Goal: Feedback & Contribution: Contribute content

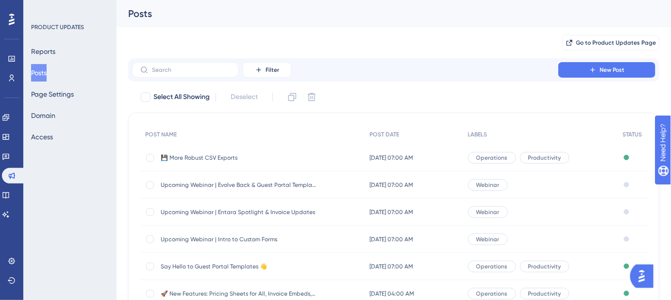
click at [47, 69] on button "Posts" at bounding box center [39, 72] width 16 height 17
click at [149, 158] on div at bounding box center [150, 158] width 8 height 8
checkbox input "true"
click at [294, 101] on icon at bounding box center [293, 97] width 8 height 8
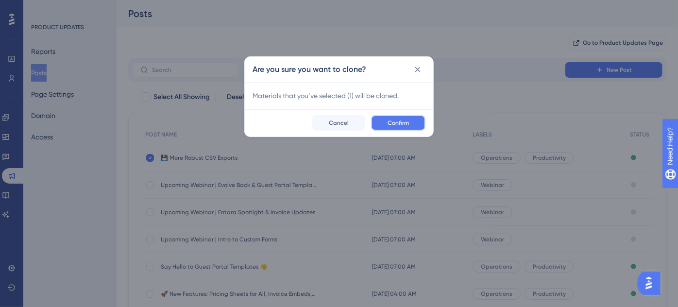
click at [387, 121] on button "Confirm" at bounding box center [398, 123] width 54 height 16
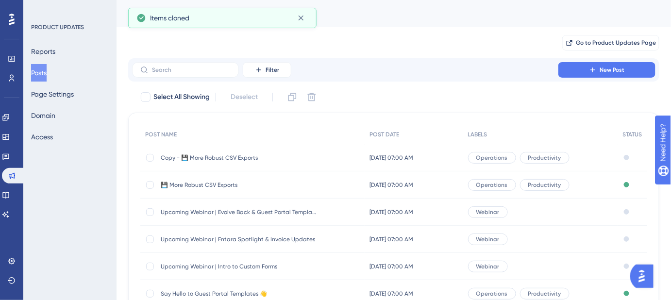
click at [241, 155] on span "Copy - 💾 More Robust CSV Exports" at bounding box center [238, 158] width 155 height 8
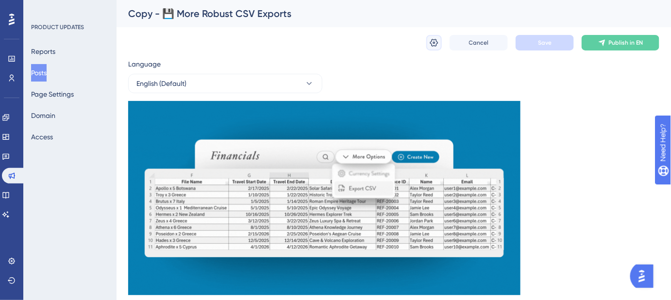
click at [438, 41] on icon at bounding box center [434, 43] width 10 height 10
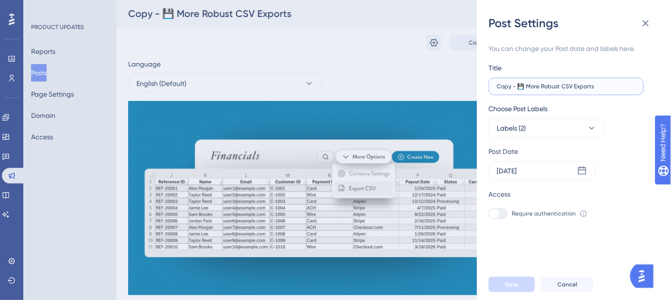
drag, startPoint x: 582, startPoint y: 87, endPoint x: 490, endPoint y: 88, distance: 92.3
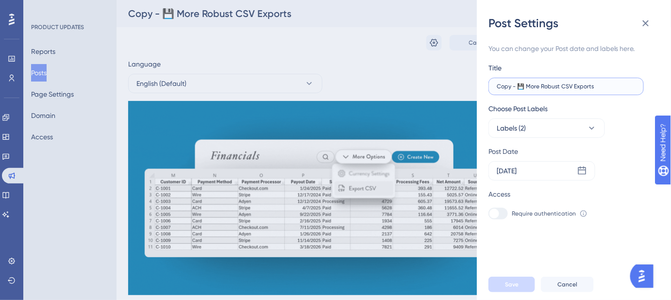
click at [490, 88] on label "Copy - 💾 More Robust CSV Exports" at bounding box center [566, 86] width 155 height 17
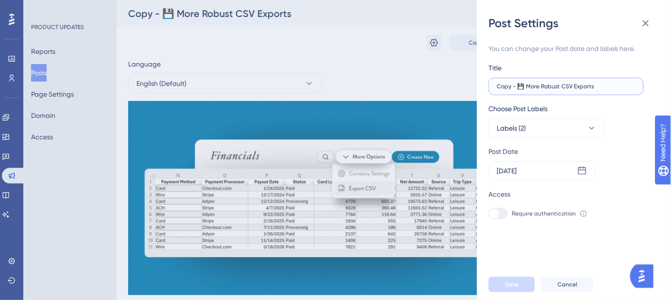
paste input ":fallen_leaf: New Releases You'll Fall For!"
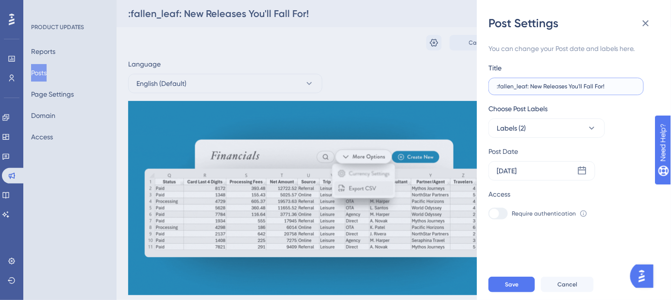
drag, startPoint x: 530, startPoint y: 88, endPoint x: 495, endPoint y: 88, distance: 35.0
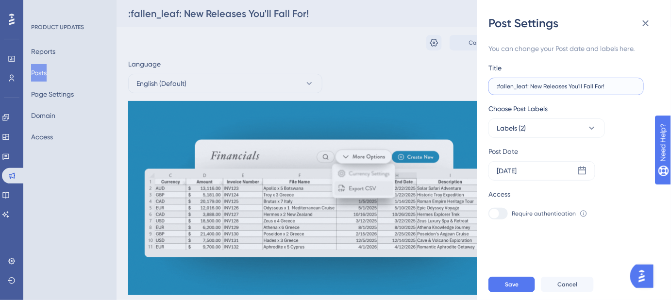
click at [495, 88] on label ":fallen_leaf: New Releases You'll Fall For!" at bounding box center [566, 86] width 155 height 17
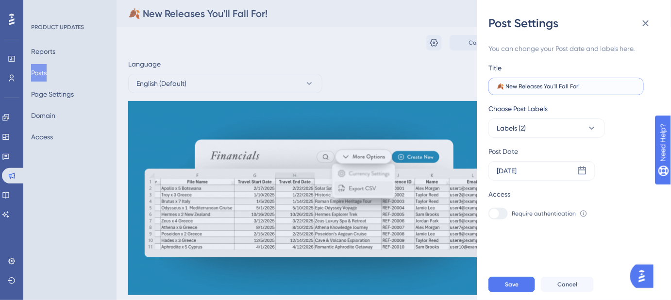
drag, startPoint x: 564, startPoint y: 87, endPoint x: 491, endPoint y: 87, distance: 72.4
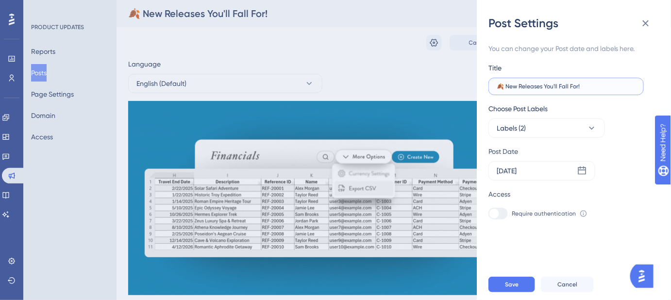
click at [491, 87] on label "🍂 New Releases You'll Fall For!" at bounding box center [566, 86] width 155 height 17
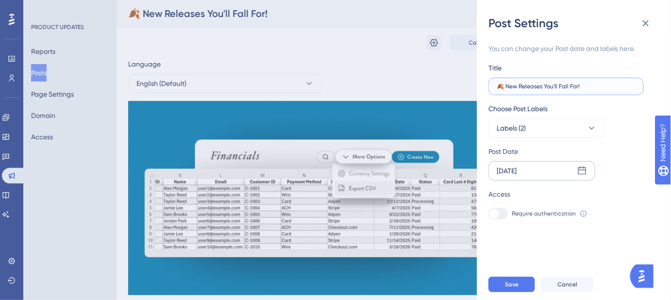
type input "🍂 New Releases You'll Fall For!"
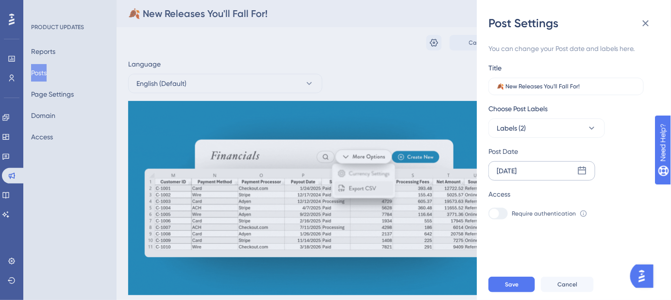
click at [585, 173] on icon at bounding box center [583, 171] width 10 height 10
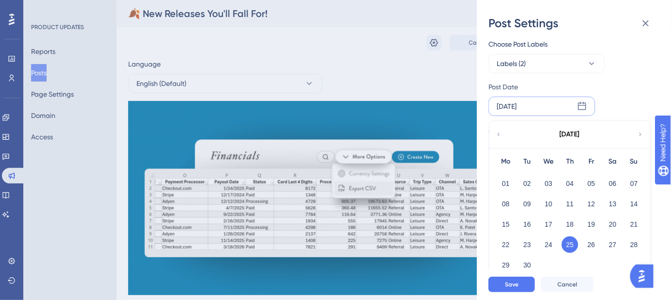
scroll to position [71, 0]
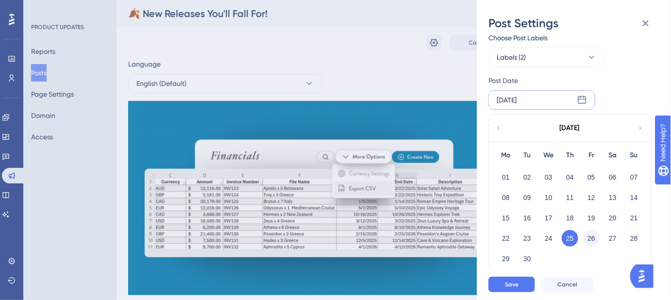
click at [594, 239] on button "26" at bounding box center [591, 238] width 17 height 17
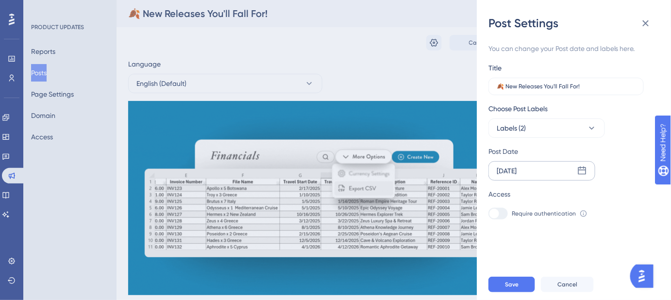
scroll to position [0, 0]
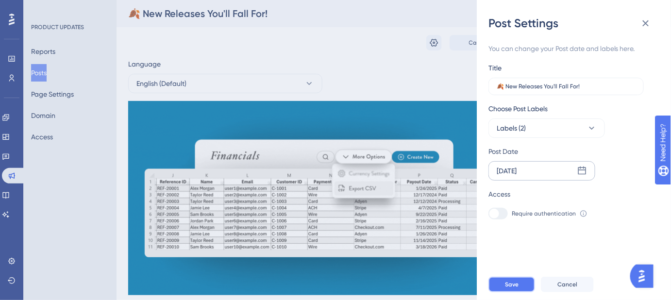
click at [525, 287] on button "Save" at bounding box center [512, 285] width 47 height 16
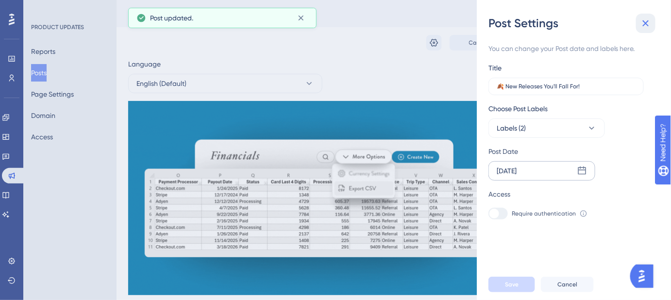
click at [644, 25] on icon at bounding box center [646, 23] width 6 height 6
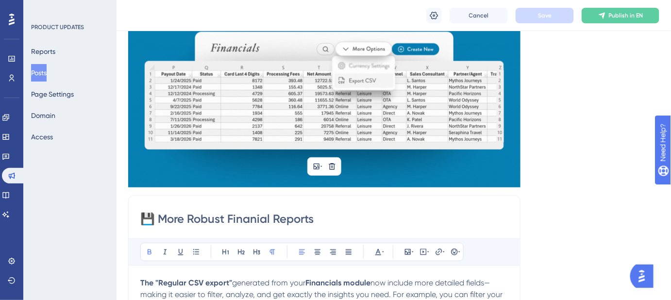
scroll to position [176, 0]
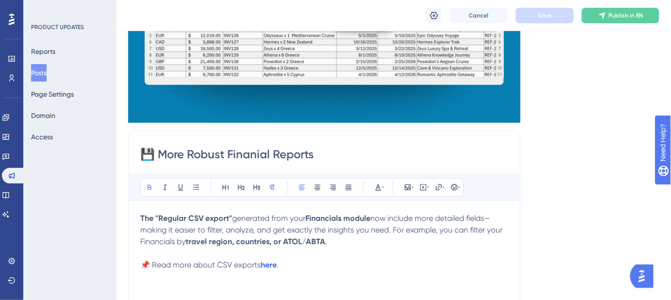
drag, startPoint x: 340, startPoint y: 156, endPoint x: 130, endPoint y: 147, distance: 210.5
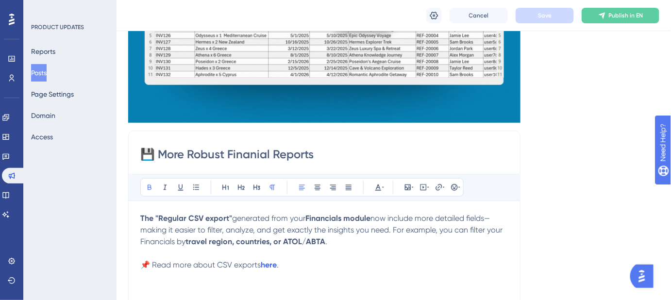
click at [130, 147] on div "💾 More Robust Finanial Reports Bold Italic Underline Bullet Point Heading 1 Hea…" at bounding box center [324, 285] width 393 height 308
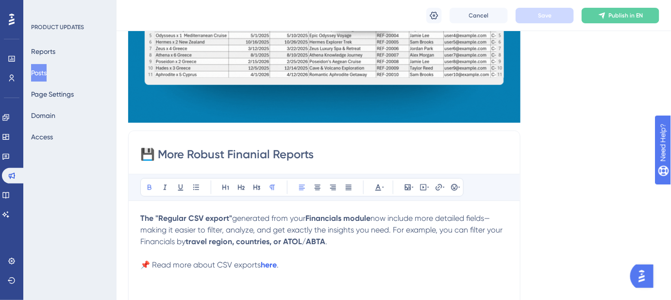
paste input "New Releases You'll Fall For!"
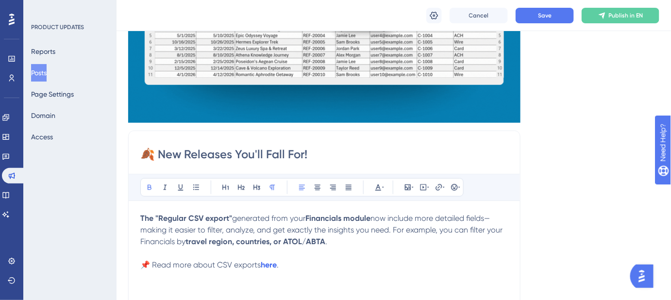
type input "🍂 New Releases You'll Fall For!"
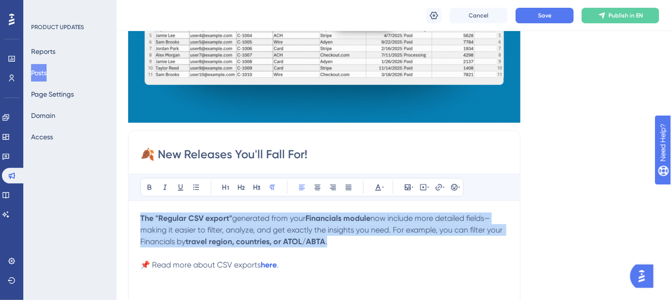
drag, startPoint x: 338, startPoint y: 240, endPoint x: 132, endPoint y: 206, distance: 209.1
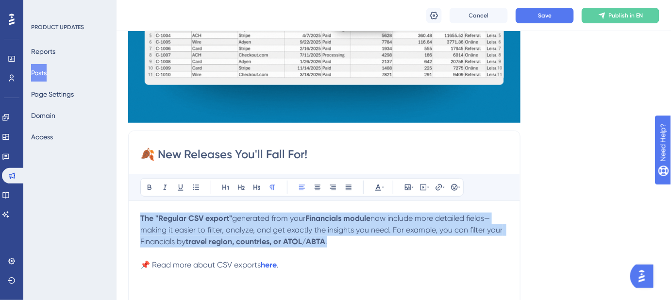
click at [132, 206] on div "🍂 New Releases You'll Fall For! Bold Italic Underline Bullet Point Heading 1 He…" at bounding box center [324, 285] width 393 height 308
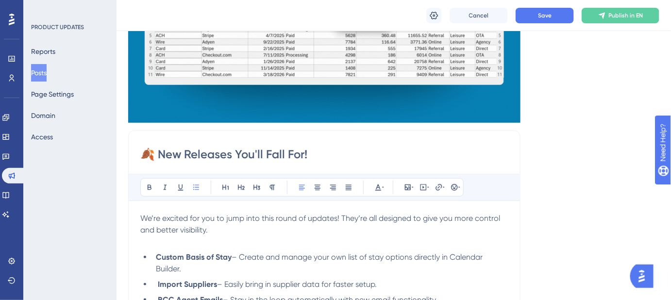
scroll to position [250, 0]
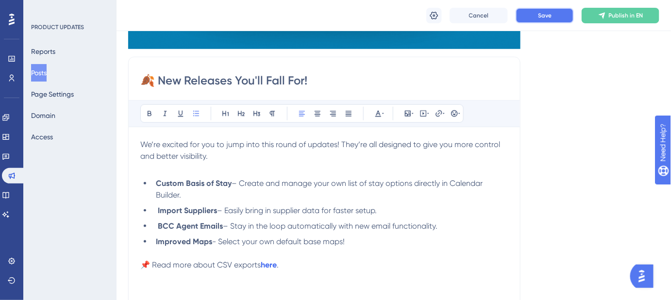
click at [545, 19] on button "Save" at bounding box center [545, 16] width 58 height 16
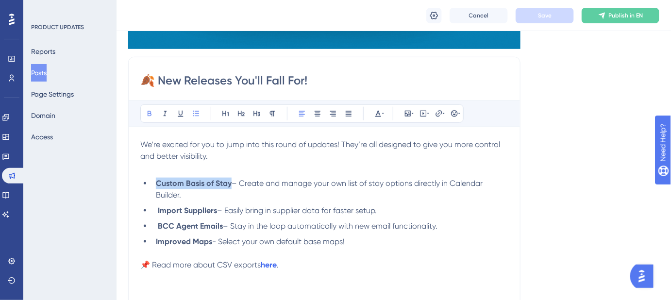
drag, startPoint x: 230, startPoint y: 184, endPoint x: 157, endPoint y: 183, distance: 73.4
click at [157, 183] on strong "Custom Basis of Stay" at bounding box center [194, 183] width 76 height 9
click at [441, 115] on icon at bounding box center [439, 114] width 8 height 8
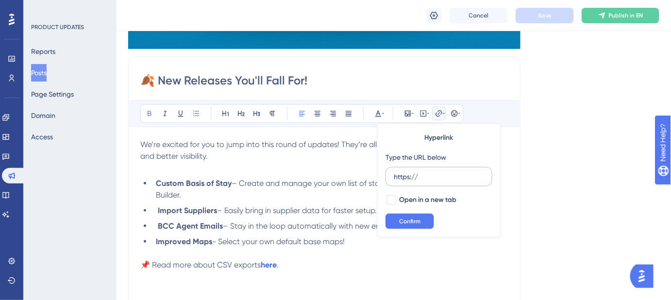
drag, startPoint x: 420, startPoint y: 174, endPoint x: 390, endPoint y: 175, distance: 29.7
click at [390, 175] on label "https://" at bounding box center [439, 176] width 107 height 19
click at [394, 175] on input "https://" at bounding box center [439, 176] width 90 height 11
type input "https://help.safariportal.app/en/articles/16236-can-i-create-custom-basis-of-st…"
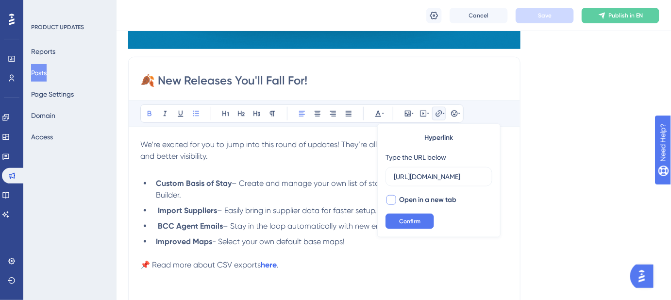
click at [392, 195] on div at bounding box center [392, 200] width 10 height 10
checkbox input "true"
click at [395, 212] on div "Hyperlink Type the URL below https://help.safariportal.app/en/articles/16236-ca…" at bounding box center [438, 181] width 123 height 114
click at [399, 218] on span "Confirm" at bounding box center [409, 222] width 21 height 8
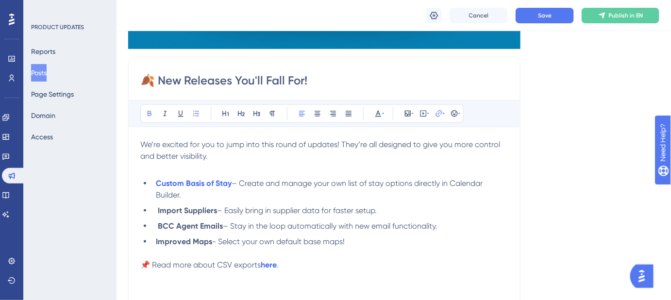
click at [364, 191] on li "Custom Basis of Stay – Create and manage your own list of stay options directly…" at bounding box center [330, 189] width 357 height 23
click at [544, 18] on span "Save" at bounding box center [545, 16] width 14 height 8
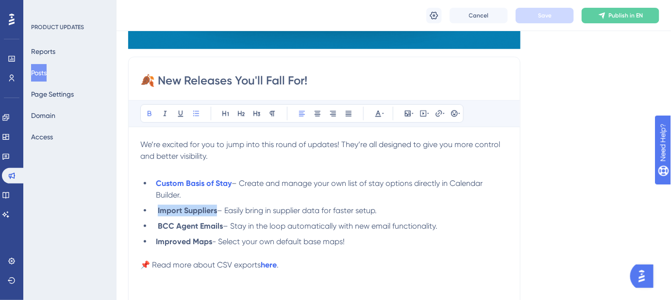
drag, startPoint x: 217, startPoint y: 208, endPoint x: 158, endPoint y: 208, distance: 58.8
click at [158, 208] on li "Import Suppliers – Easily bring in supplier data for faster setup." at bounding box center [330, 211] width 357 height 12
click at [440, 115] on icon at bounding box center [439, 114] width 8 height 8
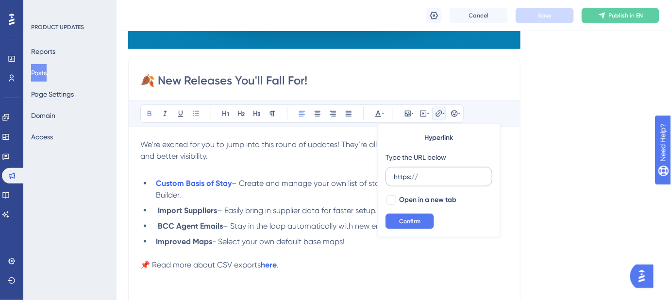
drag, startPoint x: 424, startPoint y: 177, endPoint x: 391, endPoint y: 179, distance: 33.1
click at [391, 179] on label "https://" at bounding box center [439, 176] width 107 height 19
click at [394, 179] on input "https://" at bounding box center [439, 176] width 90 height 11
type input "https://help.safariportal.app/en/articles/16259-how-do-i-import-supplier-contac…"
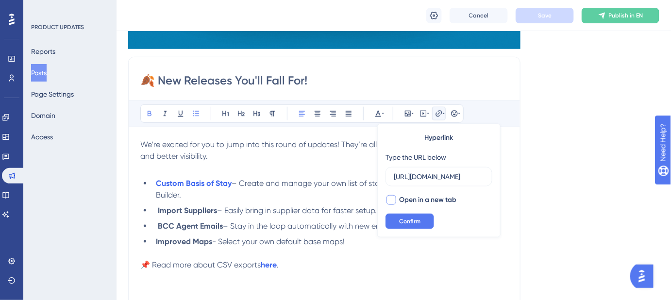
click at [390, 198] on div at bounding box center [392, 200] width 10 height 10
checkbox input "true"
click at [396, 214] on button "Confirm" at bounding box center [410, 222] width 49 height 16
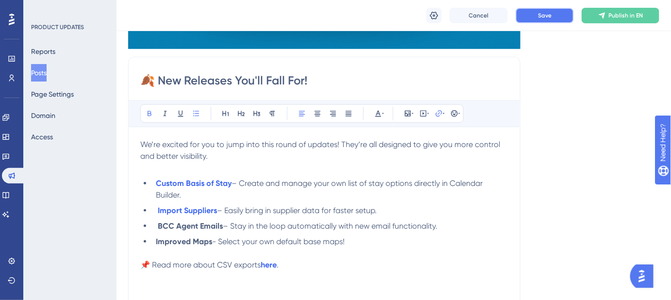
click at [550, 17] on span "Save" at bounding box center [545, 16] width 14 height 8
drag, startPoint x: 223, startPoint y: 224, endPoint x: 159, endPoint y: 225, distance: 63.2
click at [159, 225] on li "BCC Agent Emails – Stay in the loop automatically with new email functionality." at bounding box center [330, 227] width 357 height 12
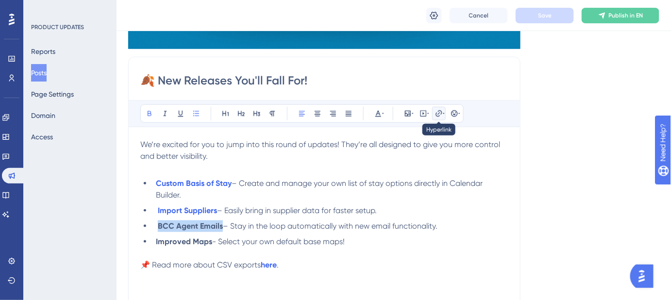
click at [438, 116] on icon at bounding box center [439, 113] width 6 height 6
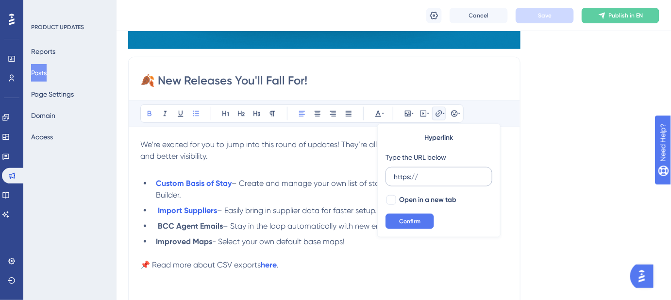
drag, startPoint x: 415, startPoint y: 176, endPoint x: 392, endPoint y: 176, distance: 23.3
click at [392, 176] on label "https://" at bounding box center [439, 176] width 107 height 19
click at [394, 176] on input "https://" at bounding box center [439, 176] width 90 height 11
type input "https://help.safariportal.app/en/articles/15995-will-i-get-a-copy-of-emails-i-s…"
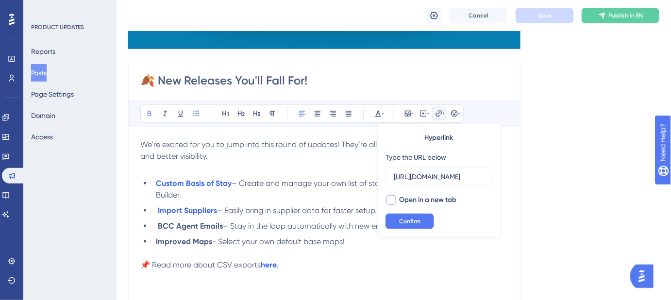
click at [390, 200] on div at bounding box center [392, 200] width 10 height 10
checkbox input "true"
click at [396, 216] on button "Confirm" at bounding box center [410, 222] width 49 height 16
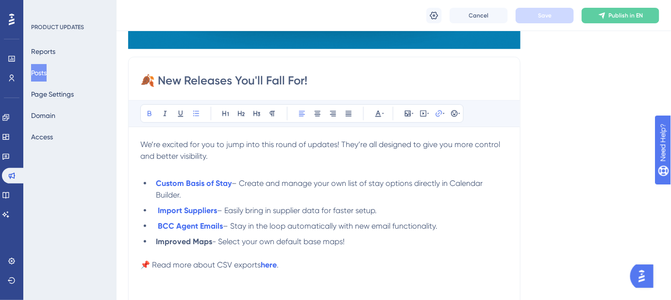
click at [519, 180] on div "🍂 New Releases You'll Fall For! Bold Italic Underline Bullet Point Heading 1 He…" at bounding box center [324, 211] width 393 height 308
click at [533, 17] on button "Save" at bounding box center [545, 16] width 58 height 16
drag, startPoint x: 277, startPoint y: 266, endPoint x: 121, endPoint y: 266, distance: 155.9
click at [121, 266] on div "Performance Users Engagement Widgets Feedback Product Updates Knowledge Base AI…" at bounding box center [394, 184] width 555 height 869
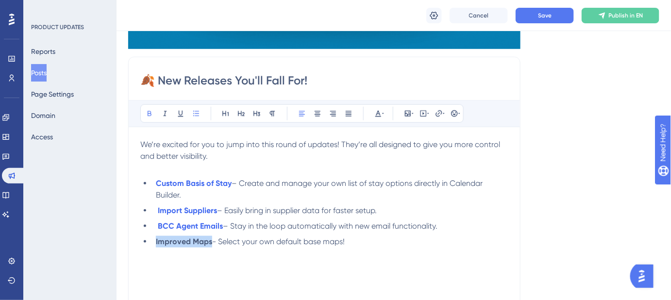
drag, startPoint x: 210, startPoint y: 242, endPoint x: 156, endPoint y: 242, distance: 53.9
click at [156, 242] on strong "Improved Maps" at bounding box center [184, 241] width 56 height 9
paste div
click at [159, 240] on span "form submission - Select your own default base maps!" at bounding box center [251, 241] width 191 height 9
click at [178, 240] on span "Form submission - Select your own default base maps!" at bounding box center [252, 241] width 193 height 9
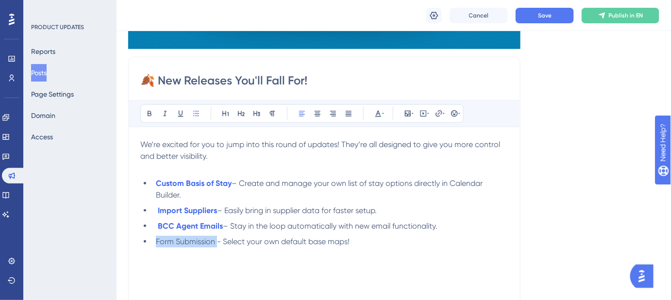
drag, startPoint x: 215, startPoint y: 240, endPoint x: 157, endPoint y: 240, distance: 58.3
click at [157, 240] on span "Form Submission - Select your own default base maps!" at bounding box center [253, 241] width 194 height 9
click at [428, 238] on li "Form Submission - Select your own default base maps!" at bounding box center [330, 242] width 357 height 12
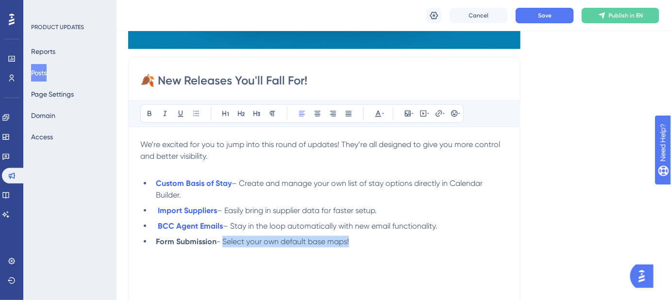
drag, startPoint x: 367, startPoint y: 241, endPoint x: 225, endPoint y: 241, distance: 142.3
click at [225, 241] on li "Form Submission - Select your own default base maps!" at bounding box center [330, 242] width 357 height 12
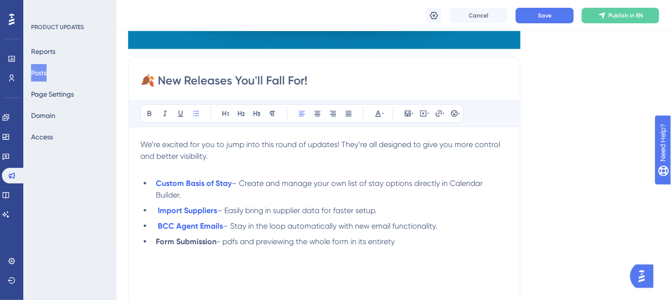
click at [229, 242] on span "- pdfs and previewing the whole form in its entirety" at bounding box center [306, 241] width 178 height 9
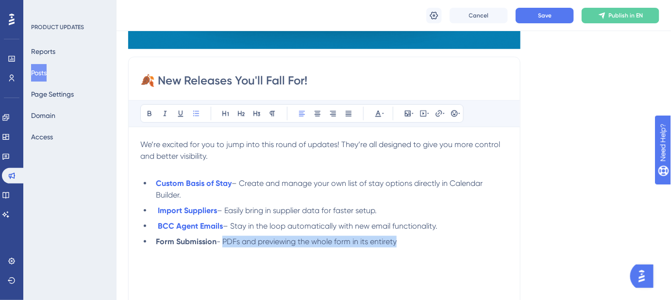
drag, startPoint x: 397, startPoint y: 242, endPoint x: 225, endPoint y: 242, distance: 172.0
click at [225, 242] on li "Form Submission - PDFs and previewing the whole form in its entirety" at bounding box center [330, 242] width 357 height 12
copy span "PDFs and previewing the whole form in its entirety"
click at [415, 248] on div "We’re excited for you to jump into this round of updates! They’re all designed …" at bounding box center [324, 246] width 368 height 214
drag, startPoint x: 408, startPoint y: 242, endPoint x: 225, endPoint y: 241, distance: 183.2
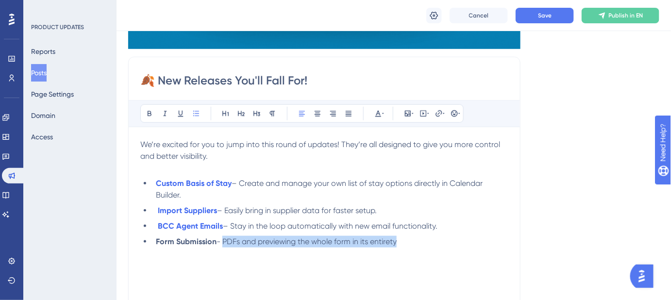
click at [225, 241] on li "Form Submission - PDFs and previewing the whole form in its entirety" at bounding box center [330, 242] width 357 height 12
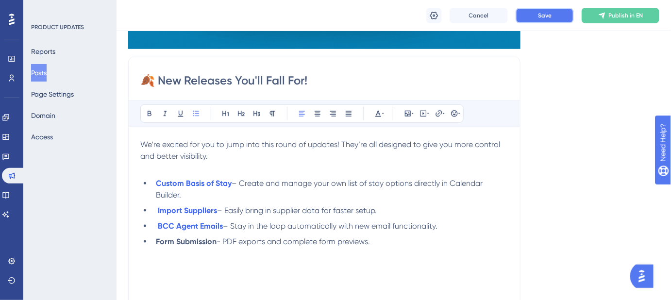
click at [552, 13] on span "Save" at bounding box center [545, 16] width 14 height 8
click at [215, 240] on strong "Form Submission" at bounding box center [186, 241] width 61 height 9
click at [539, 21] on button "Save" at bounding box center [545, 16] width 58 height 16
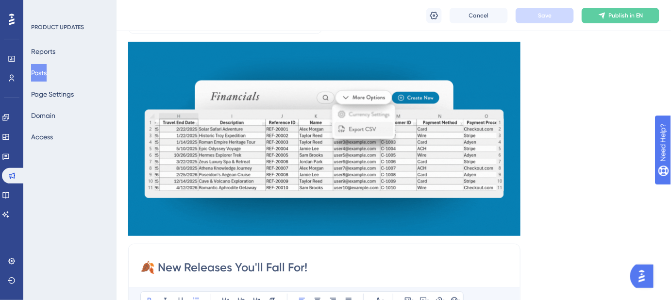
scroll to position [44, 0]
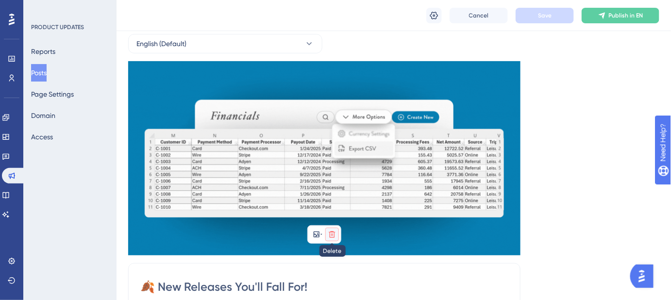
click at [334, 232] on icon at bounding box center [332, 234] width 6 height 6
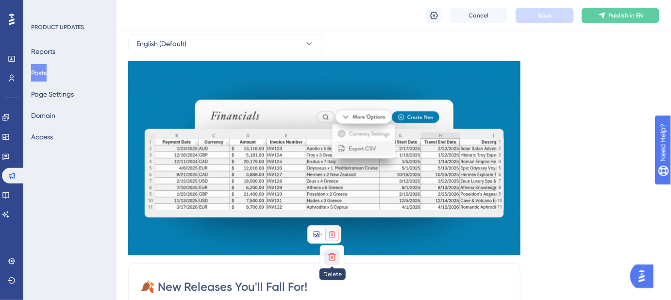
click at [335, 256] on icon at bounding box center [332, 257] width 8 height 8
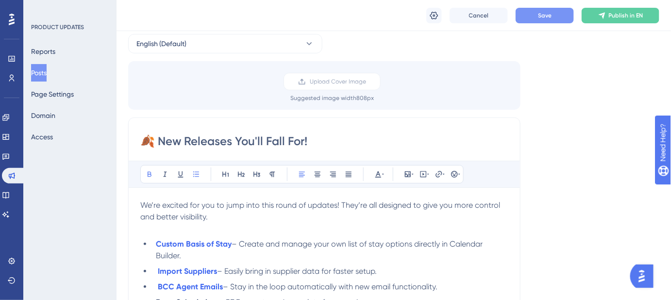
click at [537, 11] on button "Save" at bounding box center [545, 16] width 58 height 16
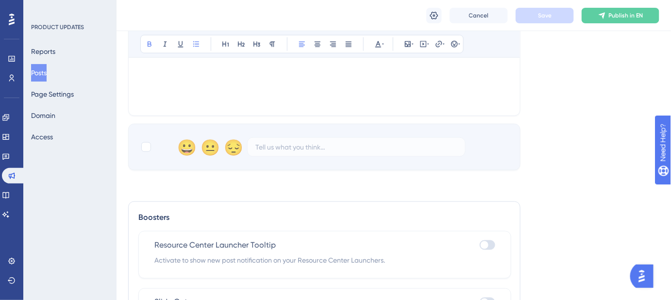
scroll to position [436, 0]
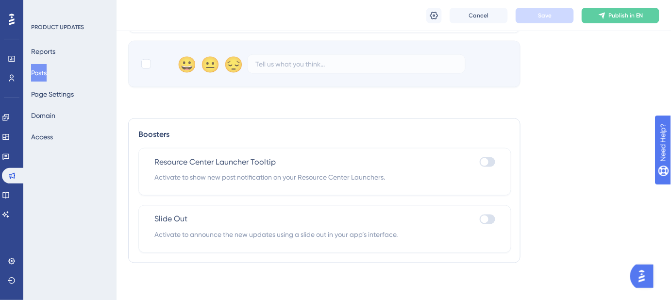
click at [491, 220] on div at bounding box center [488, 220] width 16 height 10
click at [480, 220] on input "checkbox" at bounding box center [479, 220] width 0 height 0
checkbox input "true"
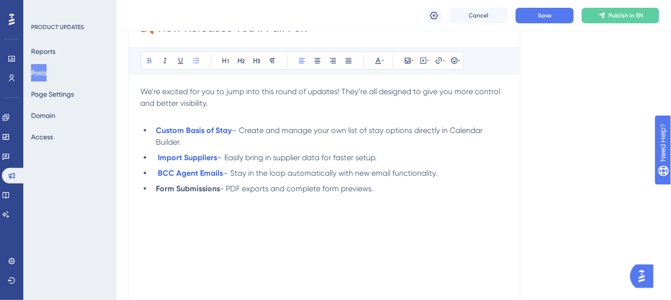
scroll to position [83, 0]
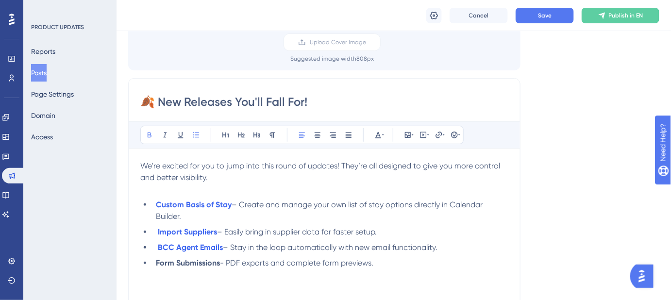
drag, startPoint x: 317, startPoint y: 102, endPoint x: 138, endPoint y: 102, distance: 178.8
click at [138, 102] on div "🍂 New Releases You'll Fall For! Bold Italic Underline Bullet Point Heading 1 He…" at bounding box center [324, 232] width 393 height 308
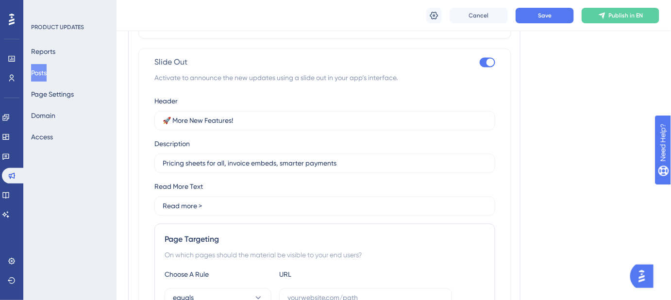
scroll to position [613, 0]
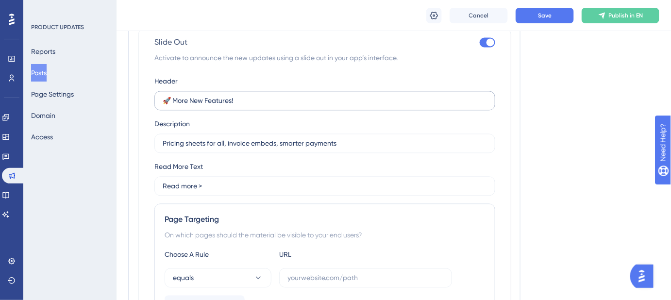
click at [266, 103] on label "🚀 More New Features!" at bounding box center [324, 100] width 341 height 19
click at [266, 103] on input "🚀 More New Features!" at bounding box center [325, 101] width 325 height 11
drag, startPoint x: 263, startPoint y: 103, endPoint x: 154, endPoint y: 102, distance: 108.8
click at [155, 102] on label "🚀 More New Features!" at bounding box center [324, 100] width 341 height 19
paste input "New Releases You'll Fall For"
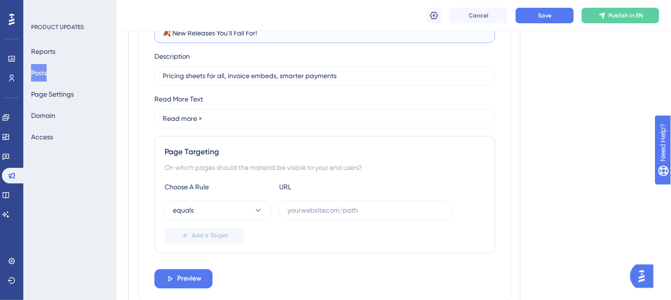
scroll to position [702, 0]
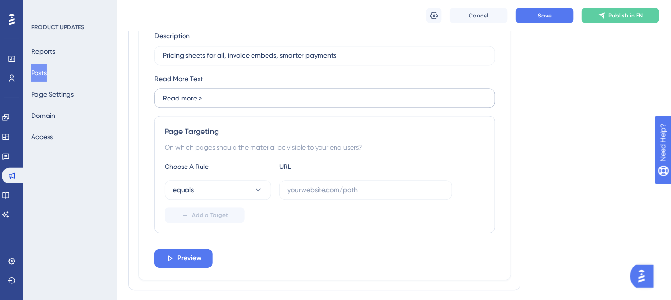
type input "🍂 New Releases You'll Fall For!"
click at [262, 95] on input "Read more >" at bounding box center [325, 98] width 325 height 11
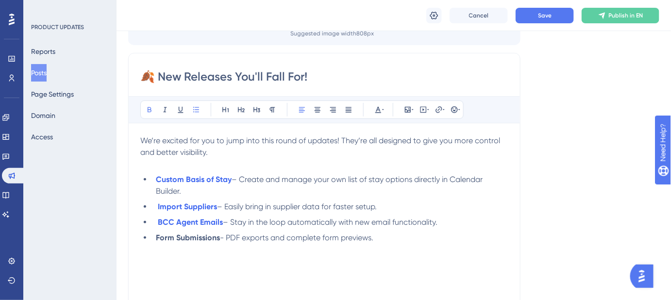
scroll to position [83, 0]
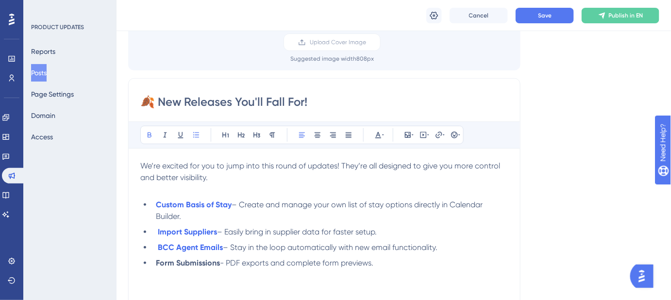
type input "Read more ➡️"
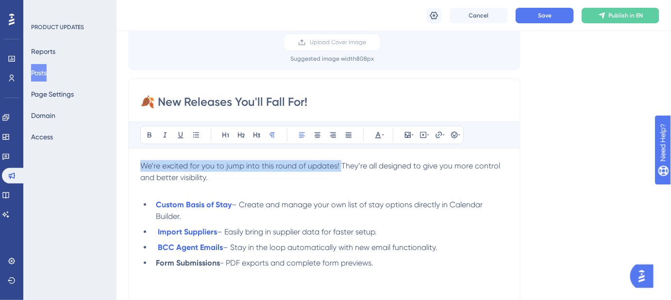
drag, startPoint x: 339, startPoint y: 166, endPoint x: 137, endPoint y: 166, distance: 201.6
click at [137, 166] on div "🍂 New Releases You'll Fall For! Bold Italic Underline Bullet Point Heading 1 He…" at bounding box center [324, 232] width 393 height 308
copy span "We’re excited for you to jump into this round of updates!"
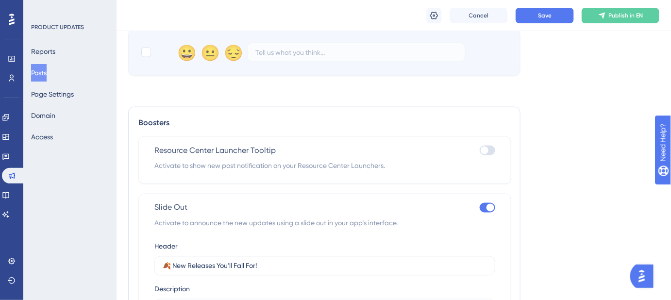
scroll to position [525, 0]
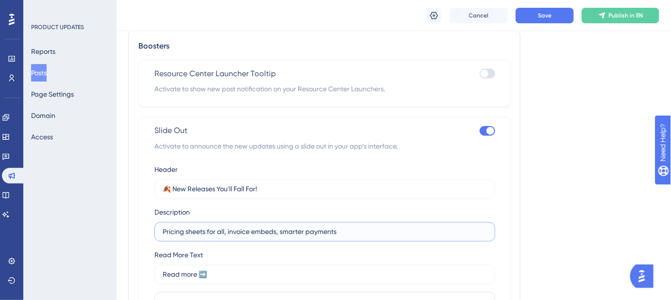
drag, startPoint x: 257, startPoint y: 229, endPoint x: 158, endPoint y: 227, distance: 99.1
click at [158, 227] on label "Pricing sheets for all, invoice embeds, smarter payments" at bounding box center [324, 232] width 341 height 19
paste input "We’re excited for you to jump into this round of updates!"
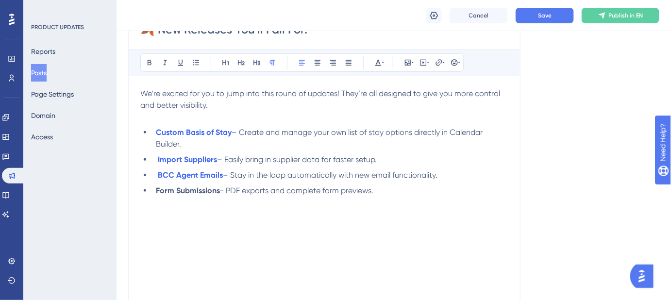
scroll to position [83, 0]
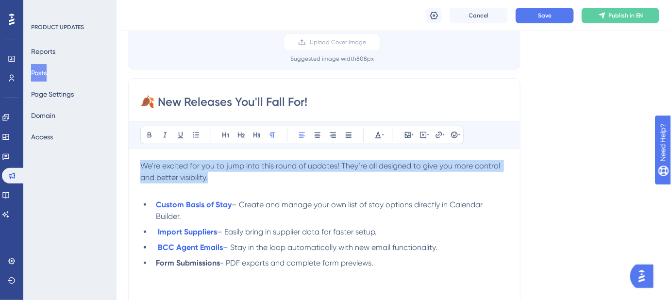
drag, startPoint x: 218, startPoint y: 181, endPoint x: 129, endPoint y: 170, distance: 89.5
click at [129, 170] on div "🍂 New Releases You'll Fall For! Bold Italic Underline Bullet Point Heading 1 He…" at bounding box center [324, 232] width 393 height 308
copy span "We’re excited for you to jump into this round of updates! They’re all designed …"
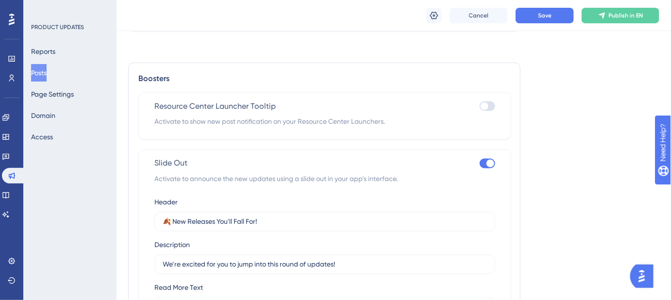
scroll to position [569, 0]
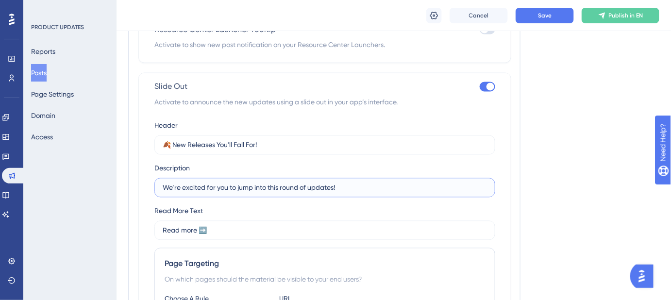
drag, startPoint x: 267, startPoint y: 188, endPoint x: 156, endPoint y: 187, distance: 111.3
click at [156, 187] on label "We’re excited for you to jump into this round of updates!" at bounding box center [324, 187] width 341 height 19
paste input "They’re all designed to give you more control and better visibility."
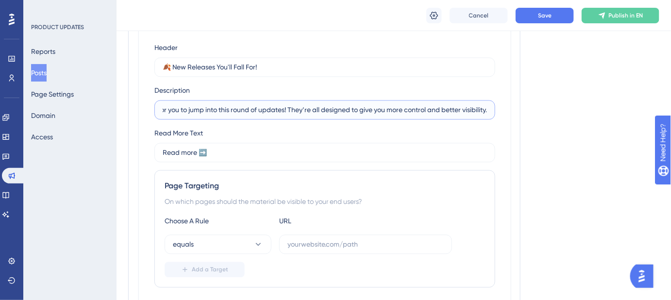
scroll to position [657, 0]
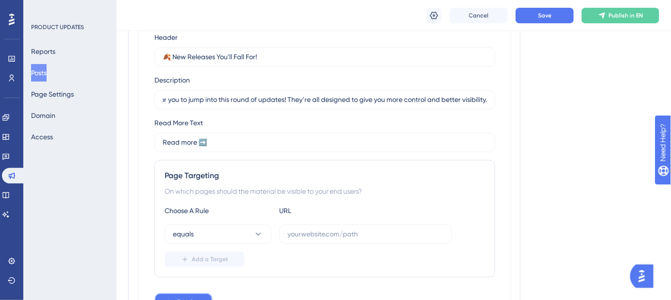
click at [194, 297] on span "Preview" at bounding box center [189, 303] width 24 height 12
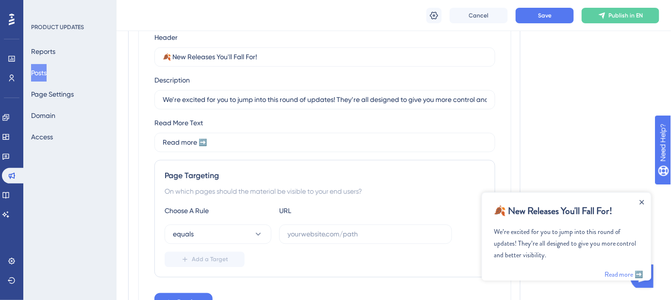
click at [444, 98] on input "We’re excited for you to jump into this round of updates! They’re all designed …" at bounding box center [325, 99] width 325 height 11
click at [640, 202] on icon "Close Announcement" at bounding box center [641, 202] width 5 height 5
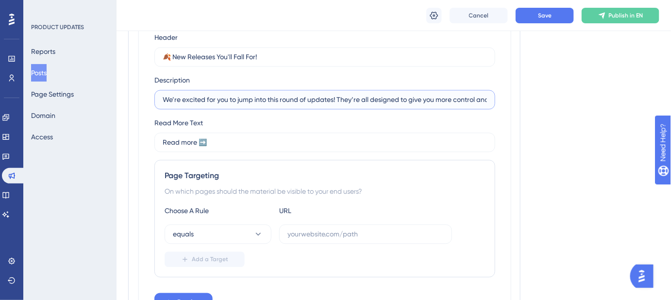
click at [403, 100] on input "We’re excited for you to jump into this round of updates! They’re all designed …" at bounding box center [325, 99] width 325 height 11
paste input "Jump into these updates, created to give you greater control and clear"
type input "Jump into these updates, created to give you greater control and clearer visibi…"
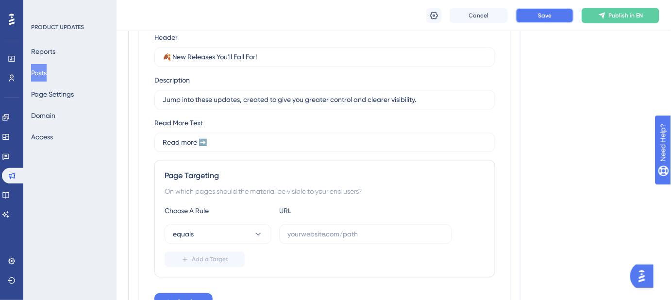
click at [551, 12] on span "Save" at bounding box center [545, 16] width 14 height 8
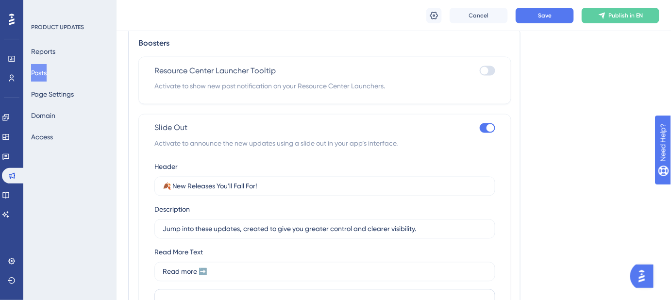
scroll to position [508, 0]
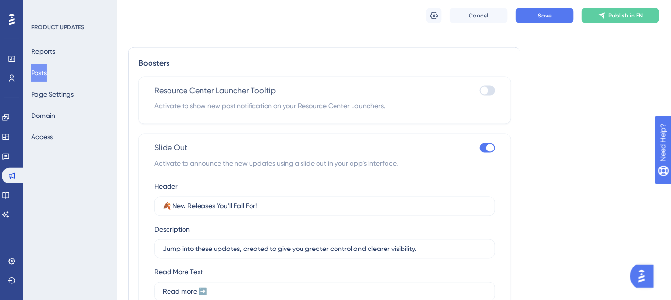
click at [492, 91] on div at bounding box center [488, 91] width 16 height 10
click at [480, 91] on input "checkbox" at bounding box center [479, 91] width 0 height 0
checkbox input "true"
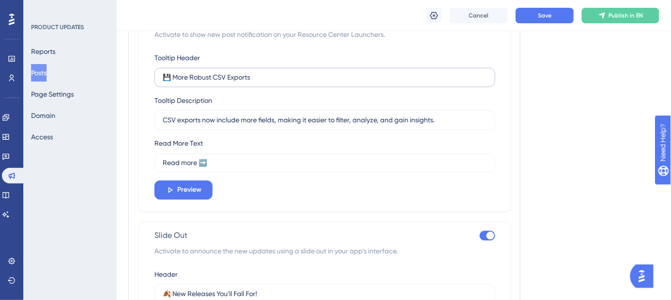
scroll to position [729, 0]
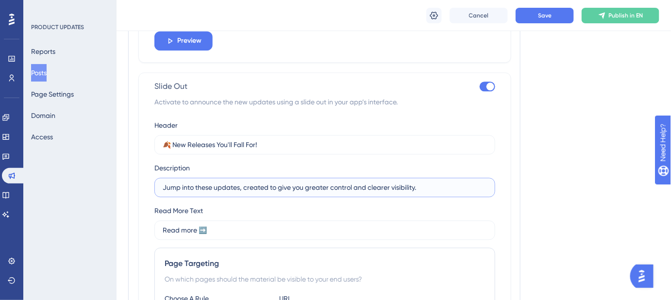
drag, startPoint x: 426, startPoint y: 184, endPoint x: 161, endPoint y: 183, distance: 264.8
click at [161, 183] on label "Jump into these updates, created to give you greater control and clearer visibi…" at bounding box center [324, 187] width 341 height 19
drag, startPoint x: 274, startPoint y: 142, endPoint x: 156, endPoint y: 141, distance: 118.1
click at [156, 141] on label "🍂 New Releases You'll Fall For!" at bounding box center [324, 144] width 341 height 19
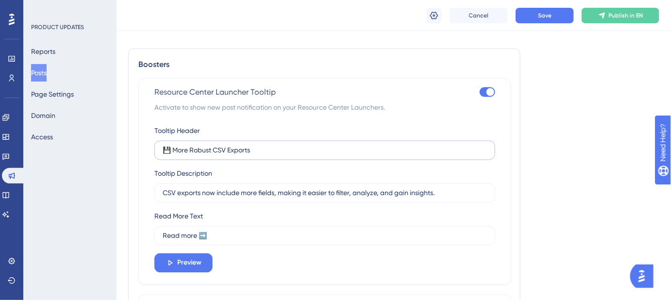
scroll to position [508, 0]
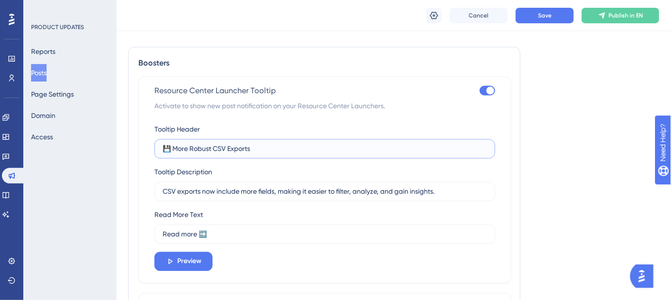
drag, startPoint x: 269, startPoint y: 149, endPoint x: 161, endPoint y: 149, distance: 107.8
click at [161, 149] on label "💾 More Robust CSV Exports" at bounding box center [324, 148] width 341 height 19
paste input "New Releases You'll Fall For!"
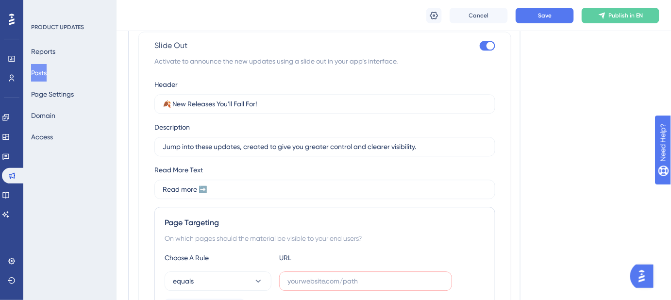
scroll to position [773, 0]
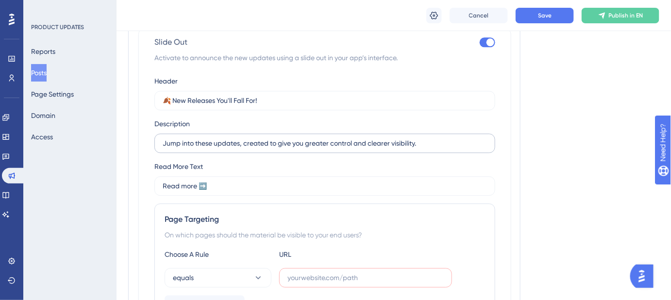
type input "🍂 New Releases You'll Fall For!"
drag, startPoint x: 428, startPoint y: 142, endPoint x: 146, endPoint y: 142, distance: 282.7
click at [146, 142] on div "Slide Out Activate to announce the new updates using a slide out in your app’s …" at bounding box center [324, 198] width 373 height 340
click at [483, 40] on div at bounding box center [488, 42] width 16 height 10
click at [480, 42] on input "checkbox" at bounding box center [479, 42] width 0 height 0
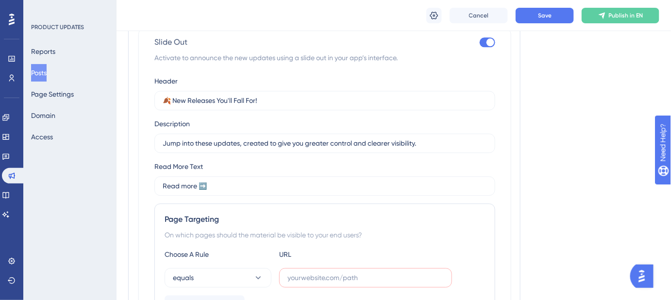
checkbox input "false"
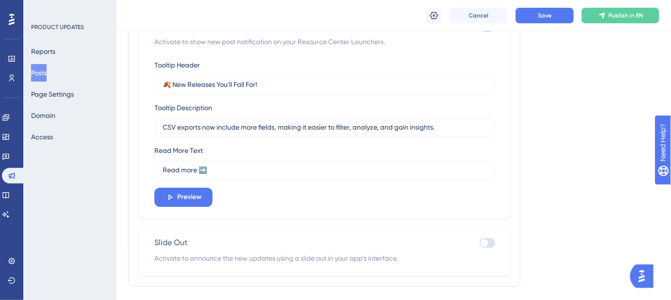
scroll to position [552, 0]
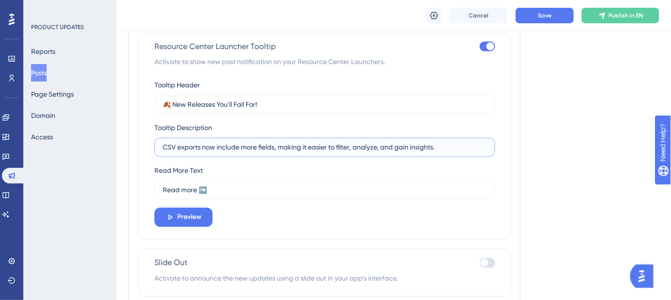
drag, startPoint x: 447, startPoint y: 146, endPoint x: 160, endPoint y: 145, distance: 286.6
click at [160, 145] on label "CSV exports now include more fields, making it easier to filter, analyze, and g…" at bounding box center [324, 147] width 341 height 19
paste input "Jump into these updates, created to give you greater control and clearer visibi…"
type input "Jump into these updates, created to give you greater control and clearer visibi…"
click at [541, 20] on button "Save" at bounding box center [545, 16] width 58 height 16
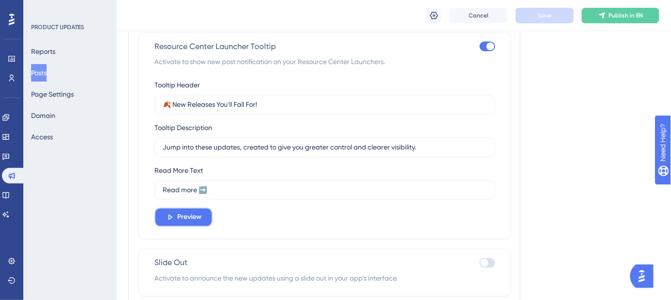
click at [197, 213] on span "Preview" at bounding box center [189, 218] width 24 height 12
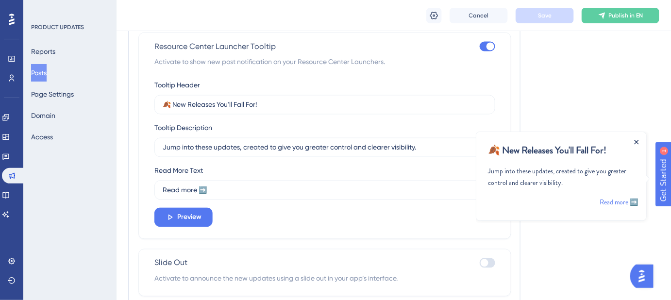
click at [637, 141] on icon "Close Announcement" at bounding box center [636, 141] width 5 height 5
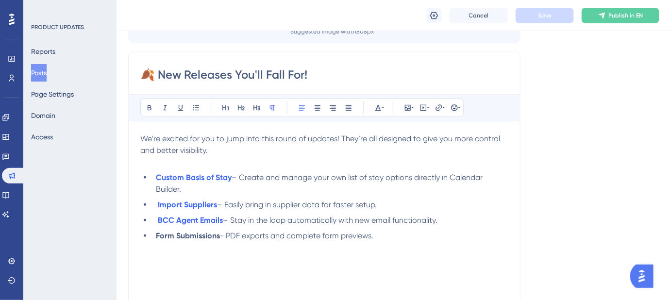
scroll to position [110, 0]
drag, startPoint x: 220, startPoint y: 236, endPoint x: 156, endPoint y: 237, distance: 63.6
click at [156, 237] on strong "Form Submissions" at bounding box center [188, 236] width 64 height 9
click at [438, 108] on icon at bounding box center [439, 108] width 8 height 8
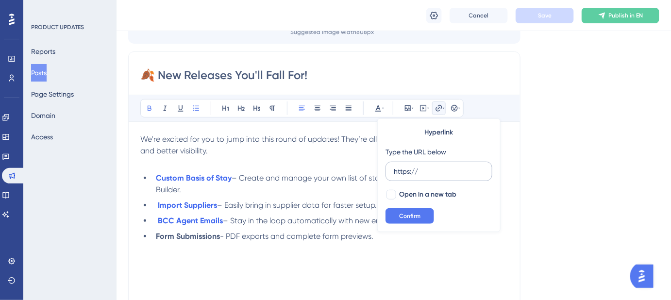
drag, startPoint x: 423, startPoint y: 172, endPoint x: 386, endPoint y: 171, distance: 37.4
click at [386, 171] on label "https://" at bounding box center [439, 171] width 107 height 19
click at [394, 171] on input "https://" at bounding box center [439, 171] width 90 height 11
type input "https://help.safariportal.app/en/articles/16328-how-can-i-see-exactly-what-was-…"
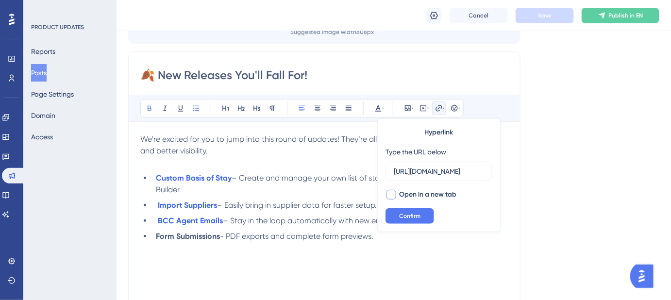
click at [393, 194] on div at bounding box center [392, 195] width 10 height 10
checkbox input "true"
click at [396, 213] on button "Confirm" at bounding box center [410, 216] width 49 height 16
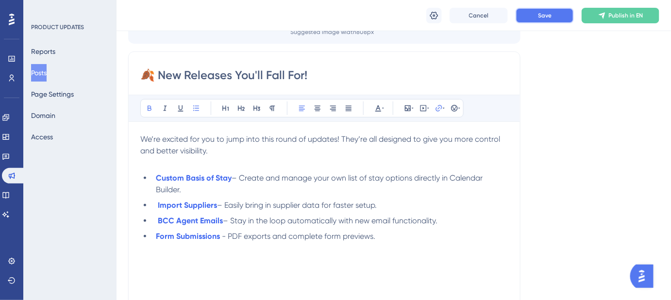
click at [545, 18] on span "Save" at bounding box center [545, 16] width 14 height 8
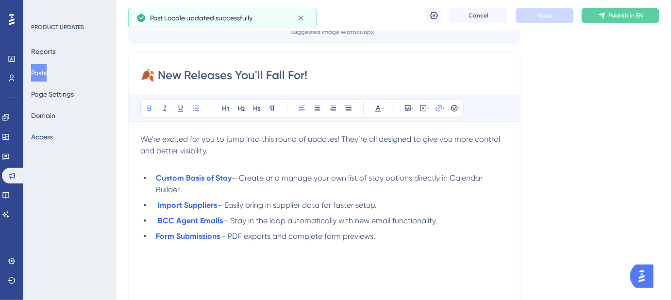
click at [437, 215] on li "BCC Agent Emails – Stay in the loop automatically with new email functionality." at bounding box center [330, 221] width 357 height 12
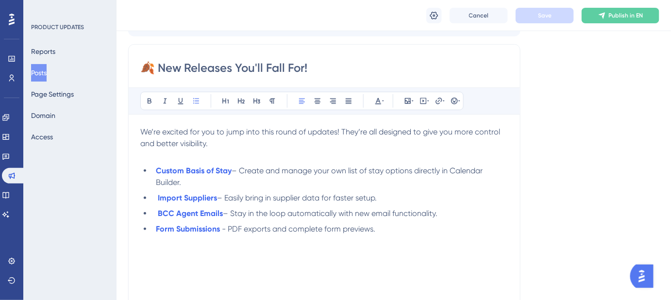
scroll to position [132, 0]
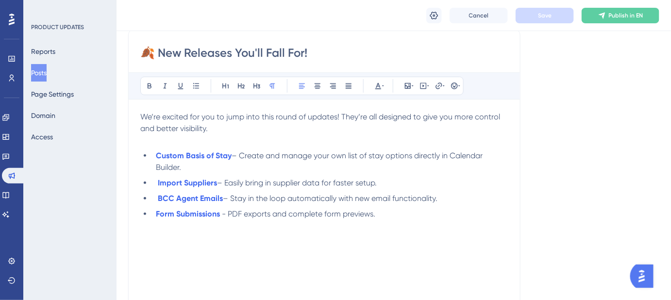
click at [258, 128] on p "We’re excited for you to jump into this round of updates! They’re all designed …" at bounding box center [324, 128] width 368 height 35
click at [544, 16] on span "Save" at bounding box center [545, 16] width 14 height 8
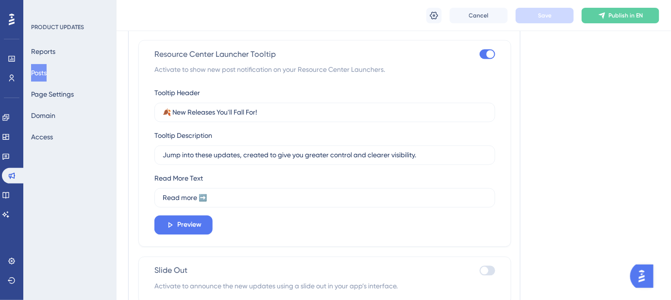
scroll to position [530, 0]
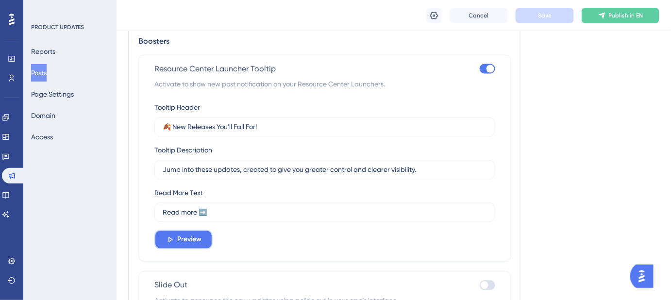
click at [177, 242] on span "Preview" at bounding box center [189, 240] width 24 height 12
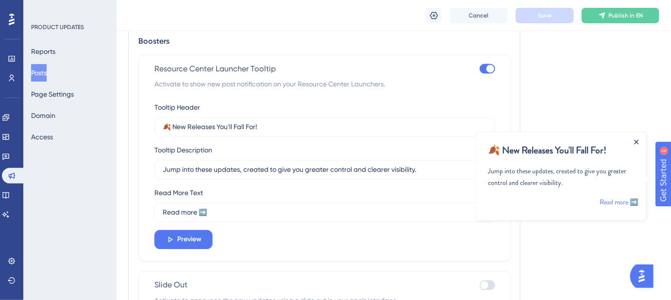
click at [638, 139] on icon "Close Announcement" at bounding box center [636, 141] width 4 height 4
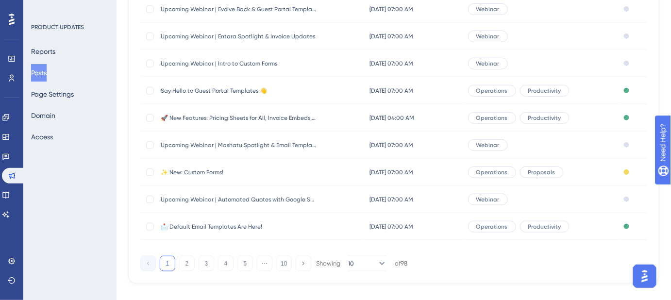
scroll to position [176, 0]
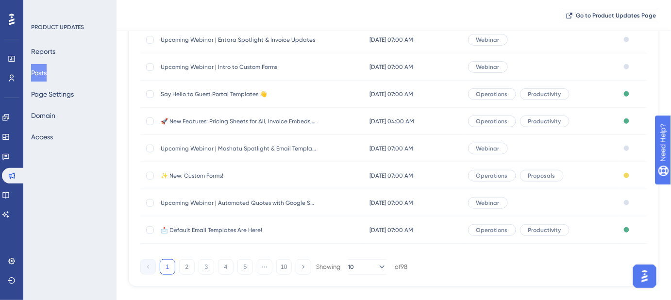
click at [215, 176] on span "✨ New: Custom Forms!" at bounding box center [238, 176] width 155 height 8
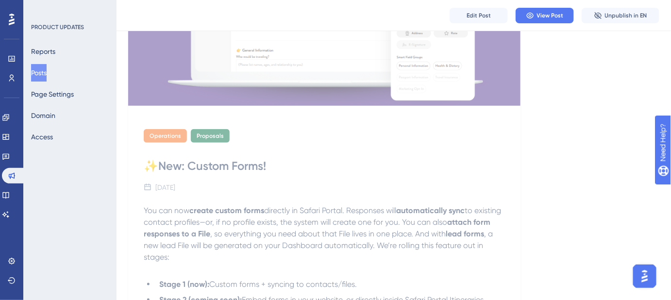
scroll to position [353, 0]
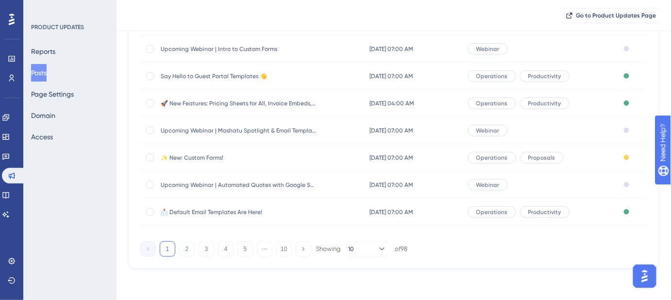
scroll to position [176, 0]
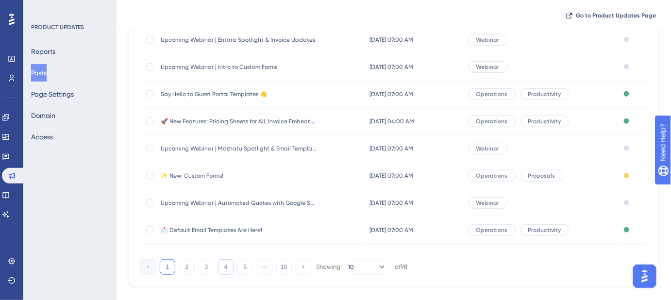
click at [221, 265] on button "4" at bounding box center [226, 267] width 16 height 16
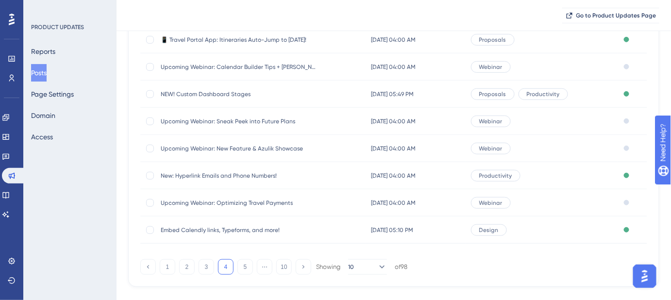
click at [233, 173] on span "New: Hyperlink Emails and Phone Numbers!" at bounding box center [238, 176] width 155 height 8
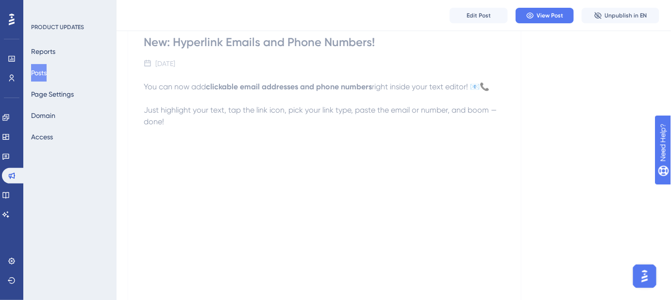
scroll to position [265, 0]
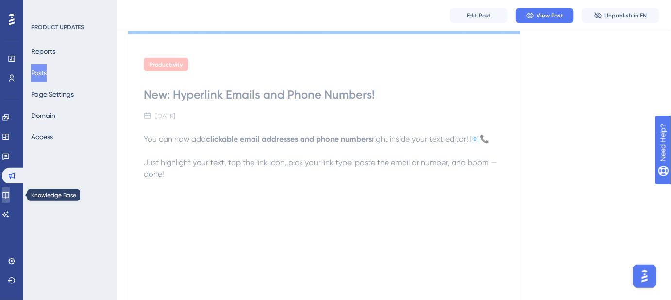
click at [8, 194] on icon at bounding box center [6, 195] width 8 height 8
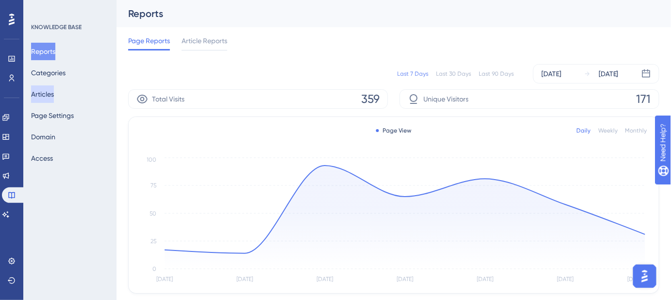
click at [51, 95] on button "Articles" at bounding box center [42, 94] width 23 height 17
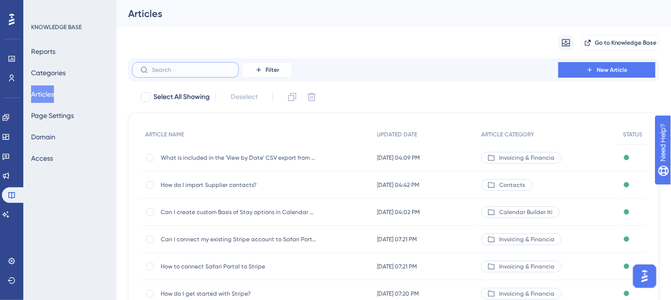
click at [171, 73] on input "text" at bounding box center [191, 70] width 79 height 7
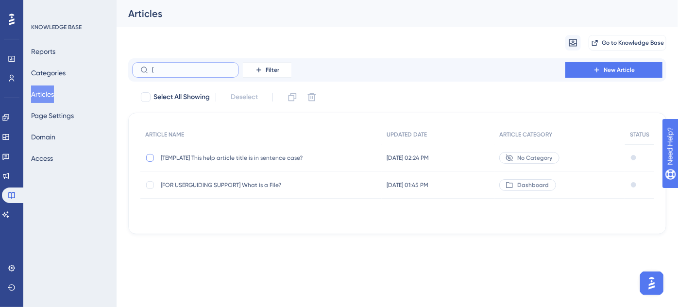
type input "["
click at [154, 157] on div at bounding box center [150, 158] width 10 height 10
click at [292, 97] on icon at bounding box center [293, 97] width 10 height 10
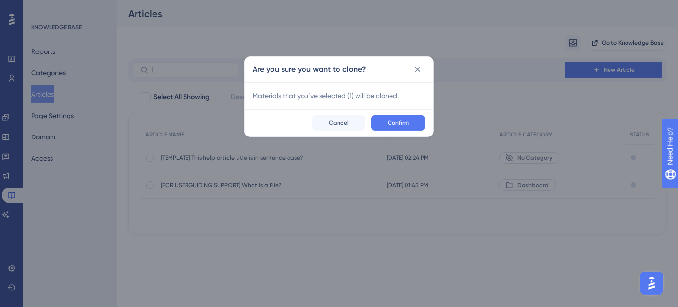
checkbox input "false"
click at [410, 120] on button "Confirm" at bounding box center [398, 123] width 54 height 16
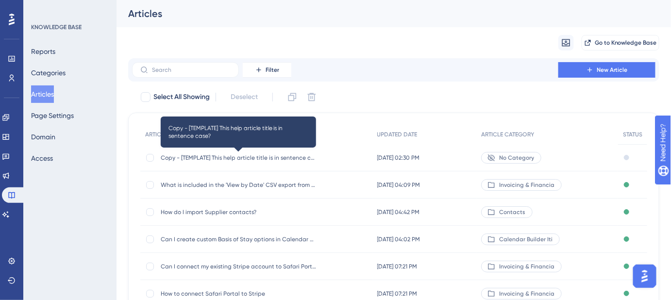
click at [268, 154] on span "Copy - [TEMPLATE] This help article title is in sentence case?" at bounding box center [238, 158] width 155 height 8
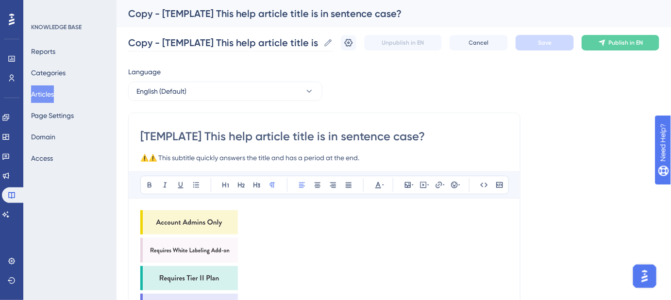
click at [333, 42] on icon at bounding box center [329, 43] width 10 height 10
click at [320, 42] on input "Copy - [TEMPLATE] This help article title is in sentence case?" at bounding box center [223, 43] width 191 height 14
click at [308, 42] on input "Copy - [TEMPLATE] This help article title is in sentence case?" at bounding box center [223, 43] width 191 height 14
paste input "how can i find a record of exactly what was filled in on a form including text …"
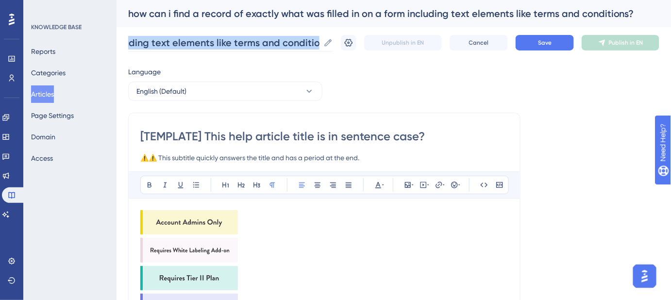
scroll to position [0, 10]
drag, startPoint x: 328, startPoint y: 42, endPoint x: 193, endPoint y: 44, distance: 135.5
click at [193, 44] on label "how can i find a record of exactly what was filled in on a form including text …" at bounding box center [230, 42] width 205 height 17
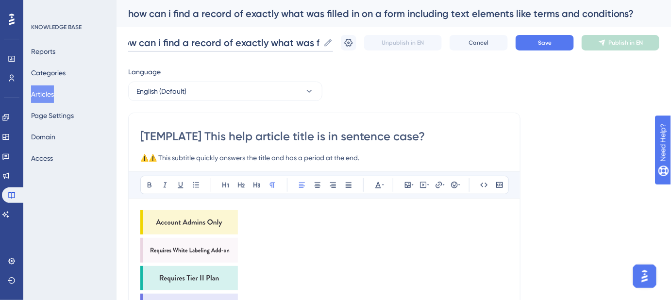
scroll to position [0, 0]
drag, startPoint x: 263, startPoint y: 41, endPoint x: 115, endPoint y: 42, distance: 147.7
click at [132, 43] on input "how can i find a record of exactly what was filled in on a form including text …" at bounding box center [223, 43] width 191 height 14
click at [172, 42] on input "How can i find a record of exactly what was filled in on a form including text …" at bounding box center [223, 43] width 191 height 14
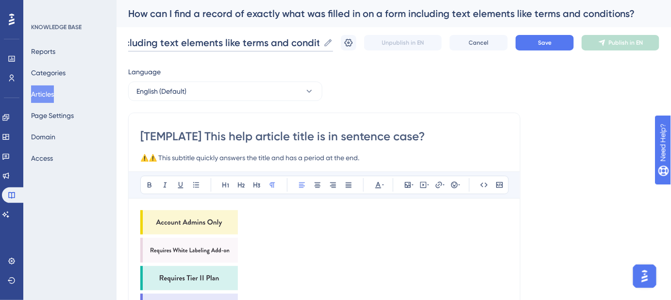
scroll to position [0, 301]
drag, startPoint x: 236, startPoint y: 42, endPoint x: 321, endPoint y: 42, distance: 85.5
click at [320, 42] on input "How can I find a record of exactly what was filled in on a form including text …" at bounding box center [223, 43] width 191 height 14
type input "How can I find a record of exactly what was filled in on a form including text …"
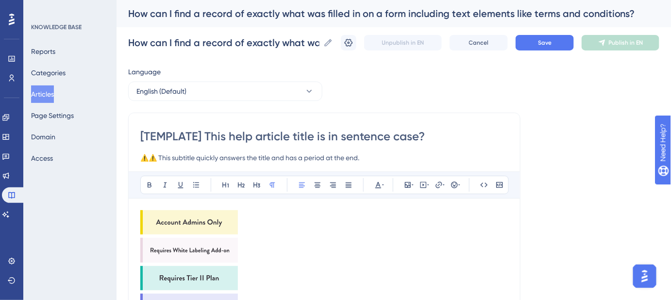
click at [546, 41] on span "Save" at bounding box center [545, 43] width 14 height 8
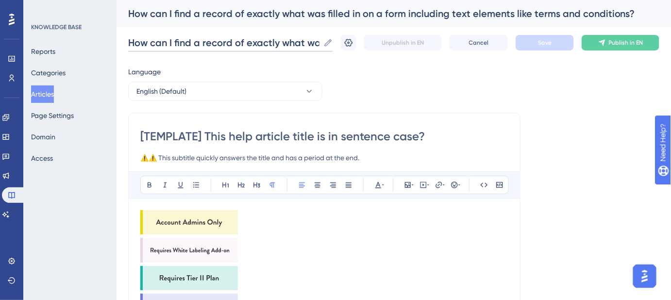
click at [275, 41] on input "How can I find a record of exactly what was filled in on a form including text …" at bounding box center [223, 43] width 191 height 14
drag, startPoint x: 406, startPoint y: 137, endPoint x: 135, endPoint y: 136, distance: 271.6
paste input "How can I see exactly what was filled out on a form, including text like terms …"
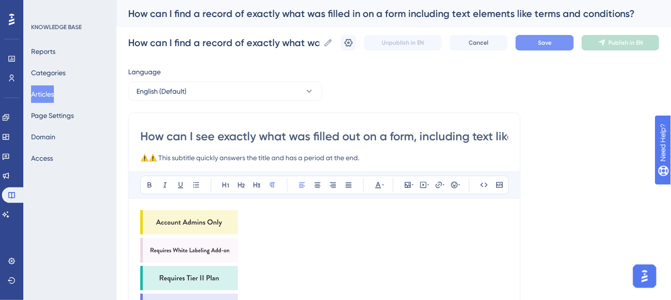
drag, startPoint x: 507, startPoint y: 134, endPoint x: 125, endPoint y: 136, distance: 381.8
type input "How can I see exactly what was filled out on a form, including text like terms …"
click at [332, 43] on icon at bounding box center [328, 42] width 7 height 7
click at [320, 43] on input "How can I find a record of exactly what was filled in on a form including text …" at bounding box center [223, 43] width 191 height 14
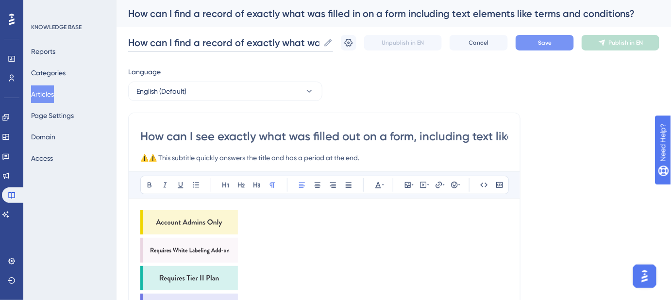
click at [312, 43] on input "How can I find a record of exactly what was filled in on a form including text …" at bounding box center [223, 43] width 191 height 14
paste input "see exactly what was filled out on a form, including text"
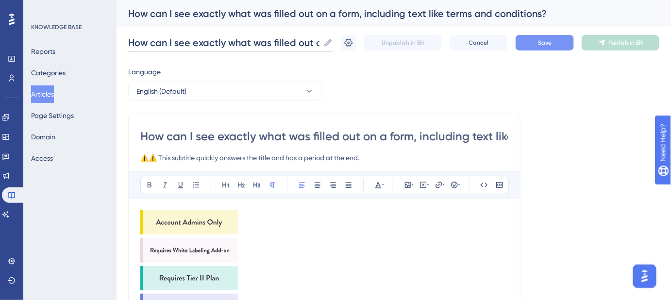
scroll to position [0, 215]
type input "How can I see exactly what was filled out on a form, including text like terms …"
click at [542, 45] on button "Save" at bounding box center [545, 43] width 58 height 16
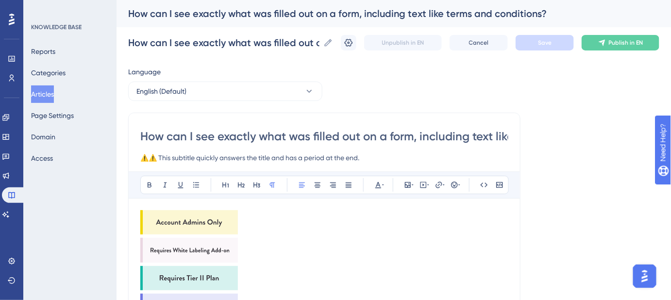
drag, startPoint x: 370, startPoint y: 156, endPoint x: 130, endPoint y: 157, distance: 240.0
paste input "View the full form submission, including all fields and text"
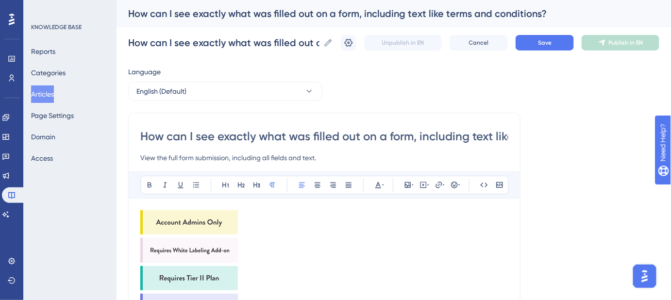
type input "View the full form submission, including all fields and text."
click at [186, 220] on img at bounding box center [189, 222] width 98 height 24
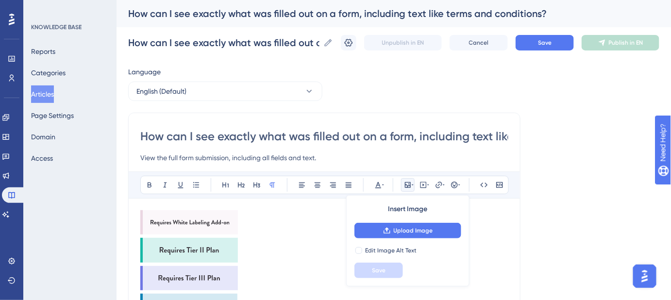
click at [188, 220] on img at bounding box center [189, 222] width 98 height 24
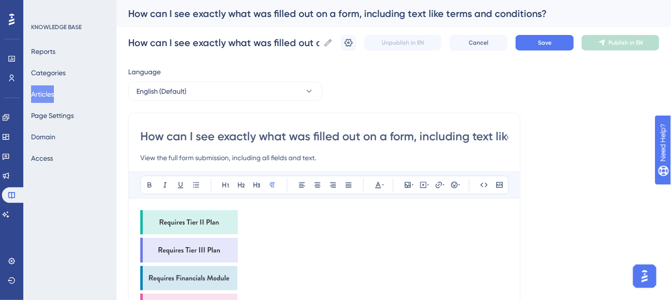
click at [188, 220] on img at bounding box center [189, 222] width 98 height 24
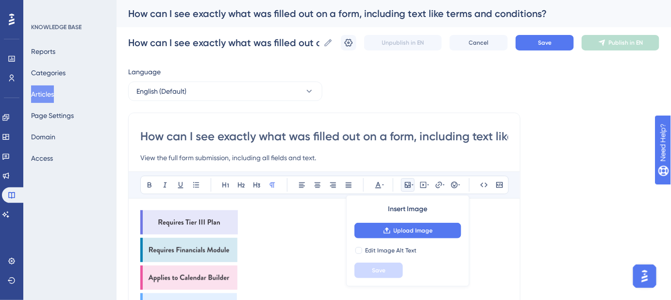
click at [188, 220] on img at bounding box center [189, 222] width 98 height 24
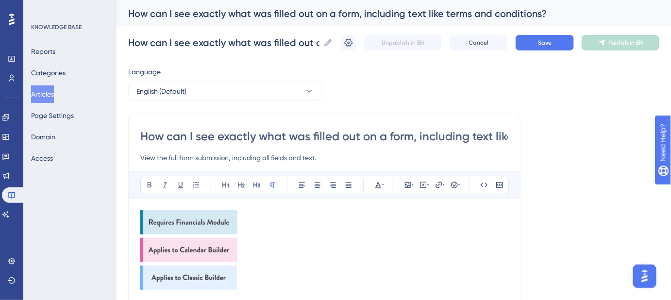
click at [188, 220] on img at bounding box center [188, 222] width 97 height 24
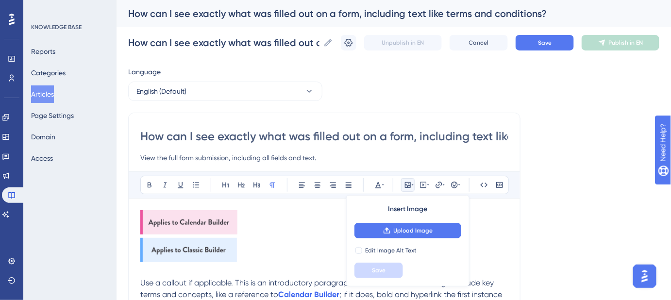
click at [188, 220] on img at bounding box center [188, 222] width 97 height 24
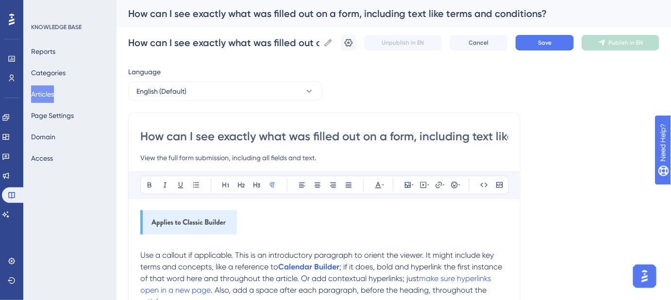
click at [188, 220] on img at bounding box center [188, 222] width 97 height 24
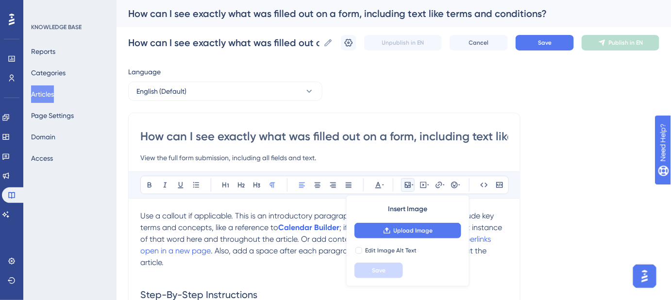
click at [286, 254] on span ". Also, add a space after each paragraph, before the heading, throughout the ar…" at bounding box center [314, 256] width 348 height 21
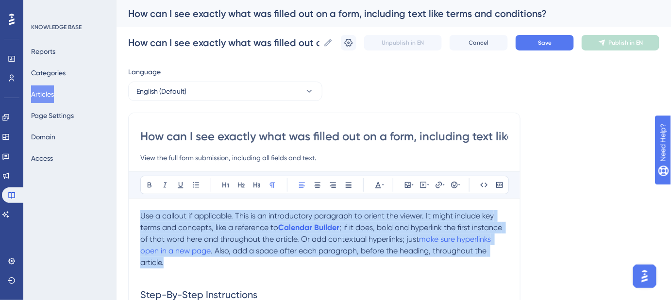
drag, startPoint x: 171, startPoint y: 261, endPoint x: 138, endPoint y: 213, distance: 58.1
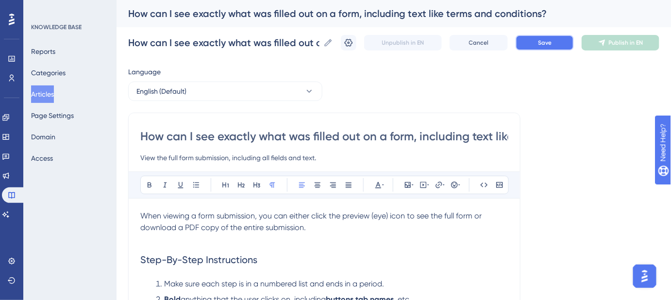
click at [542, 41] on button "Save" at bounding box center [545, 43] width 58 height 16
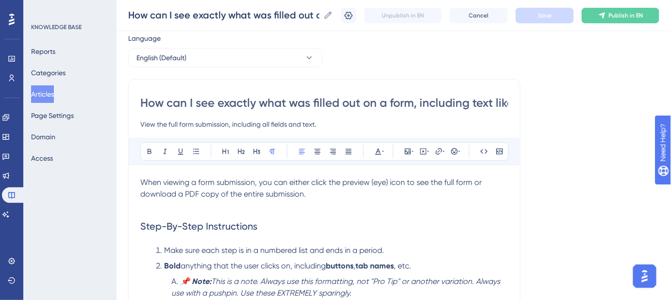
scroll to position [132, 0]
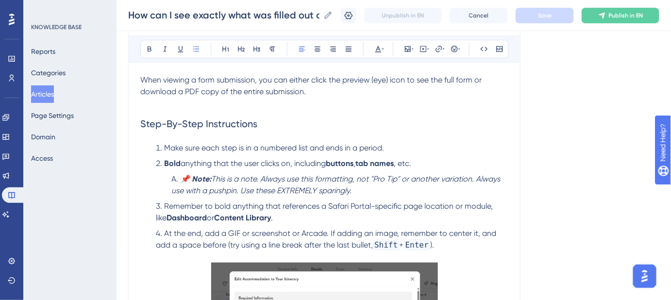
drag, startPoint x: 441, startPoint y: 241, endPoint x: 167, endPoint y: 150, distance: 289.0
click at [167, 150] on ol "Make sure each step is in a numbered list and ends in a period. Bold anything t…" at bounding box center [324, 202] width 368 height 120
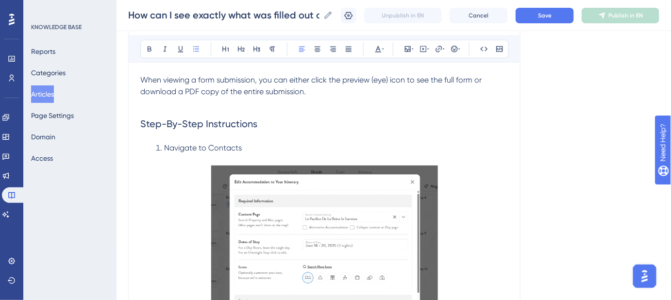
click at [221, 147] on span "Navigate to Contacts" at bounding box center [203, 147] width 78 height 9
click at [257, 149] on li "Navigate to Contacts" at bounding box center [330, 153] width 357 height 23
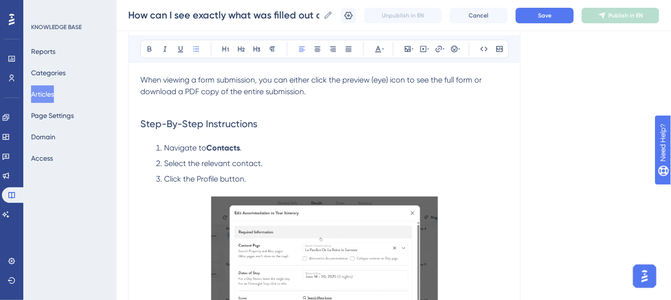
click at [207, 176] on span "Click the Profile button." at bounding box center [205, 178] width 82 height 9
click at [276, 174] on li "Click the Profile button." at bounding box center [330, 184] width 357 height 23
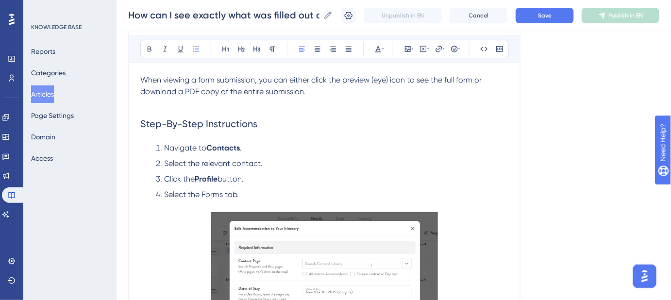
click at [209, 195] on span "Select the Forms tab." at bounding box center [201, 194] width 75 height 9
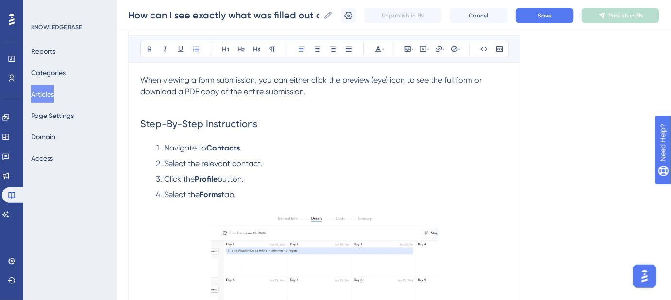
click at [263, 194] on li "Select the Forms tab." at bounding box center [330, 200] width 357 height 23
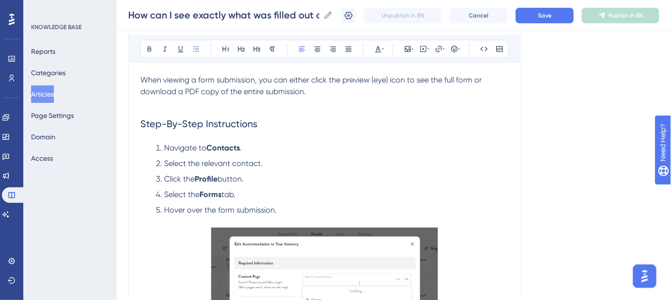
click at [171, 208] on span "Hover over the form submission." at bounding box center [220, 209] width 113 height 9
click at [171, 207] on span "Hover over the form submission." at bounding box center [220, 209] width 113 height 9
click at [282, 209] on li "Hover over the form submission." at bounding box center [330, 216] width 357 height 23
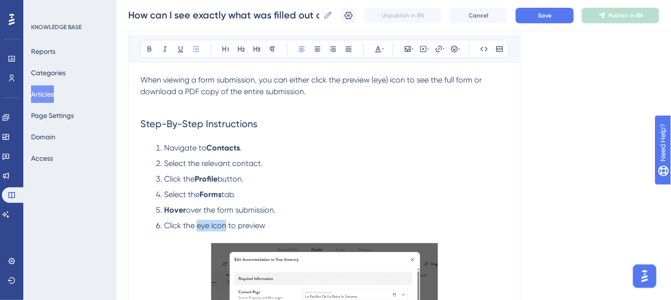
drag, startPoint x: 226, startPoint y: 224, endPoint x: 201, endPoint y: 225, distance: 25.3
click at [198, 225] on span "Click the eye icon to preview" at bounding box center [214, 225] width 101 height 9
click at [288, 228] on li "Click the eye icon to preview" at bounding box center [330, 231] width 357 height 23
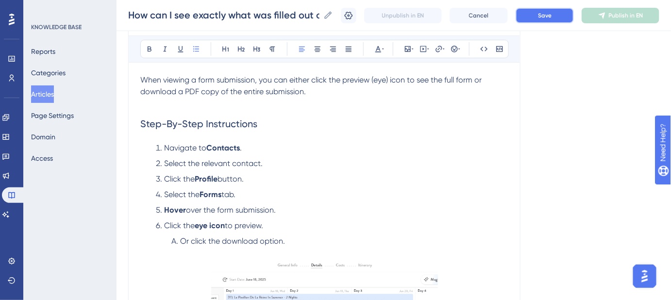
click at [552, 14] on span "Save" at bounding box center [545, 16] width 14 height 8
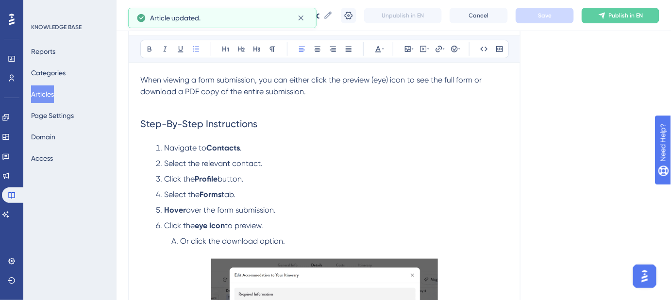
click at [166, 223] on span "Click the" at bounding box center [179, 225] width 31 height 9
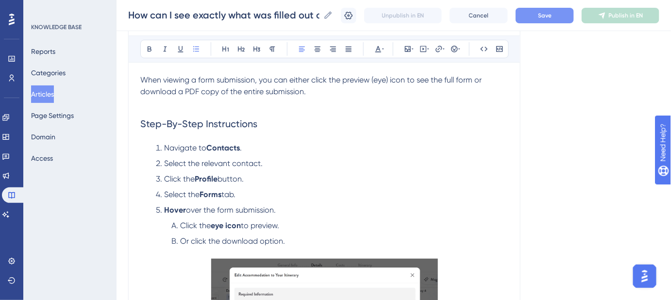
click at [242, 239] on span "Or click the download option." at bounding box center [232, 241] width 105 height 9
click at [274, 241] on span "option." at bounding box center [269, 241] width 25 height 9
click at [268, 241] on span "icon." at bounding box center [265, 241] width 17 height 9
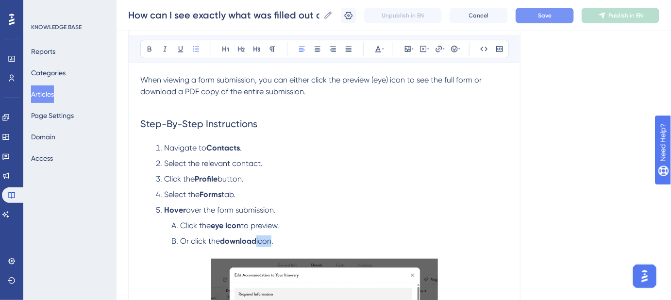
click at [268, 241] on span "icon." at bounding box center [265, 241] width 17 height 9
click at [278, 241] on li "Or click the download icon ." at bounding box center [338, 247] width 341 height 23
click at [547, 22] on button "Save" at bounding box center [545, 16] width 58 height 16
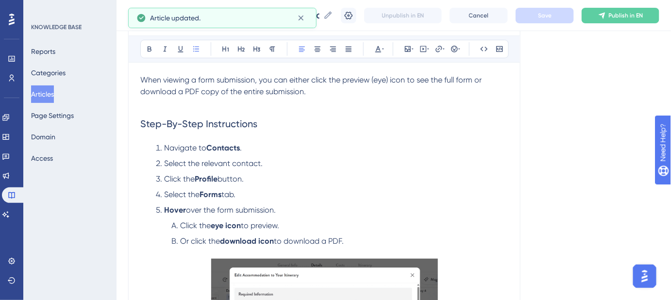
drag, startPoint x: 345, startPoint y: 240, endPoint x: 181, endPoint y: 241, distance: 163.7
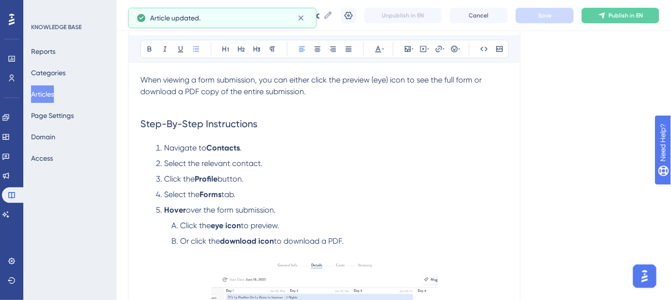
click at [181, 241] on li "Or click the download icon to download a PDF." at bounding box center [338, 247] width 341 height 23
copy li "Or click the download icon to download a PDF."
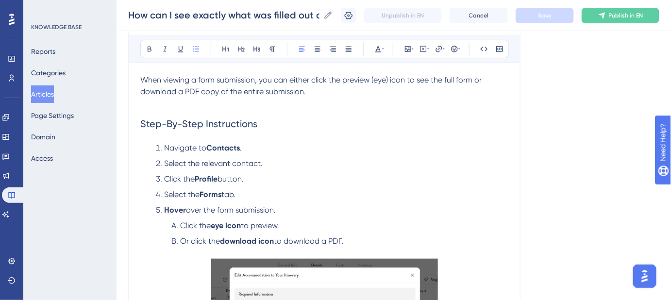
click at [351, 238] on li "Or click the download icon to download a PDF." at bounding box center [338, 247] width 341 height 23
drag, startPoint x: 352, startPoint y: 240, endPoint x: 181, endPoint y: 240, distance: 171.0
click at [181, 240] on li "Or click the download icon to download a PDF." at bounding box center [338, 247] width 341 height 23
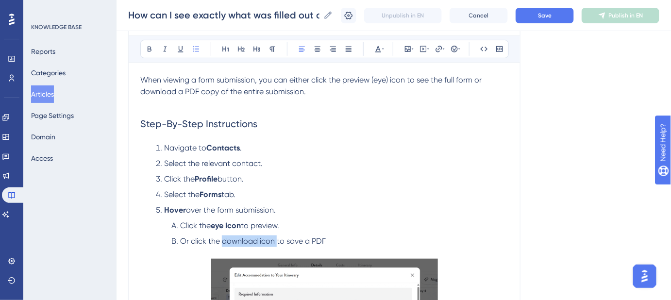
drag, startPoint x: 275, startPoint y: 240, endPoint x: 223, endPoint y: 240, distance: 52.5
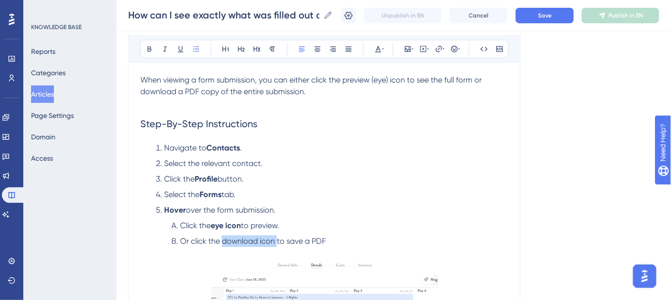
click at [223, 240] on span "Or click the download icon to save a PDF" at bounding box center [253, 241] width 146 height 9
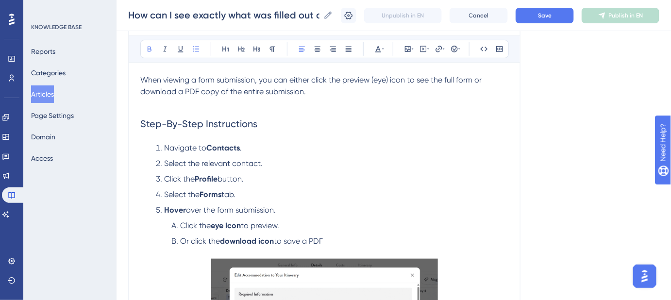
click at [342, 238] on li "Or click the download icon to save a PDF" at bounding box center [338, 247] width 341 height 23
click at [540, 19] on button "Save" at bounding box center [545, 16] width 58 height 16
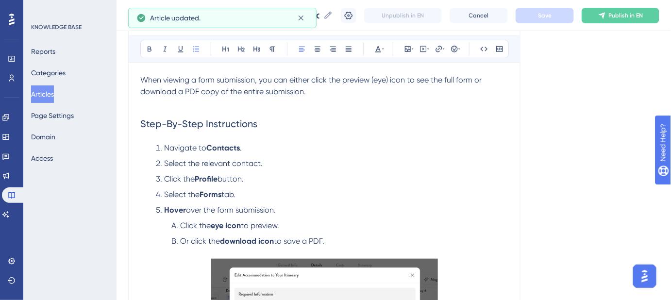
scroll to position [176, 0]
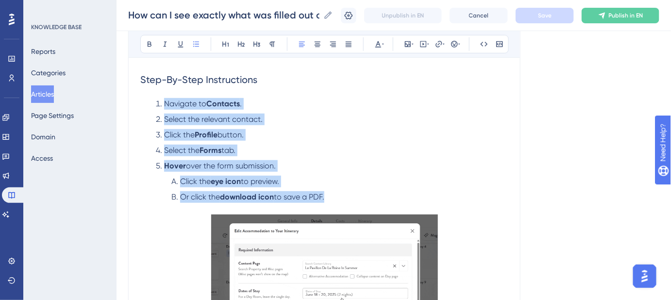
drag, startPoint x: 328, startPoint y: 198, endPoint x: 161, endPoint y: 98, distance: 194.5
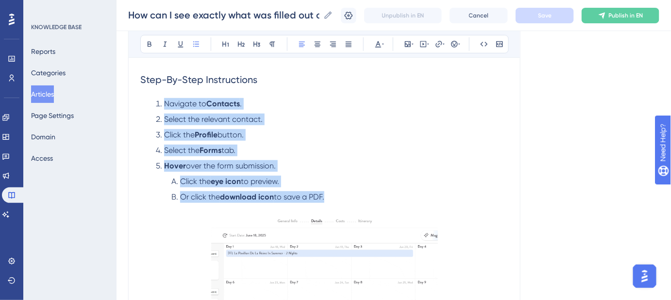
click at [161, 98] on ol "Navigate to Contacts . Select the relevant contact. Click the Profile button. S…" at bounding box center [324, 156] width 368 height 117
copy ol "Navigate to Contacts . Select the relevant contact. Click the Profile button. S…"
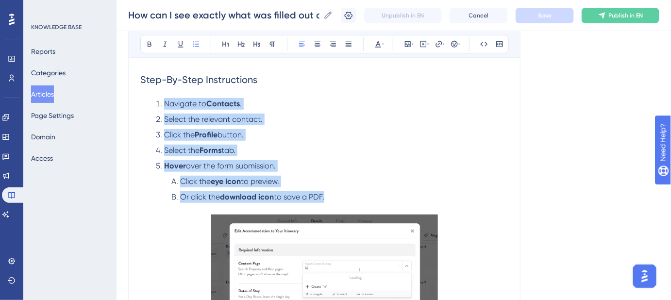
click at [270, 134] on li "Click the Profile button." at bounding box center [330, 135] width 357 height 12
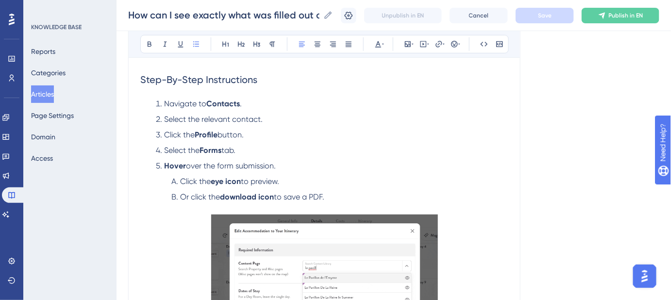
drag, startPoint x: 250, startPoint y: 134, endPoint x: 166, endPoint y: 134, distance: 84.0
click at [166, 134] on li "Click the Profile button." at bounding box center [330, 135] width 357 height 12
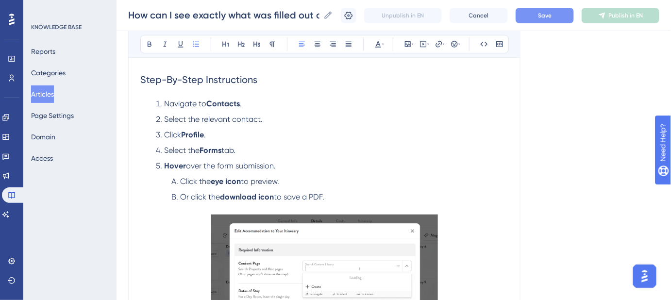
click at [540, 19] on button "Save" at bounding box center [545, 16] width 58 height 16
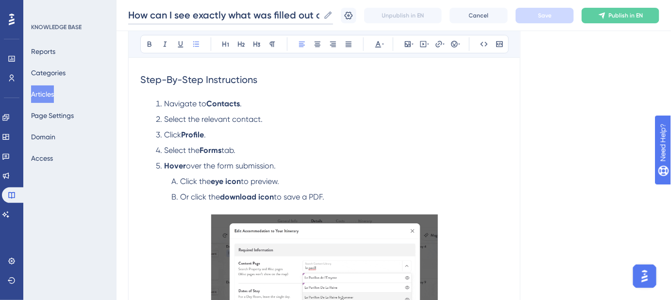
click at [260, 17] on input "How can I see exactly what was filled out on a form, including text like terms …" at bounding box center [223, 15] width 191 height 14
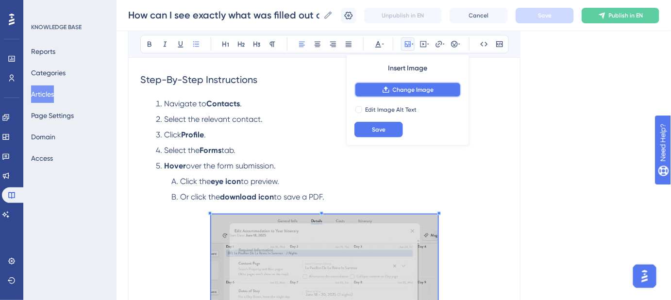
click at [404, 88] on span "Change Image" at bounding box center [413, 90] width 41 height 8
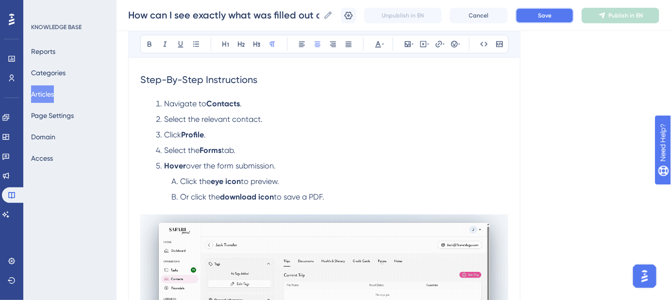
click at [559, 19] on button "Save" at bounding box center [545, 16] width 58 height 16
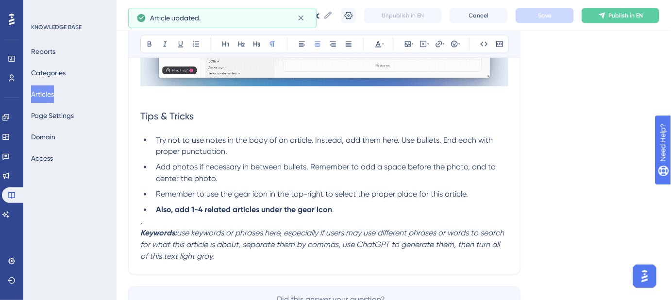
scroll to position [486, 0]
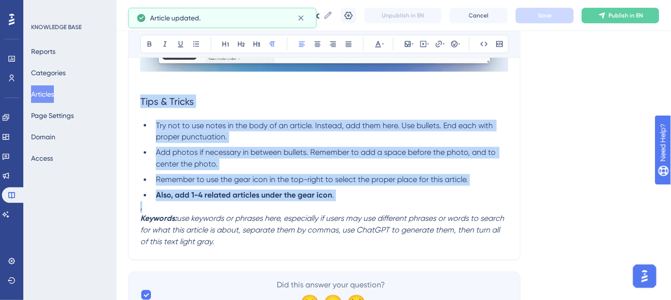
drag, startPoint x: 150, startPoint y: 210, endPoint x: 128, endPoint y: 111, distance: 100.9
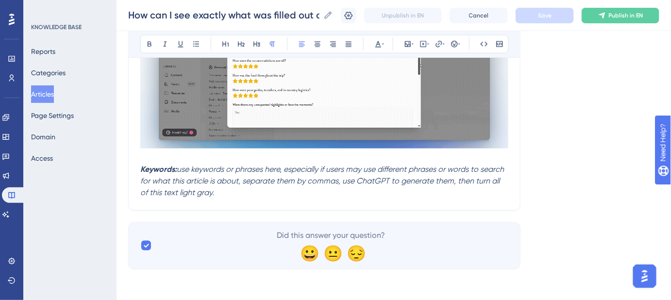
scroll to position [408, 0]
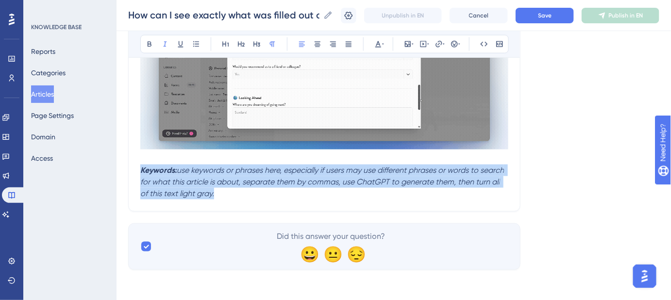
drag, startPoint x: 224, startPoint y: 193, endPoint x: 135, endPoint y: 173, distance: 91.1
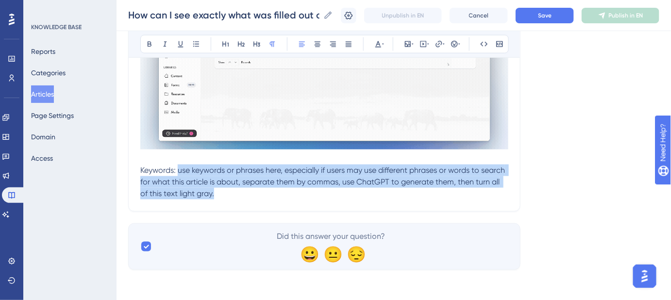
drag, startPoint x: 225, startPoint y: 196, endPoint x: 177, endPoint y: 174, distance: 52.6
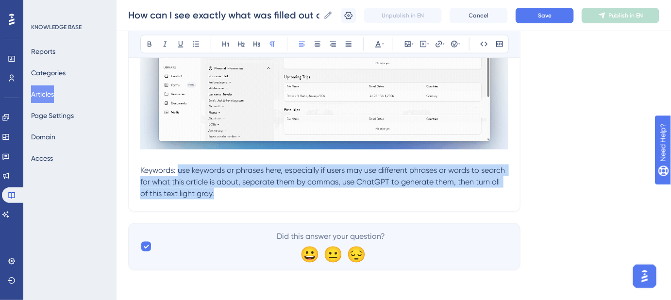
click at [177, 174] on p "Keywords: use keywords or phrases here, especially if users may use different p…" at bounding box center [324, 182] width 368 height 35
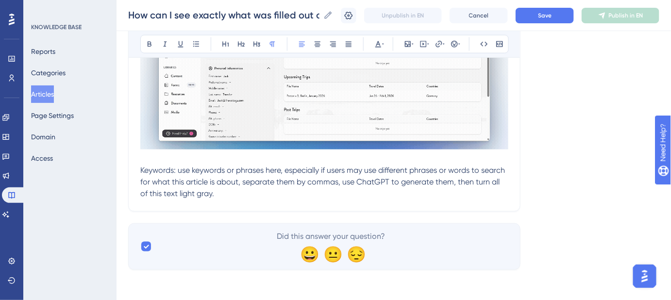
scroll to position [385, 0]
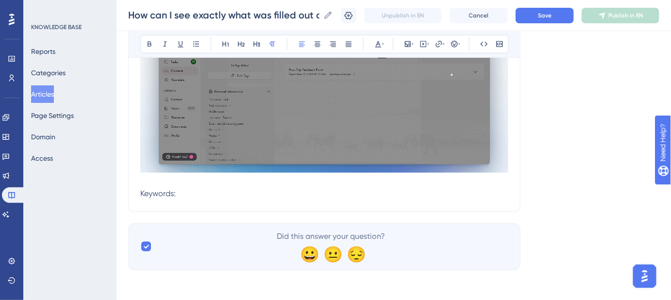
click at [201, 192] on p "Keywords:" at bounding box center [324, 194] width 368 height 12
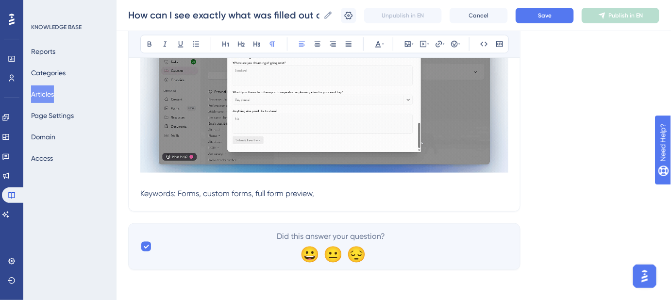
click at [341, 192] on p "Keywords: Forms, custom forms, full form preview," at bounding box center [324, 194] width 368 height 12
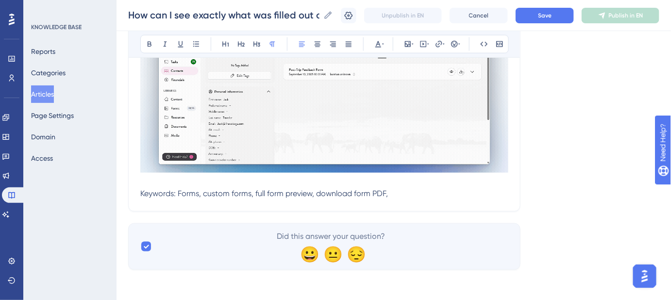
click at [430, 195] on p "Keywords: Forms, custom forms, full form preview, download form PDF," at bounding box center [324, 194] width 368 height 12
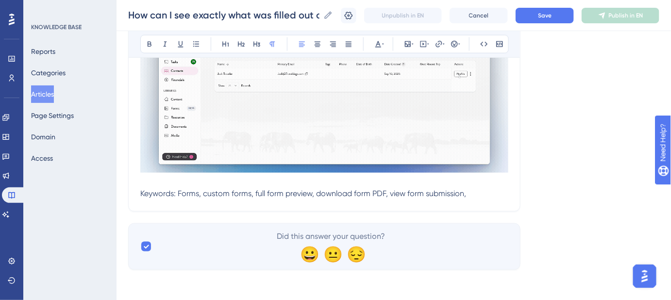
drag, startPoint x: 467, startPoint y: 192, endPoint x: 286, endPoint y: 117, distance: 196.2
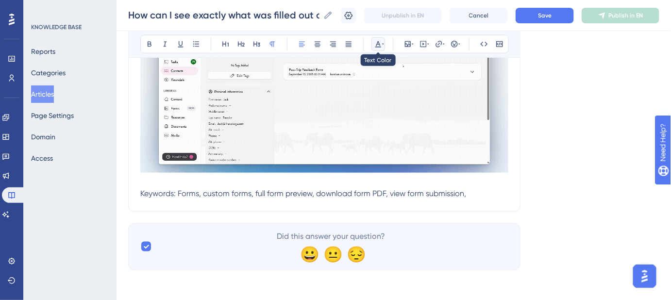
click at [384, 43] on button at bounding box center [379, 44] width 14 height 14
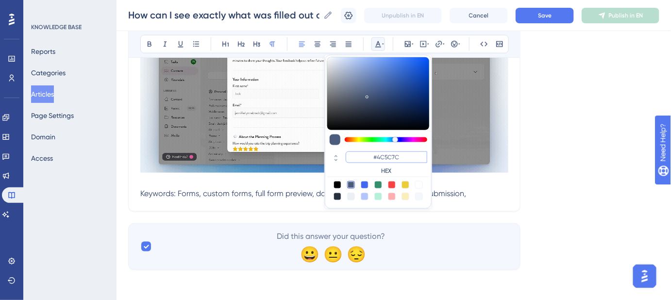
drag, startPoint x: 404, startPoint y: 156, endPoint x: 378, endPoint y: 157, distance: 25.3
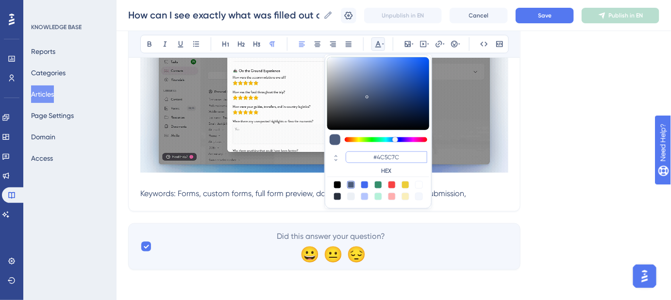
click at [378, 157] on input "#4C5C7C" at bounding box center [387, 158] width 82 height 12
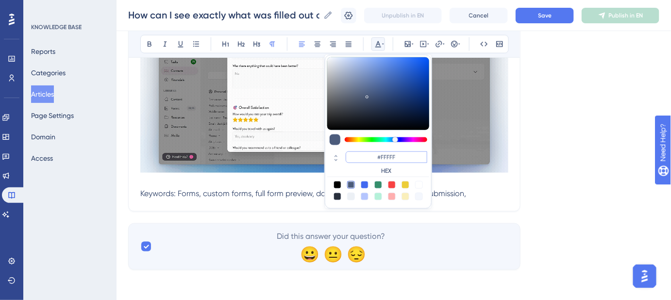
type input "#FFFFFF"
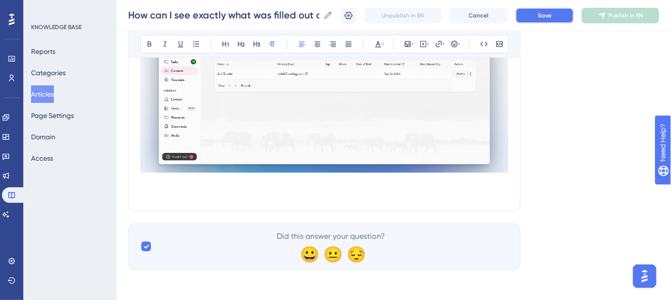
click at [549, 10] on button "Save" at bounding box center [545, 16] width 58 height 16
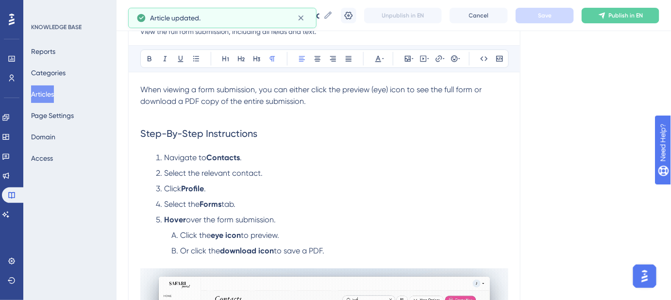
scroll to position [75, 0]
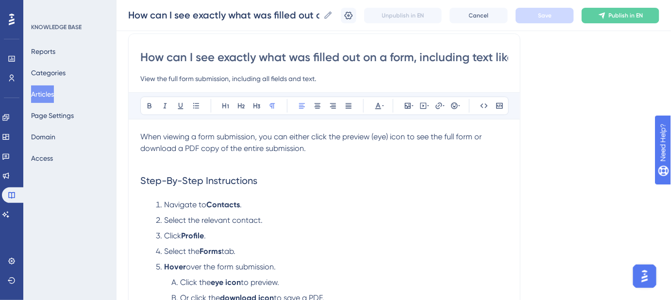
click at [200, 136] on span "When viewing a form submission, you can either click the preview (eye) icon to …" at bounding box center [311, 142] width 343 height 21
click at [198, 136] on span "When viewing a form submission, you can either click the preview (eye) icon to …" at bounding box center [311, 142] width 343 height 21
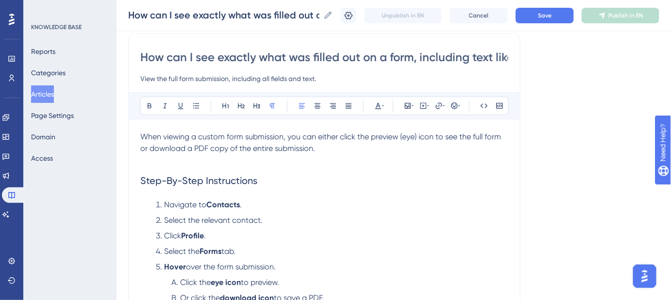
click at [242, 137] on span "When viewing a custom form submission, you can either click the preview (eye) i…" at bounding box center [321, 142] width 363 height 21
drag, startPoint x: 243, startPoint y: 137, endPoint x: 199, endPoint y: 134, distance: 44.3
click at [199, 134] on span "When viewing a custom form submission, you can either click the preview (eye) i…" at bounding box center [321, 142] width 363 height 21
click at [223, 145] on span "submission, you can either click the preview (eye) icon to see the full form or…" at bounding box center [324, 142] width 369 height 21
drag, startPoint x: 242, startPoint y: 135, endPoint x: 199, endPoint y: 135, distance: 43.2
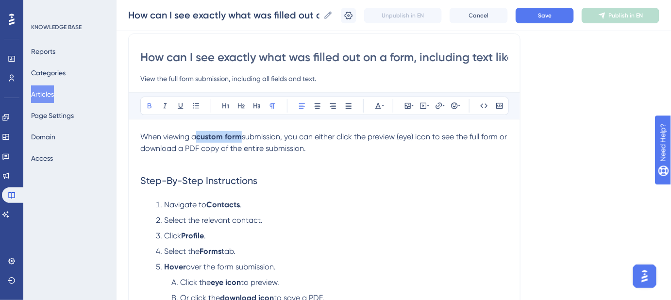
click at [199, 135] on strong "custom form" at bounding box center [219, 136] width 46 height 9
click at [436, 104] on icon at bounding box center [439, 106] width 8 height 8
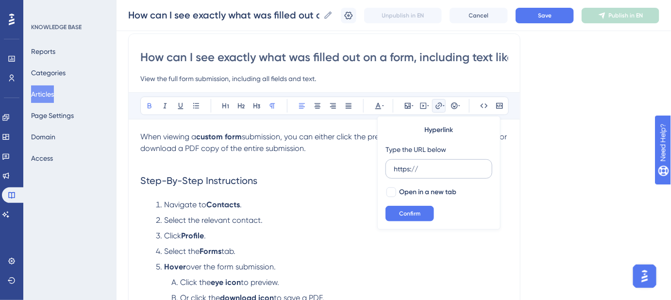
drag, startPoint x: 432, startPoint y: 165, endPoint x: 387, endPoint y: 166, distance: 44.7
click at [388, 166] on label "https://" at bounding box center [439, 168] width 107 height 19
click at [394, 166] on input "https://" at bounding box center [439, 169] width 90 height 11
type input "https://help.safariportal.app/en/articles/15082-custom-forms-in-safari-portal"
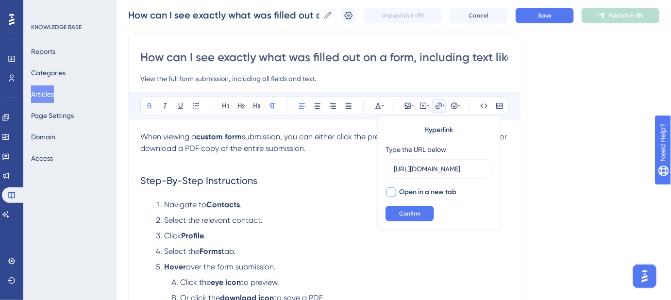
click at [389, 194] on div at bounding box center [392, 193] width 10 height 10
checkbox input "true"
click at [401, 211] on span "Confirm" at bounding box center [409, 214] width 21 height 8
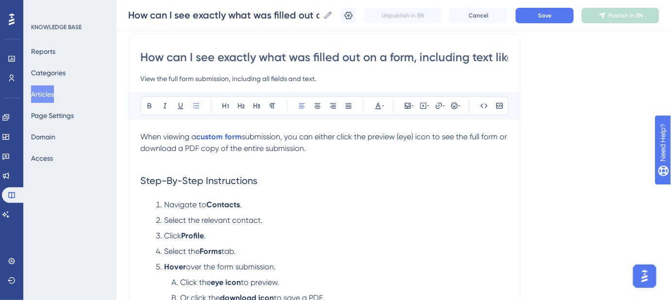
click at [401, 205] on li "Navigate to Contacts ." at bounding box center [330, 205] width 357 height 12
click at [357, 151] on p "When viewing a custom form submission, you can either click the preview (eye) i…" at bounding box center [324, 142] width 368 height 23
click at [535, 22] on div "How can I see exactly what was filled out on a form, including text like terms …" at bounding box center [394, 15] width 555 height 31
click at [537, 14] on button "Save" at bounding box center [545, 16] width 58 height 16
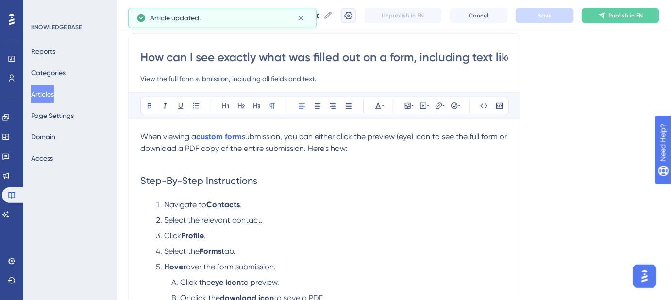
click at [354, 17] on icon at bounding box center [349, 16] width 10 height 10
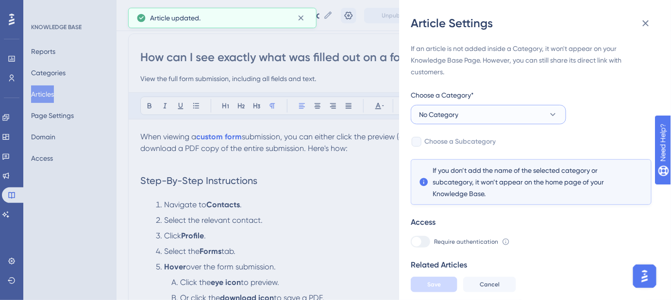
click at [550, 113] on icon at bounding box center [553, 115] width 10 height 10
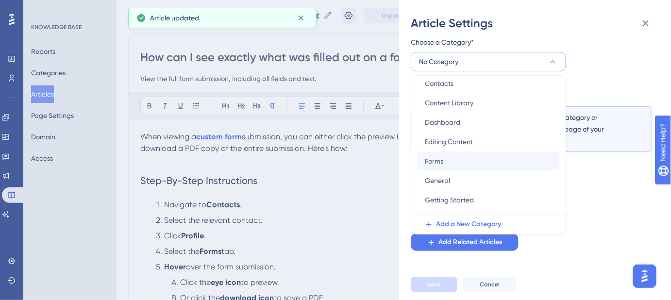
scroll to position [132, 0]
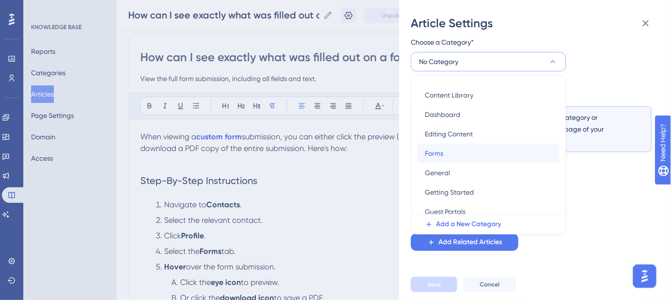
click at [442, 153] on span "Forms" at bounding box center [434, 154] width 18 height 12
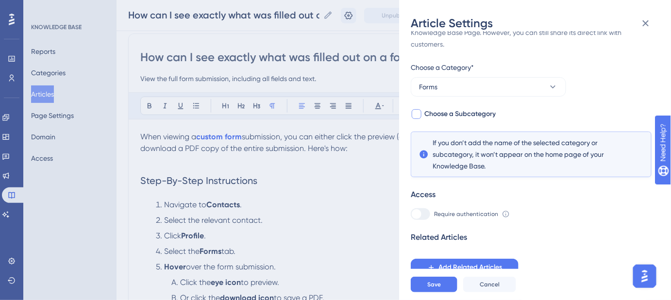
click at [486, 119] on span "Choose a Subcategory" at bounding box center [460, 114] width 71 height 12
checkbox input "true"
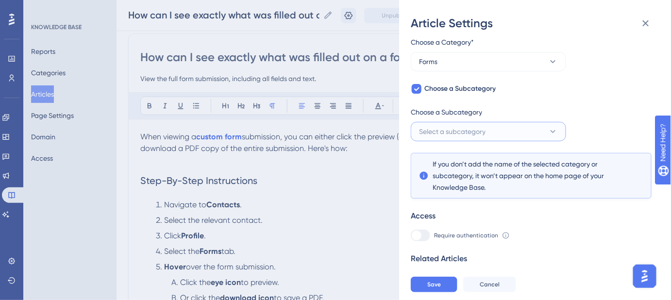
click at [487, 132] on button "Select a subcategory" at bounding box center [488, 131] width 155 height 19
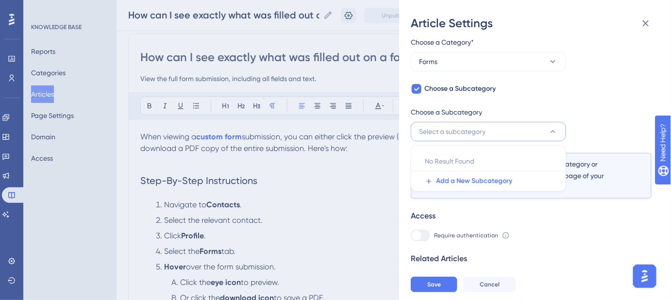
scroll to position [74, 0]
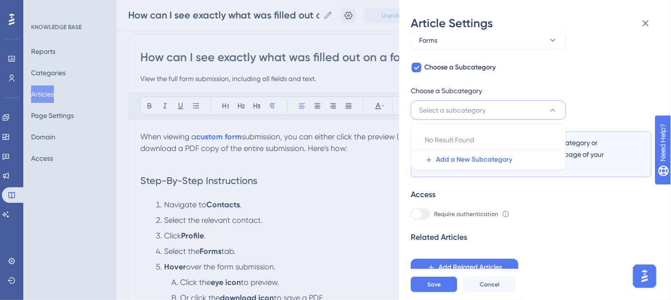
click at [605, 86] on div "If an article is not added inside a Category, it won't appear on your Knowledge…" at bounding box center [531, 122] width 241 height 308
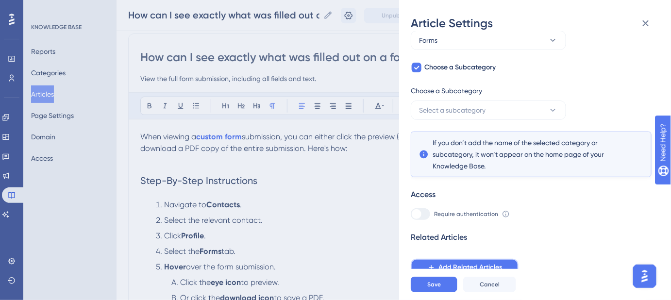
click at [465, 264] on span "Add Related Articles" at bounding box center [471, 268] width 64 height 12
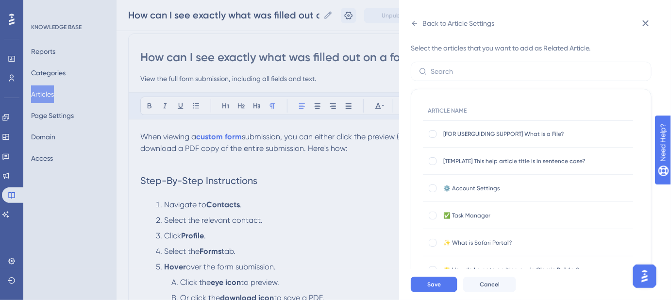
scroll to position [0, 0]
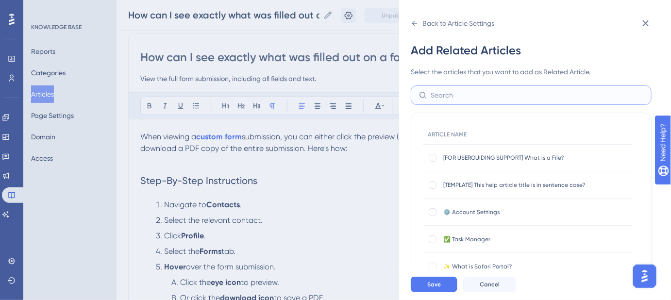
click at [460, 99] on input "text" at bounding box center [537, 95] width 213 height 11
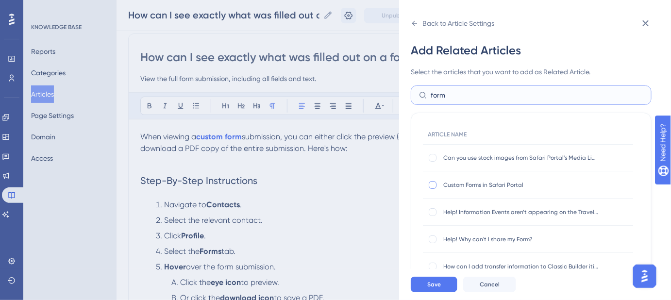
type input "form"
click at [432, 187] on div at bounding box center [433, 185] width 8 height 8
checkbox input "true"
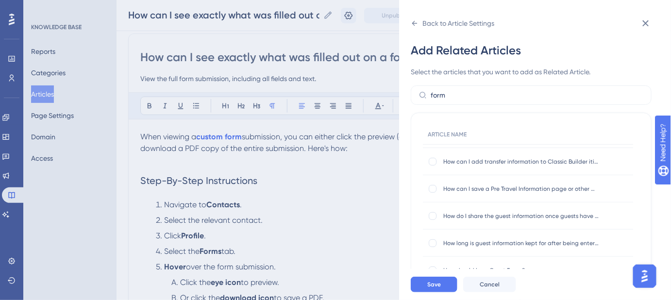
scroll to position [176, 0]
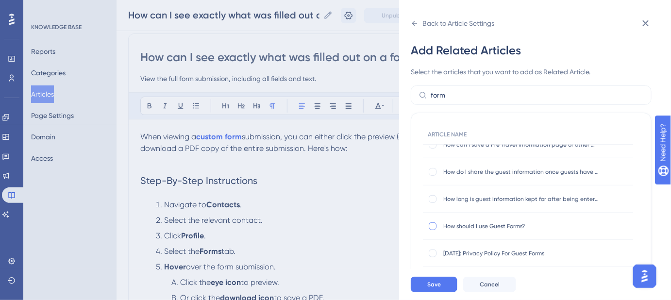
click at [433, 227] on div at bounding box center [433, 227] width 8 height 8
checkbox input "true"
click at [434, 196] on div at bounding box center [433, 199] width 8 height 8
checkbox input "true"
click at [432, 171] on div at bounding box center [433, 172] width 8 height 8
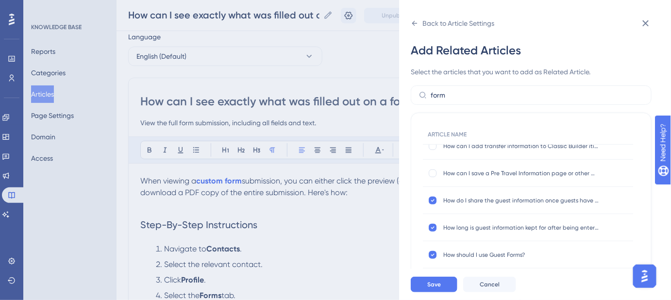
scroll to position [132, 0]
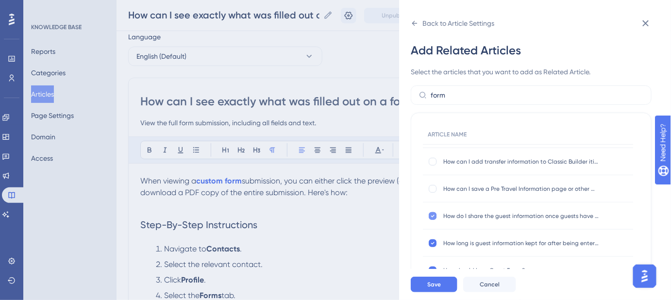
click at [432, 213] on icon at bounding box center [433, 216] width 4 height 8
checkbox input "false"
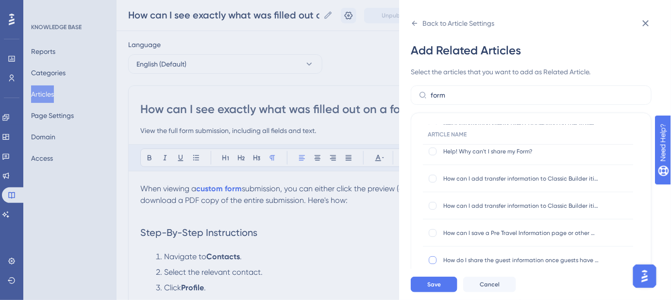
scroll to position [0, 0]
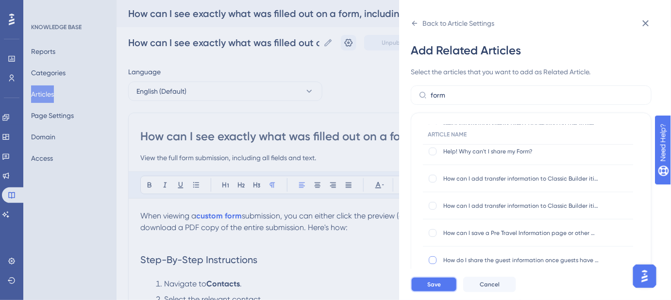
click at [433, 289] on span "Save" at bounding box center [435, 285] width 14 height 8
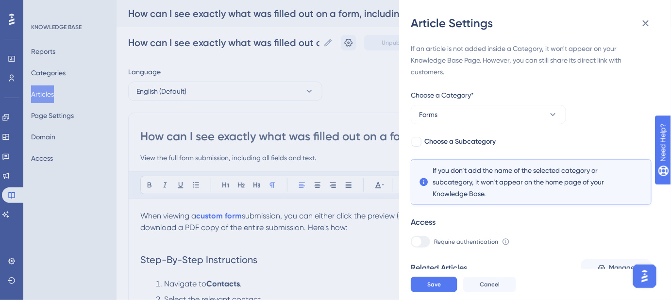
scroll to position [96, 0]
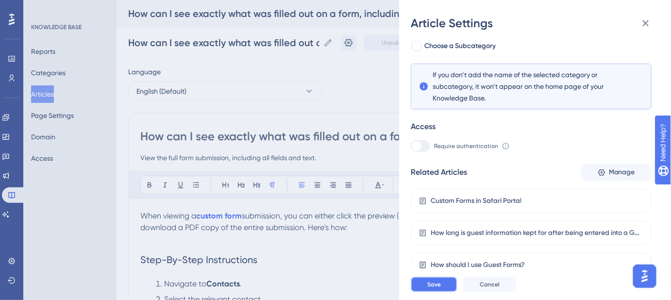
click at [442, 287] on button "Save" at bounding box center [434, 285] width 47 height 16
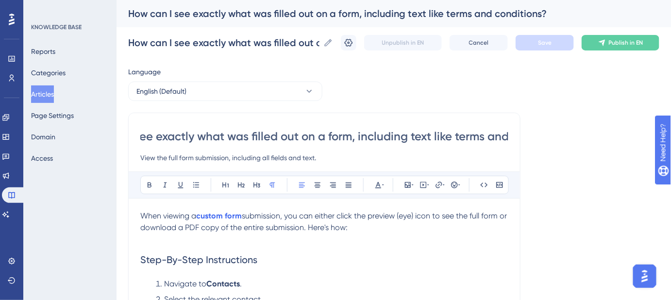
scroll to position [0, 128]
drag, startPoint x: 391, startPoint y: 139, endPoint x: 534, endPoint y: 143, distance: 142.9
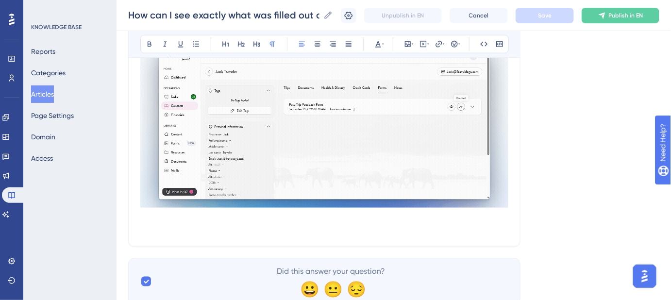
scroll to position [353, 0]
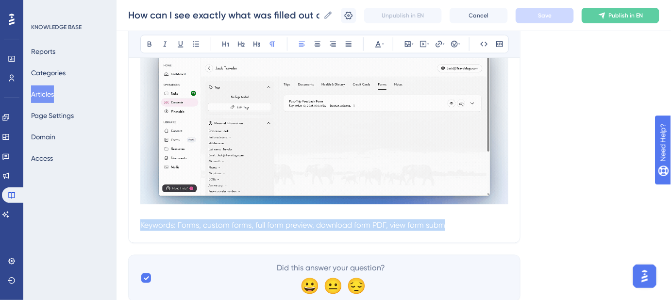
drag, startPoint x: 416, startPoint y: 223, endPoint x: 116, endPoint y: 223, distance: 300.7
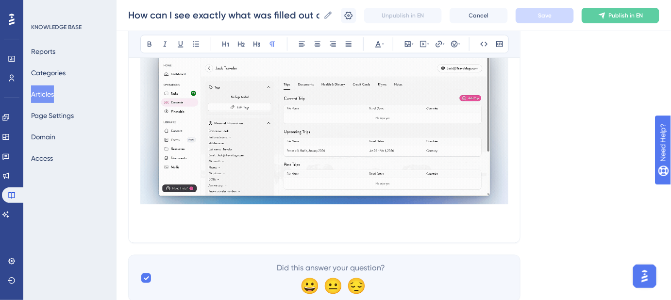
click at [147, 211] on p at bounding box center [324, 214] width 368 height 12
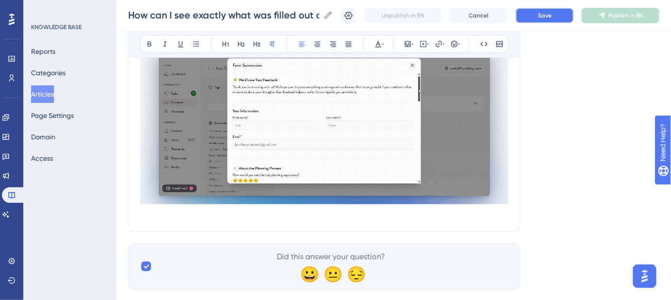
click at [541, 16] on button "Save" at bounding box center [545, 16] width 58 height 16
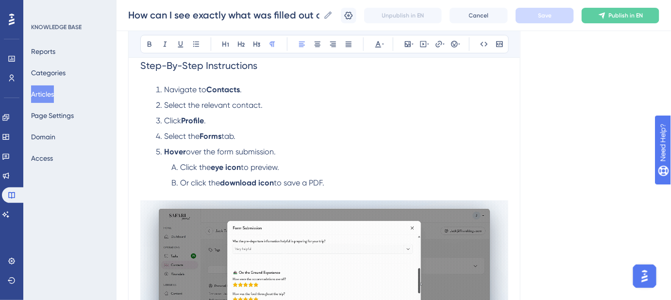
scroll to position [176, 0]
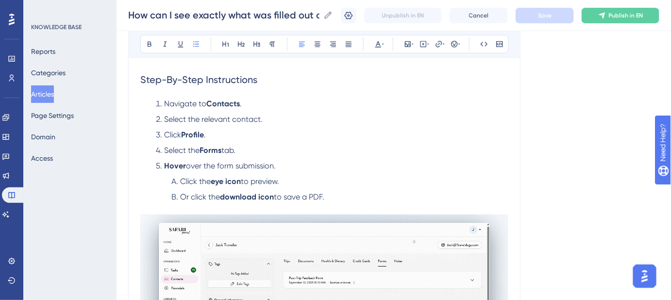
click at [179, 119] on span "Select the relevant contact." at bounding box center [213, 119] width 99 height 9
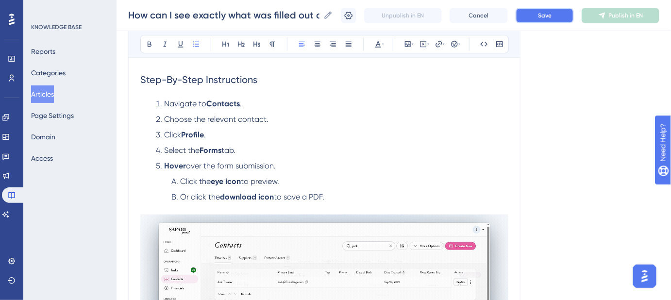
click at [549, 20] on button "Save" at bounding box center [545, 16] width 58 height 16
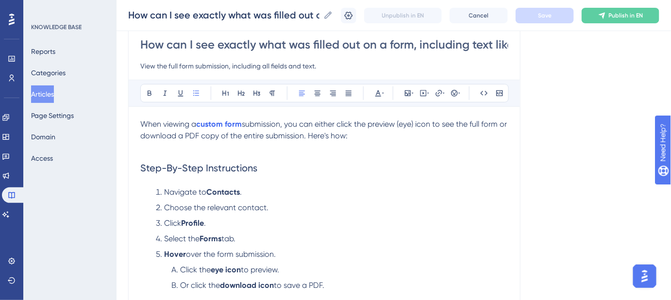
scroll to position [132, 0]
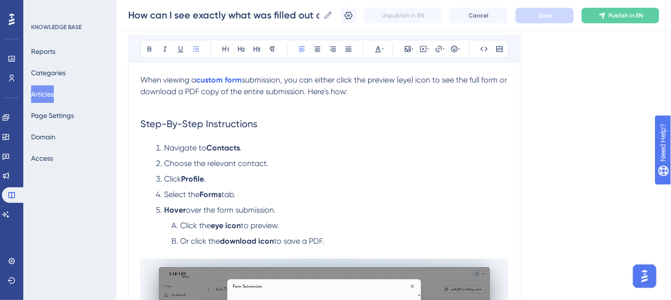
click at [220, 150] on strong "Contacts" at bounding box center [223, 147] width 34 height 9
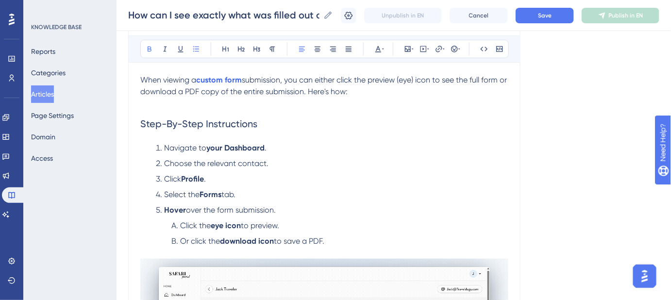
click at [215, 147] on strong "your Dashboard" at bounding box center [235, 147] width 58 height 9
click at [294, 163] on li "Choose the relevant contact." at bounding box center [330, 164] width 357 height 12
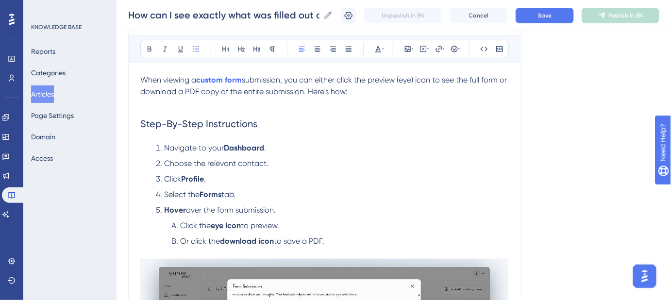
click at [250, 164] on span "Choose the relevant contact." at bounding box center [216, 163] width 104 height 9
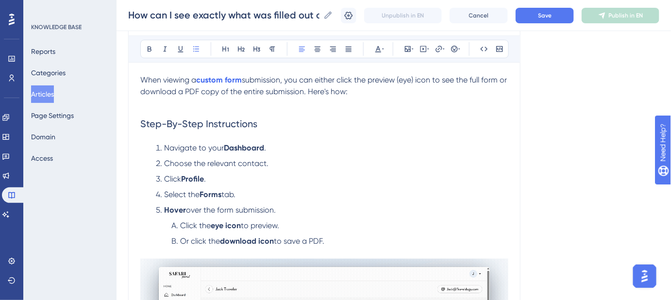
click at [177, 159] on span "Choose the relevant contact." at bounding box center [216, 163] width 104 height 9
click at [240, 163] on span "Open the relevant contact." at bounding box center [212, 163] width 97 height 9
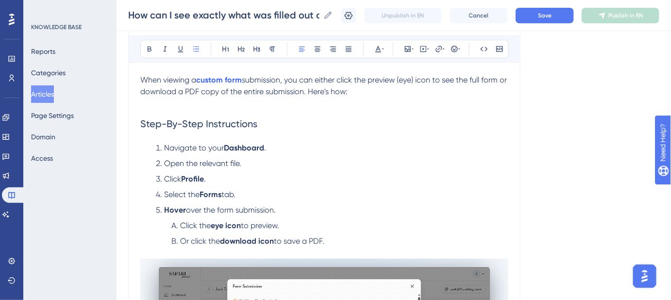
click at [232, 167] on span "Open the relevant file." at bounding box center [202, 163] width 77 height 9
click at [173, 163] on span "Open the relevant File." at bounding box center [203, 163] width 79 height 9
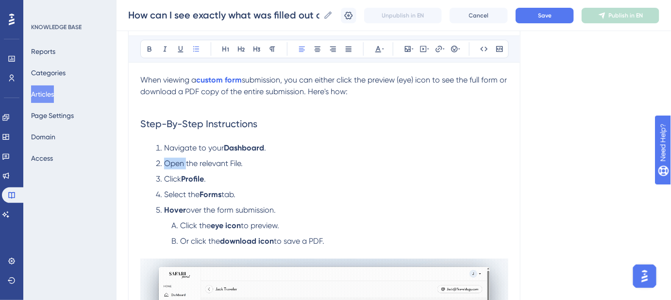
click at [173, 163] on span "Open the relevant File." at bounding box center [203, 163] width 79 height 9
click at [543, 17] on button "Save" at bounding box center [545, 16] width 58 height 16
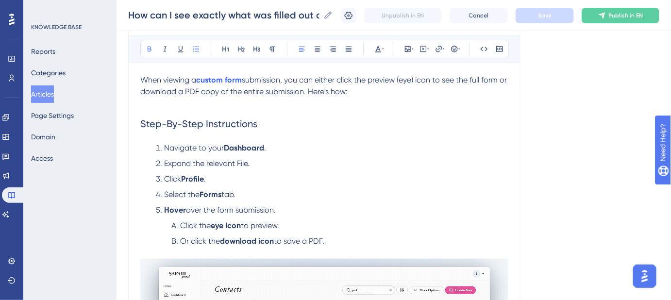
click at [202, 177] on strong "Profile" at bounding box center [192, 178] width 23 height 9
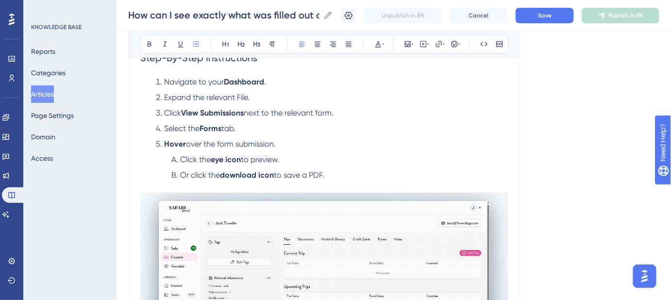
scroll to position [221, 0]
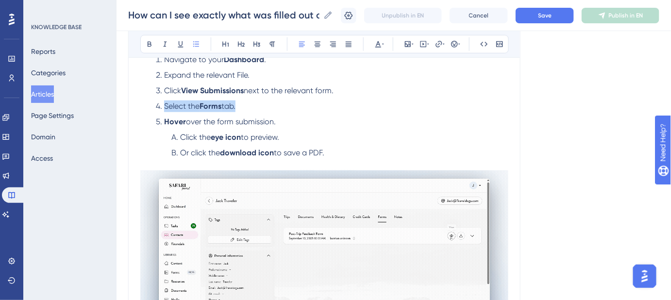
drag, startPoint x: 246, startPoint y: 108, endPoint x: 157, endPoint y: 104, distance: 89.5
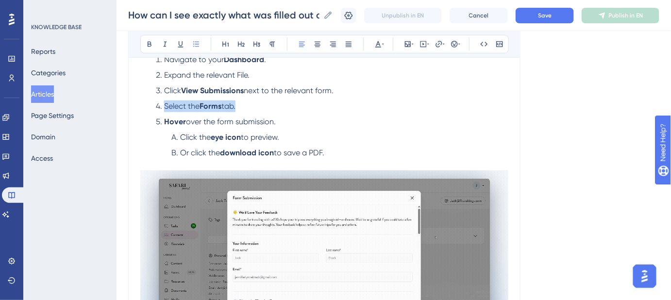
click at [157, 104] on li "Select the Forms tab." at bounding box center [330, 107] width 357 height 12
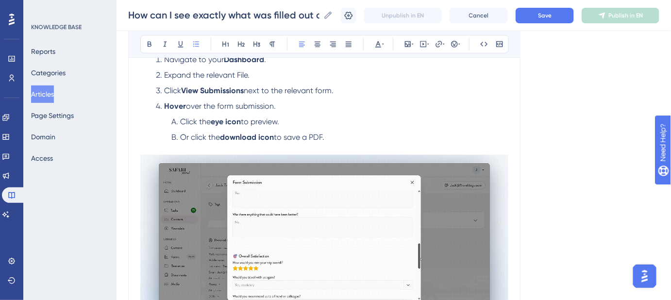
click at [319, 185] on img at bounding box center [324, 238] width 368 height 167
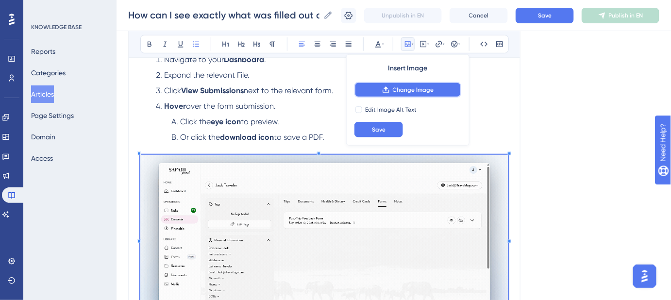
click at [395, 91] on span "Change Image" at bounding box center [413, 90] width 41 height 8
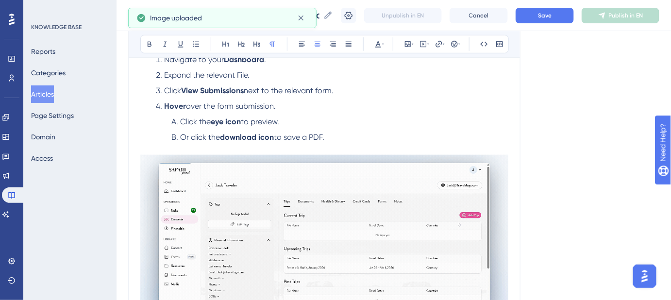
click at [574, 164] on div "Language English (Default) How can I see exactly what was filled out on a form,…" at bounding box center [393, 124] width 531 height 565
click at [544, 16] on button "Save" at bounding box center [545, 16] width 58 height 16
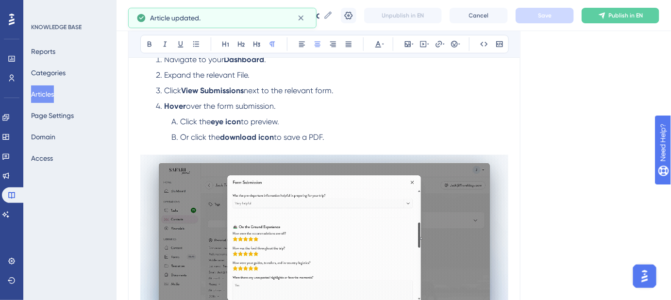
click at [328, 173] on img at bounding box center [324, 238] width 368 height 167
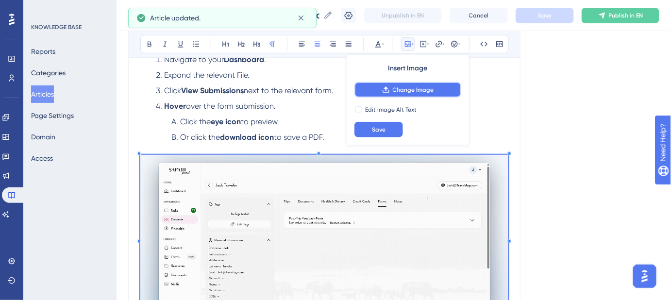
click at [407, 88] on span "Change Image" at bounding box center [413, 90] width 41 height 8
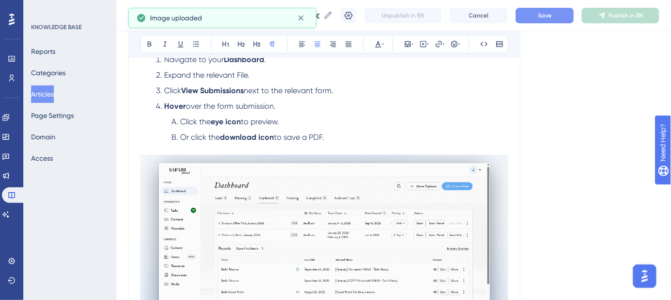
click at [557, 20] on button "Save" at bounding box center [545, 16] width 58 height 16
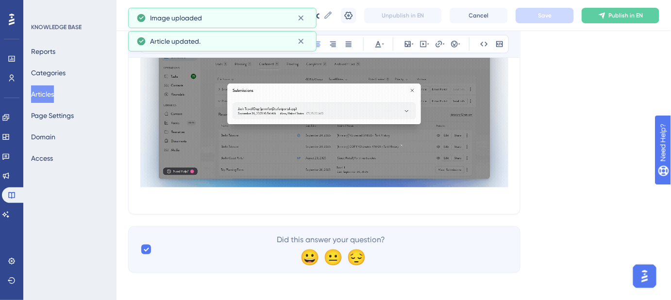
scroll to position [358, 0]
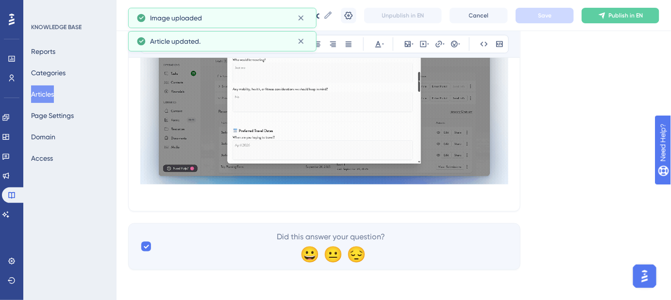
click at [193, 195] on span "Keywords: Forms, custom forms, full form preview, download form PDF, view form …" at bounding box center [303, 193] width 326 height 9
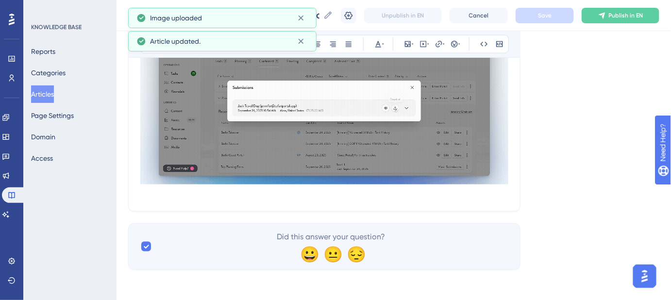
click at [144, 195] on span "Keywords: Forms, custom forms, full form preview, download form PDF, view form …" at bounding box center [303, 193] width 326 height 9
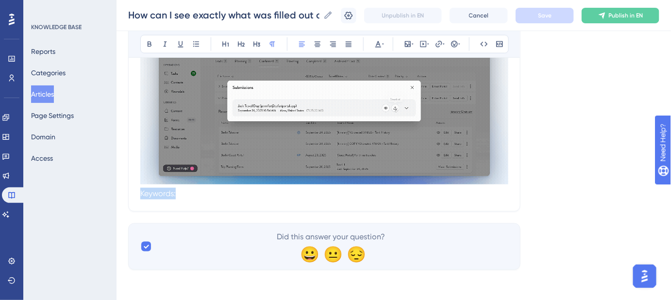
drag, startPoint x: 140, startPoint y: 189, endPoint x: 175, endPoint y: 192, distance: 35.1
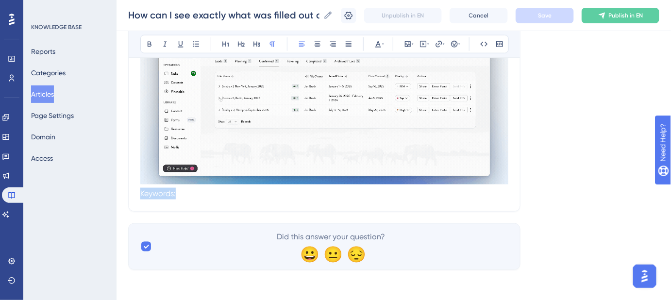
click at [175, 192] on span "Keywords: Forms, custom forms, full form preview, download form PDF, view form …" at bounding box center [303, 193] width 326 height 9
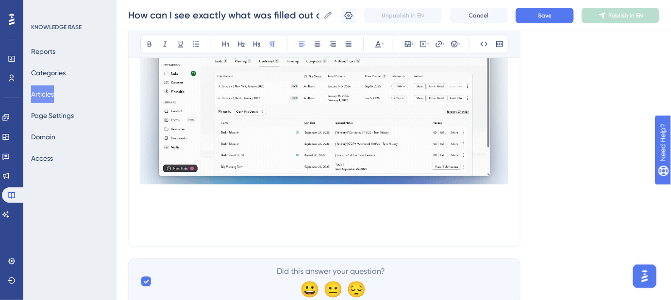
drag, startPoint x: 171, startPoint y: 191, endPoint x: 136, endPoint y: 196, distance: 36.2
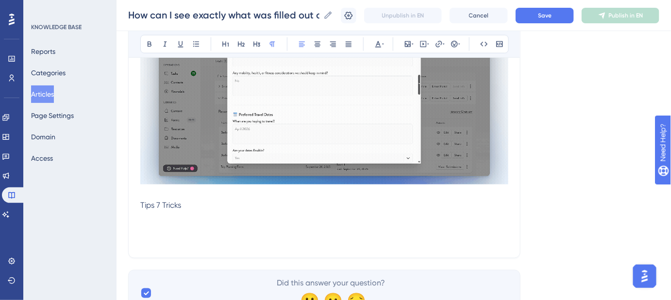
click at [160, 200] on p "Tips 7 Tricks" at bounding box center [324, 206] width 368 height 12
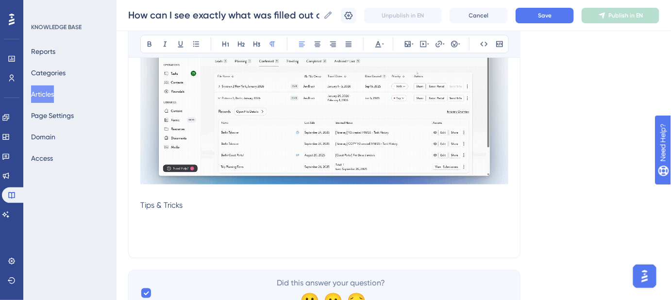
click at [210, 204] on p "Tips & Tricks" at bounding box center [324, 206] width 368 height 12
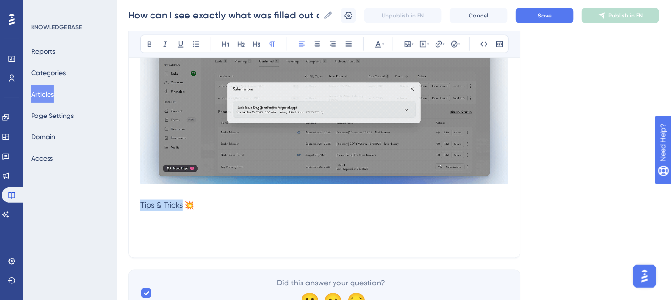
drag, startPoint x: 141, startPoint y: 204, endPoint x: 181, endPoint y: 205, distance: 39.4
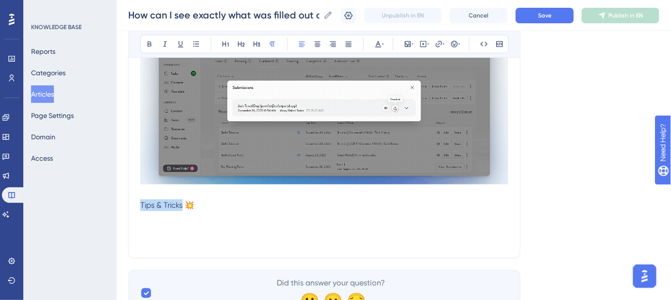
click at [181, 205] on span "Tips & Tricks 💥" at bounding box center [167, 205] width 54 height 9
click at [243, 45] on icon at bounding box center [242, 44] width 8 height 8
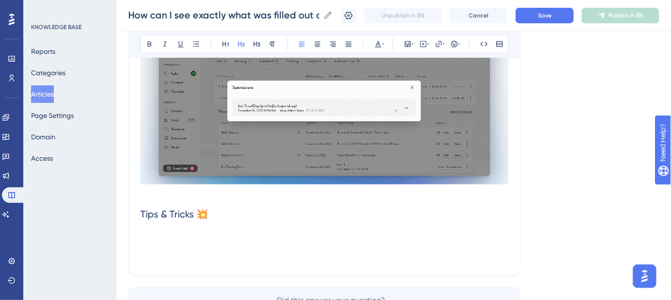
click at [234, 215] on h2 "Tips & Tricks 💥" at bounding box center [324, 214] width 368 height 29
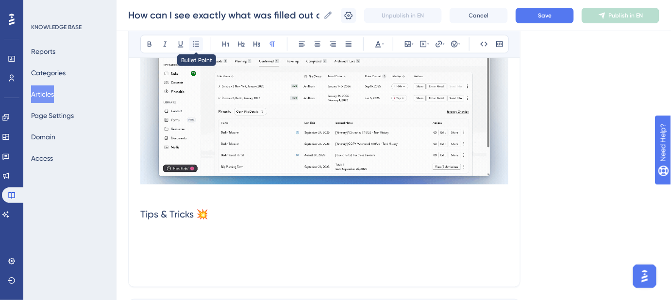
click at [197, 38] on button at bounding box center [196, 44] width 14 height 14
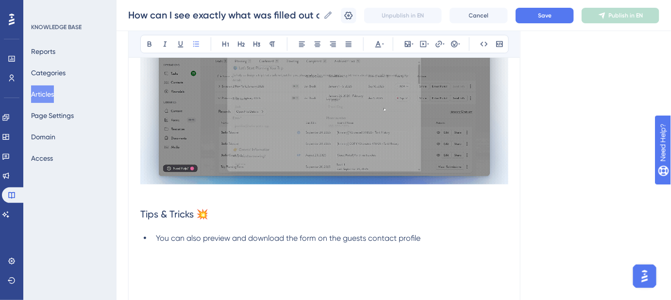
click at [145, 268] on p at bounding box center [324, 274] width 368 height 12
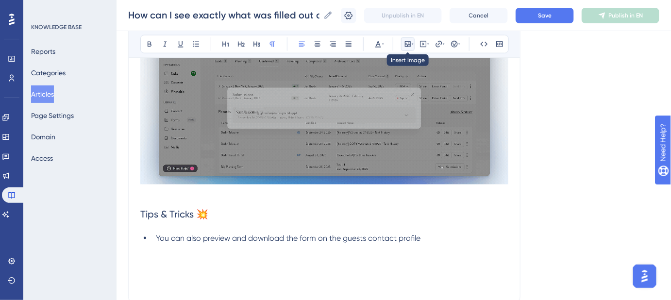
click at [412, 44] on icon at bounding box center [413, 44] width 2 height 1
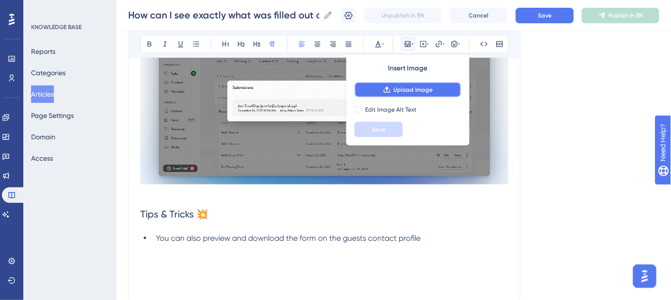
click at [408, 90] on span "Upload Image" at bounding box center [413, 90] width 39 height 8
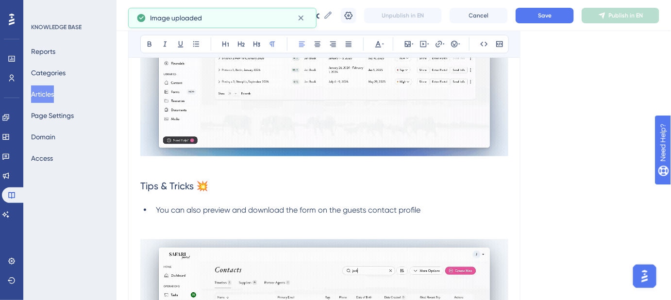
scroll to position [401, 0]
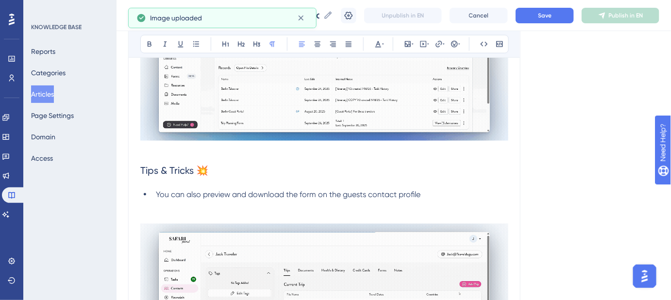
click at [442, 202] on li "You can also preview and download the form on the guests contact profile" at bounding box center [330, 206] width 357 height 35
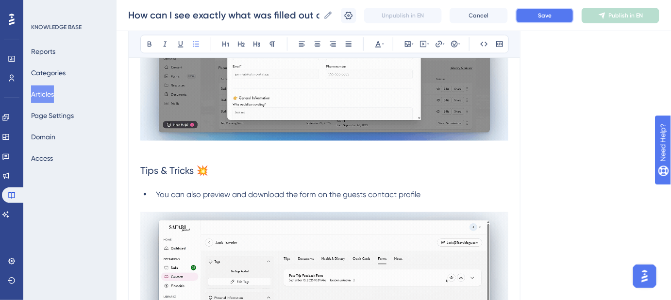
click at [566, 20] on button "Save" at bounding box center [545, 16] width 58 height 16
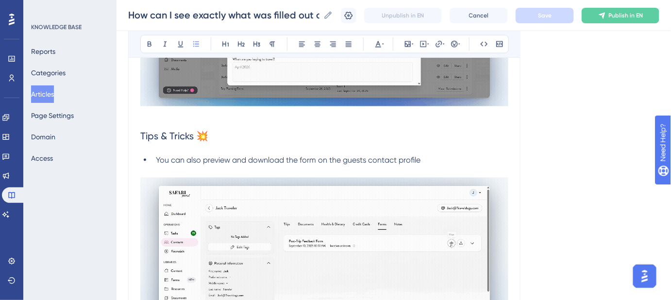
scroll to position [445, 0]
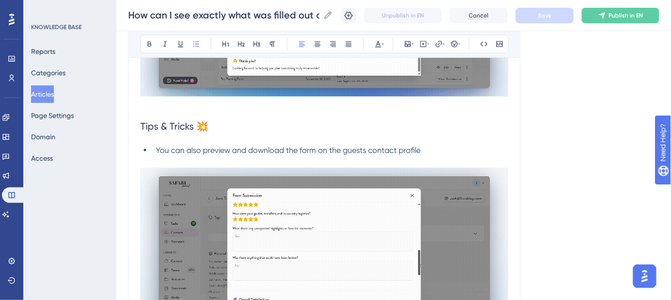
click at [300, 150] on span "You can also preview and download the form on the guests contact profile" at bounding box center [288, 150] width 265 height 9
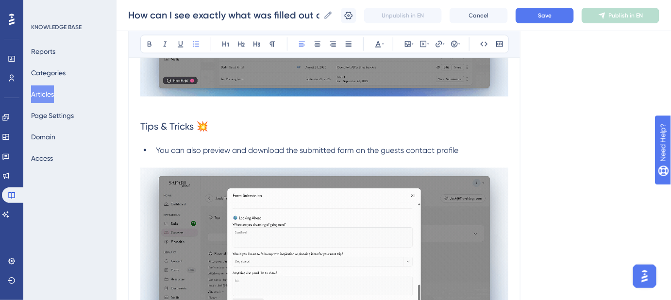
click at [352, 151] on span "You can also preview and download the submitted form on the guests contact prof…" at bounding box center [307, 150] width 303 height 9
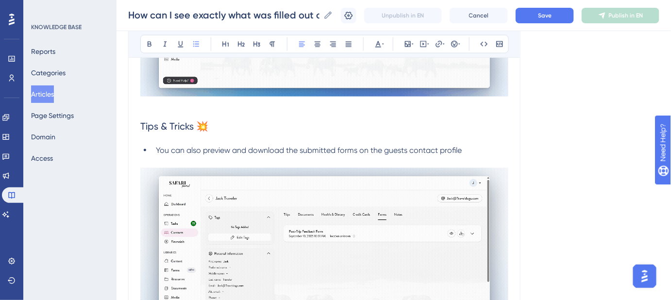
click at [409, 150] on span "You can also preview and download the submitted forms on the guests contact pro…" at bounding box center [309, 150] width 306 height 9
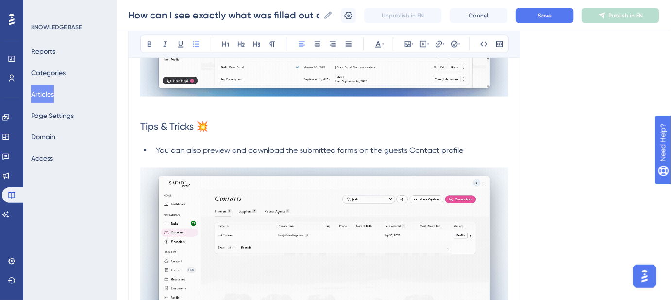
click at [444, 151] on span "You can also preview and download the submitted forms on the guests Contact pro…" at bounding box center [310, 150] width 308 height 9
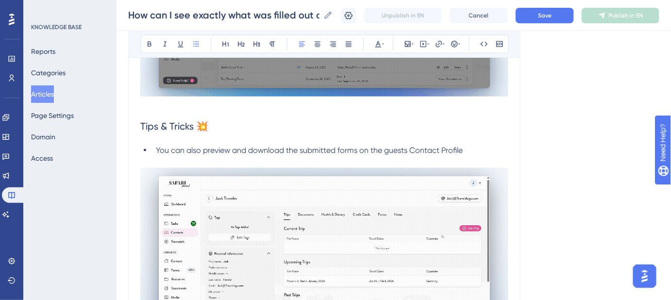
click at [473, 147] on li "You can also preview and download the submitted forms on the guests Contact Pro…" at bounding box center [330, 156] width 357 height 23
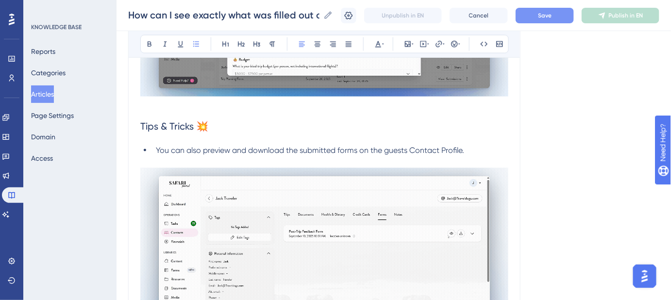
click at [535, 21] on button "Save" at bounding box center [545, 16] width 58 height 16
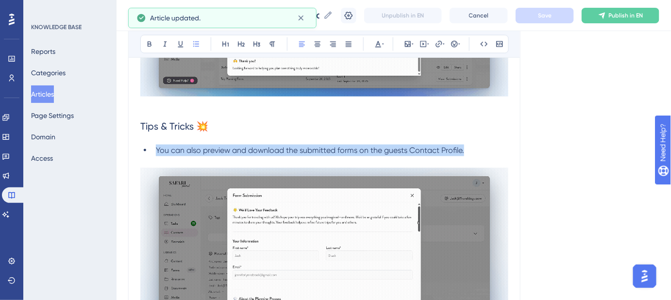
drag, startPoint x: 470, startPoint y: 147, endPoint x: 156, endPoint y: 149, distance: 313.8
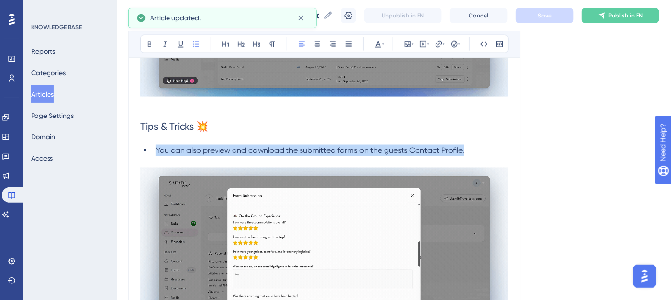
click at [156, 149] on li "You can also preview and download the submitted forms on the guests Contact Pro…" at bounding box center [330, 156] width 357 height 23
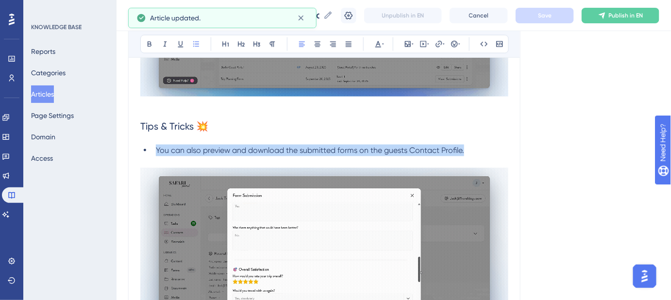
copy span "You can also preview and download the submitted forms on the guests Contact Pro…"
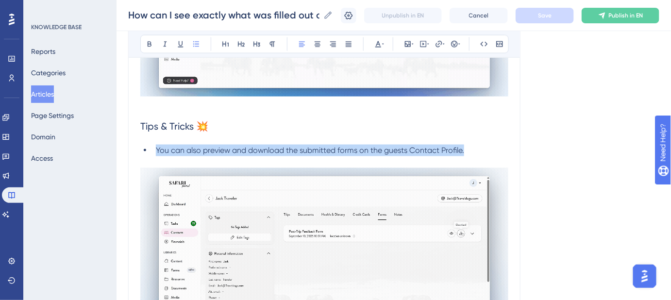
click at [494, 153] on li "You can also preview and download the submitted forms on the guests Contact Pro…" at bounding box center [330, 156] width 357 height 23
drag, startPoint x: 466, startPoint y: 150, endPoint x: 157, endPoint y: 150, distance: 309.5
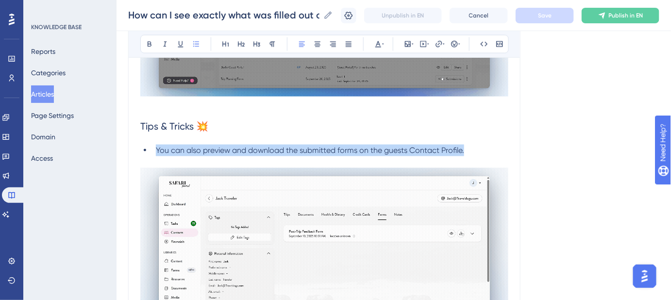
click at [157, 150] on li "You can also preview and download the submitted forms on the guests Contact Pro…" at bounding box center [330, 156] width 357 height 23
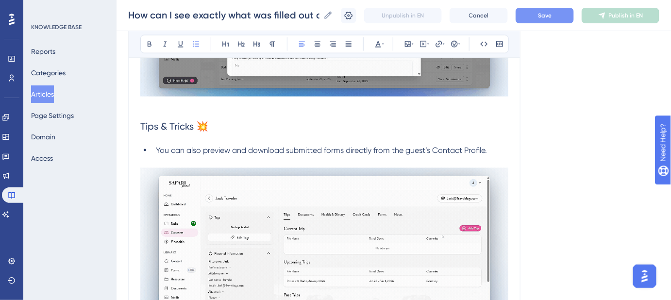
click at [549, 14] on span "Save" at bounding box center [545, 16] width 14 height 8
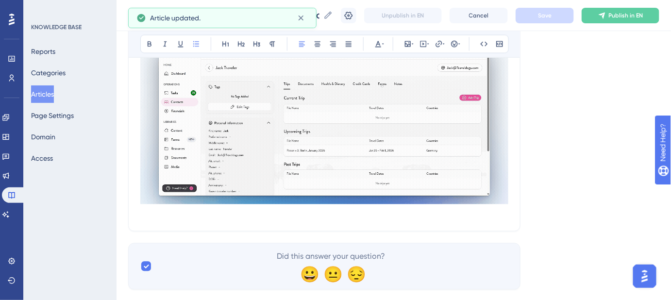
scroll to position [578, 0]
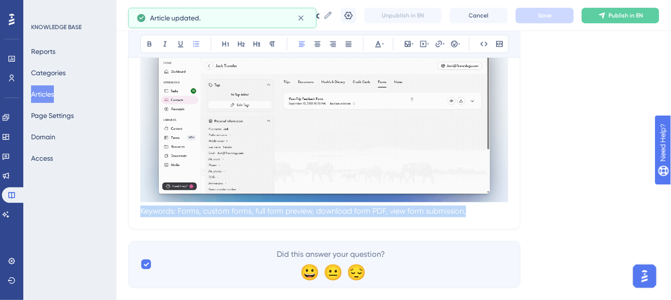
drag, startPoint x: 496, startPoint y: 215, endPoint x: 223, endPoint y: 215, distance: 273.0
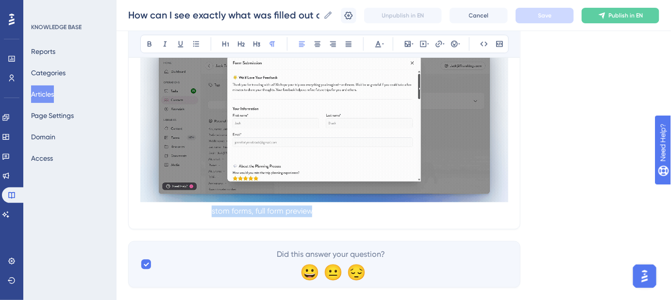
drag, startPoint x: 210, startPoint y: 215, endPoint x: 309, endPoint y: 215, distance: 99.1
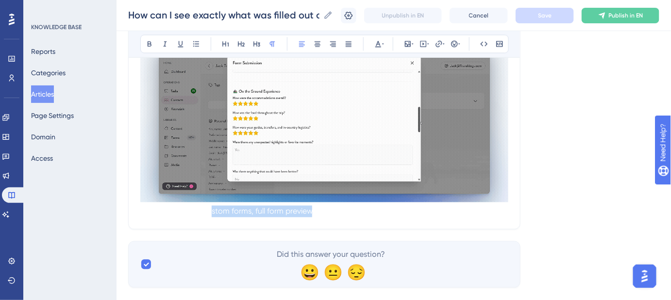
click at [309, 215] on p "Keywords: Forms, custom forms, full form preview, download form PDF, view form …" at bounding box center [324, 212] width 368 height 12
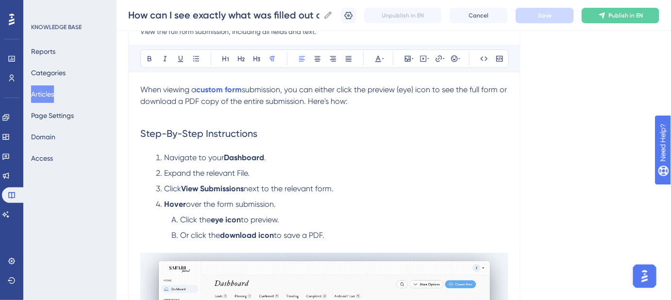
scroll to position [132, 0]
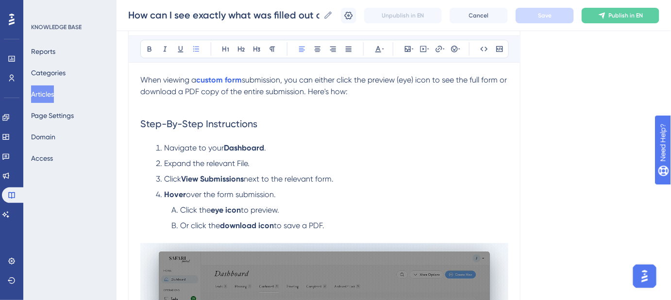
click at [176, 163] on span "Expand the relevant File." at bounding box center [207, 163] width 86 height 9
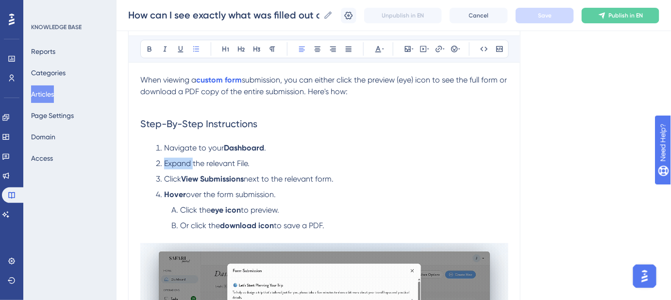
click at [176, 163] on span "Expand the relevant File." at bounding box center [207, 163] width 86 height 9
click at [472, 161] on li "Expand the relevant File." at bounding box center [330, 164] width 357 height 12
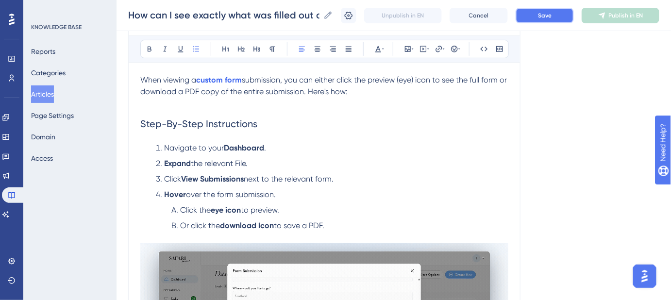
click at [542, 18] on button "Save" at bounding box center [545, 16] width 58 height 16
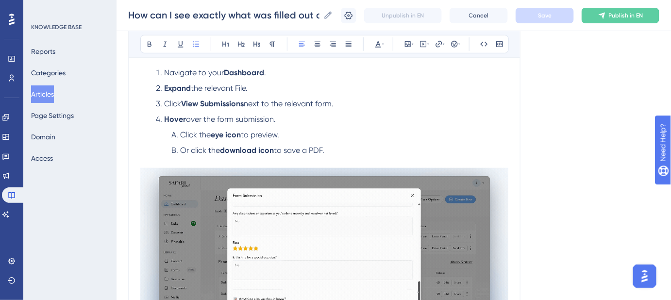
scroll to position [221, 0]
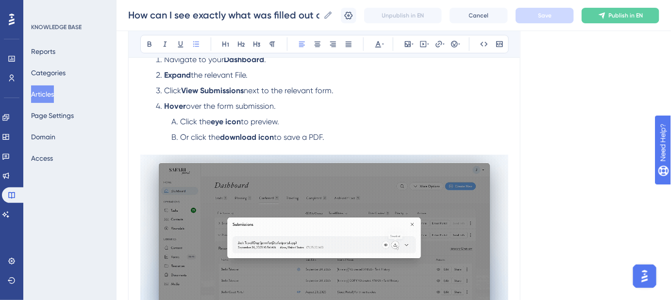
click at [249, 86] on span "next to the relevant form." at bounding box center [289, 90] width 90 height 9
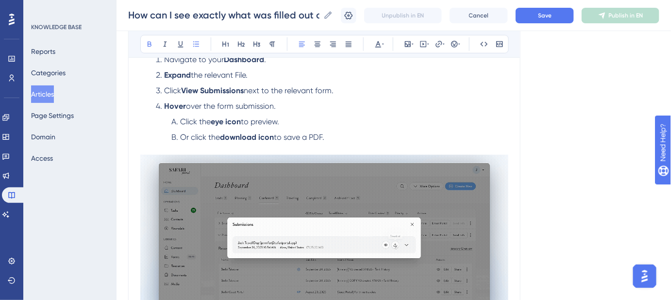
click at [307, 90] on span "next to the relevant form." at bounding box center [289, 90] width 90 height 9
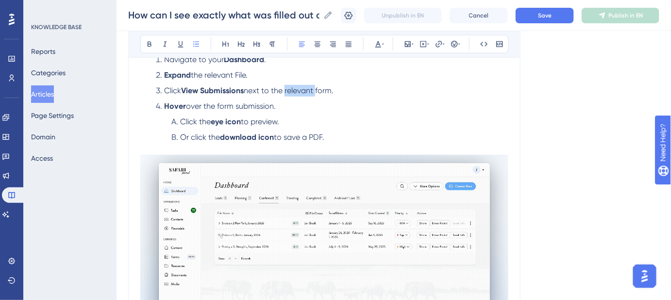
click at [307, 90] on span "next to the relevant form." at bounding box center [289, 90] width 90 height 9
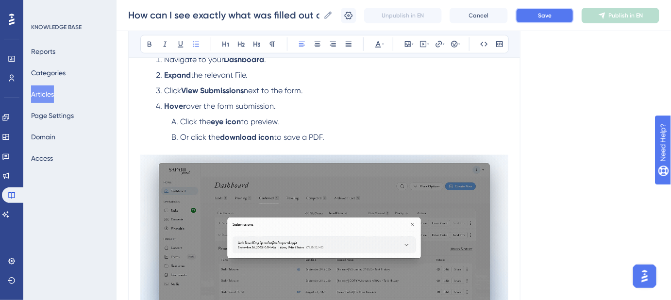
click at [532, 15] on button "Save" at bounding box center [545, 16] width 58 height 16
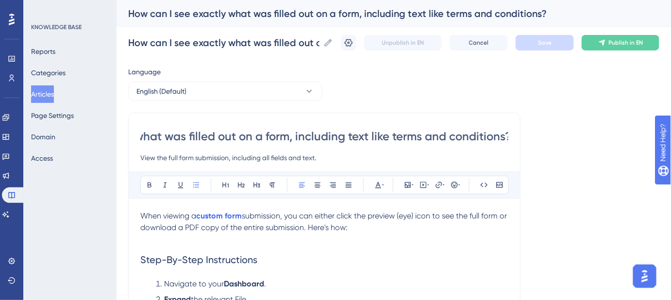
scroll to position [0, 128]
drag, startPoint x: 418, startPoint y: 133, endPoint x: 562, endPoint y: 136, distance: 143.8
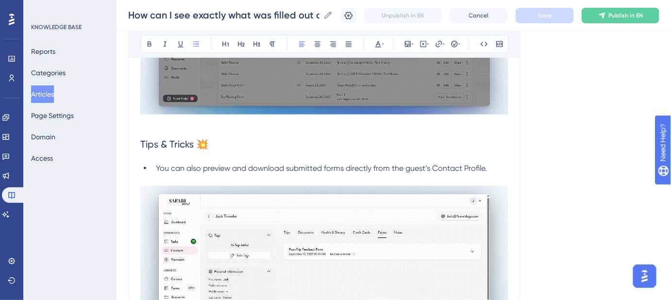
scroll to position [442, 0]
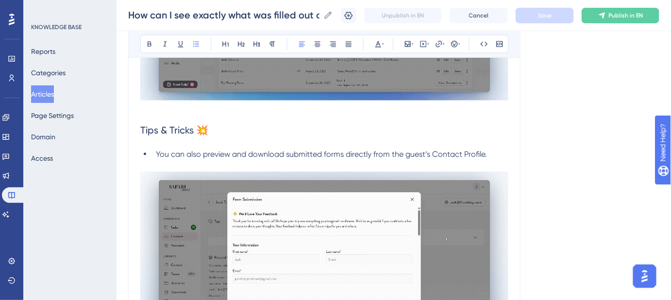
click at [286, 154] on span "You can also preview and download submitted forms directly from the guest’s Con…" at bounding box center [321, 154] width 331 height 9
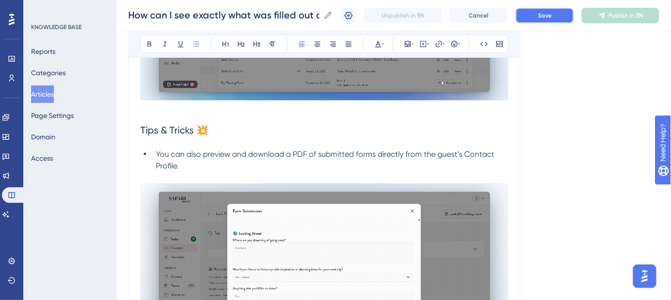
click at [552, 18] on span "Save" at bounding box center [545, 16] width 14 height 8
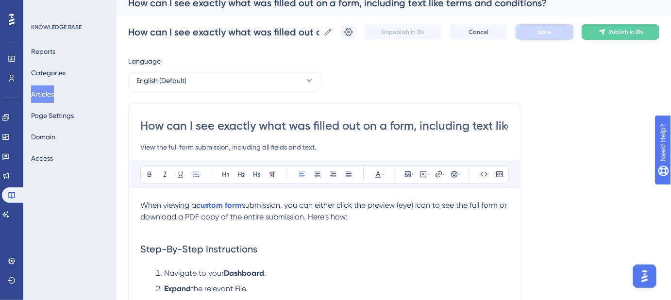
scroll to position [0, 0]
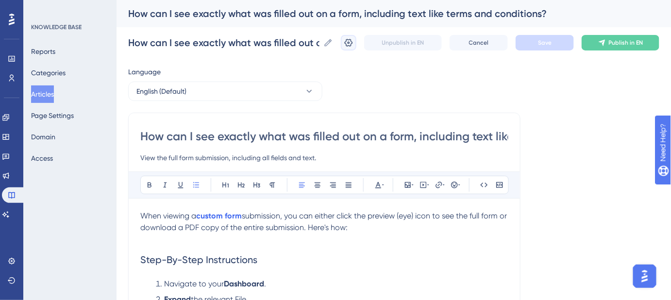
click at [353, 46] on icon at bounding box center [349, 43] width 8 height 8
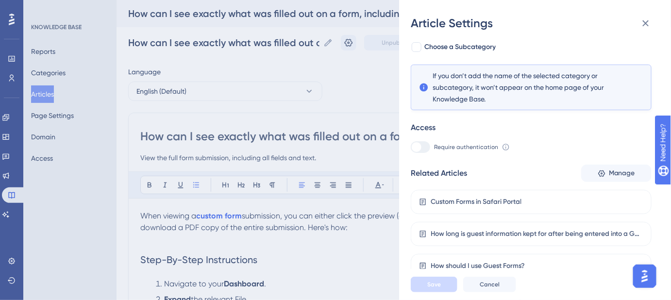
scroll to position [96, 0]
click at [601, 171] on icon at bounding box center [602, 173] width 8 height 8
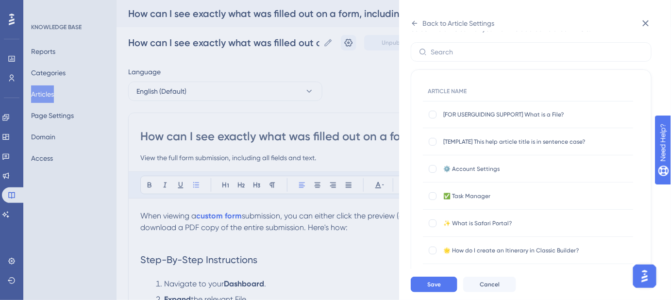
scroll to position [0, 0]
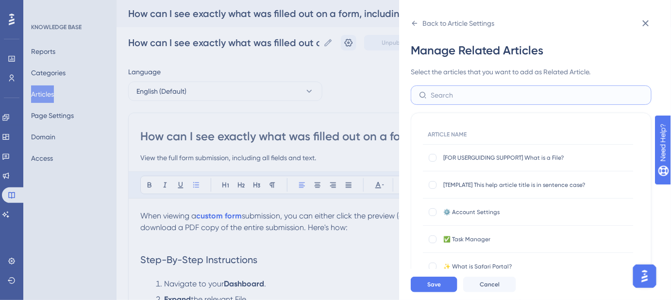
click at [469, 91] on input "text" at bounding box center [537, 95] width 213 height 11
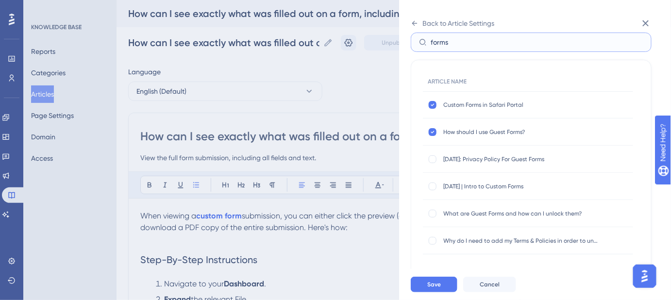
scroll to position [40, 0]
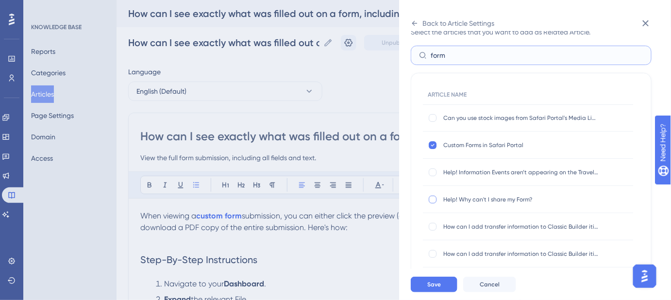
type input "form"
click at [432, 199] on div at bounding box center [433, 200] width 8 height 8
checkbox input "true"
click at [437, 289] on span "Save" at bounding box center [435, 285] width 14 height 8
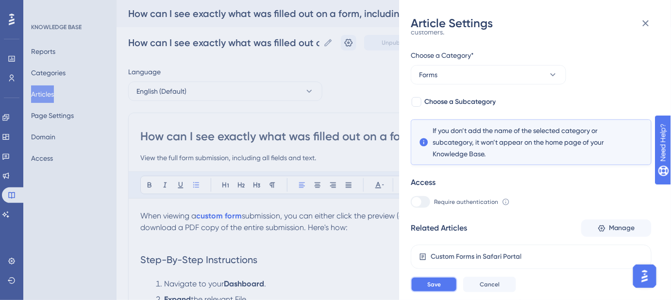
click at [443, 290] on button "Save" at bounding box center [434, 285] width 47 height 16
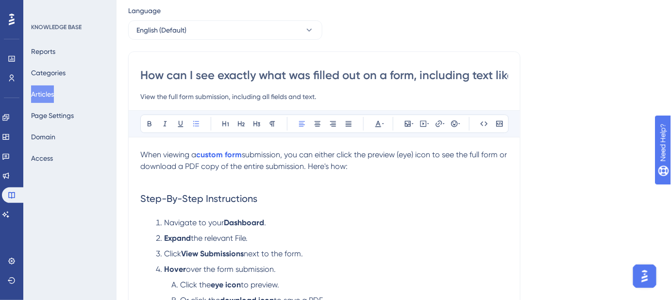
scroll to position [0, 0]
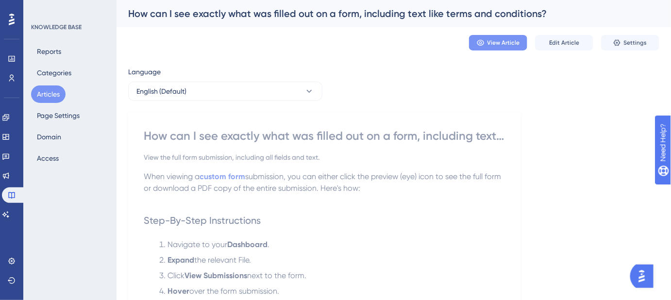
click at [498, 43] on span "View Article" at bounding box center [504, 43] width 33 height 8
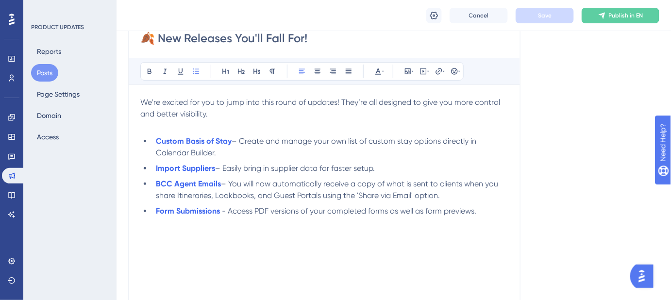
scroll to position [176, 0]
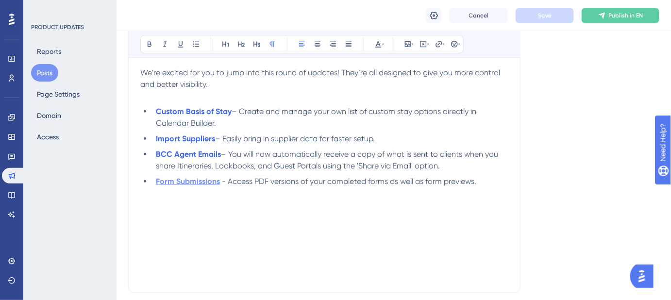
click at [215, 183] on strong "Form Submissions" at bounding box center [188, 181] width 64 height 9
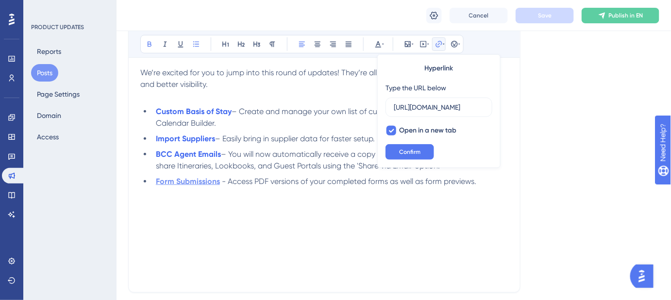
scroll to position [0, 222]
click at [423, 106] on input "https://help.safariportal.app/en/articles/16328-how-can-i-see-exactly-what-was-…" at bounding box center [439, 107] width 90 height 11
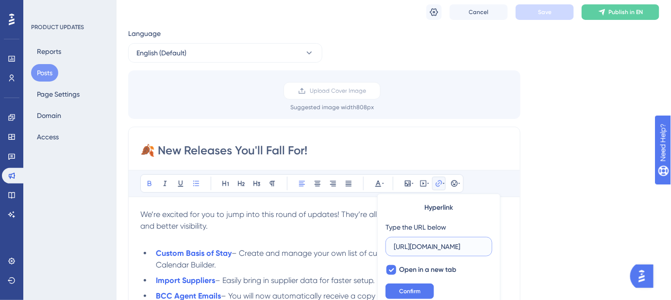
scroll to position [0, 0]
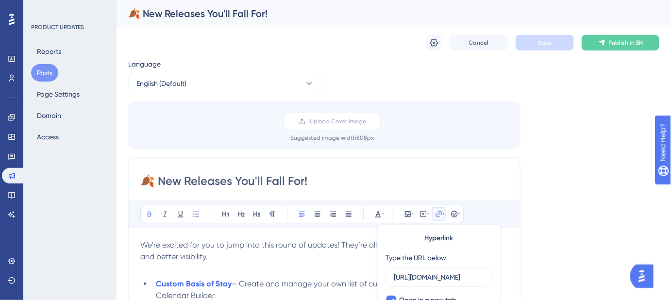
click at [583, 153] on div "Language English (Default) Upload Cover Image Suggested image width 808 px 🍂 Ne…" at bounding box center [393, 289] width 531 height 462
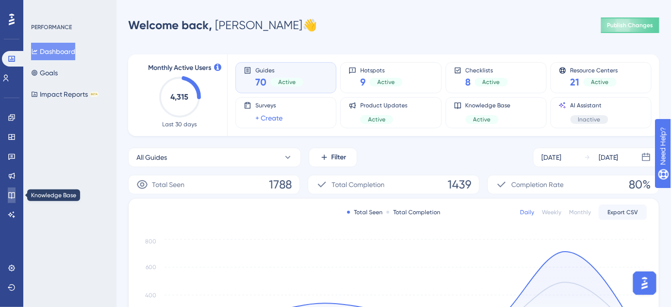
click at [9, 191] on link at bounding box center [12, 196] width 8 height 16
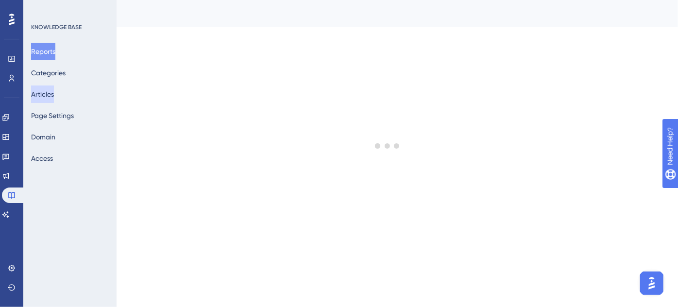
click at [54, 92] on button "Articles" at bounding box center [42, 94] width 23 height 17
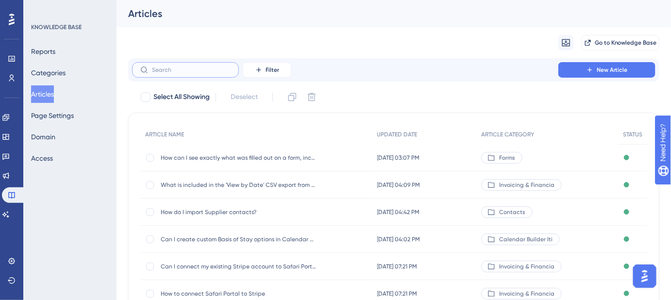
click at [179, 71] on input "text" at bounding box center [191, 70] width 79 height 7
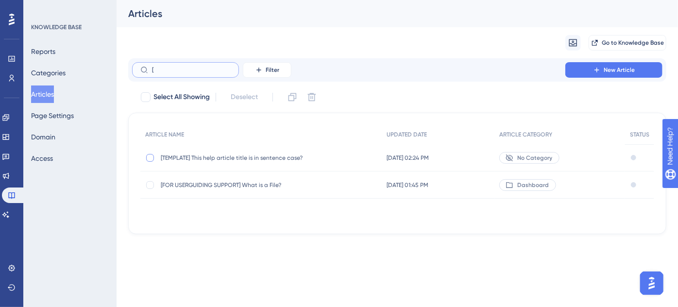
type input "["
click at [152, 156] on div at bounding box center [150, 158] width 8 height 8
click at [292, 100] on icon at bounding box center [293, 97] width 10 height 10
checkbox input "false"
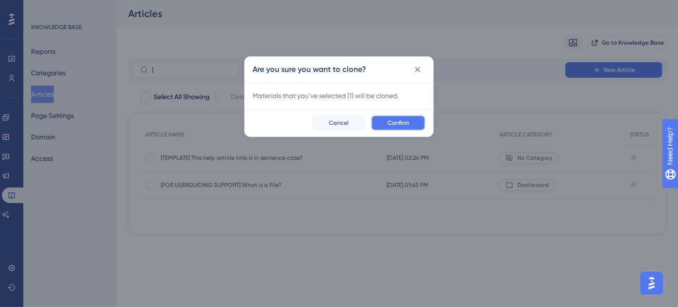
click at [390, 121] on span "Confirm" at bounding box center [398, 123] width 21 height 8
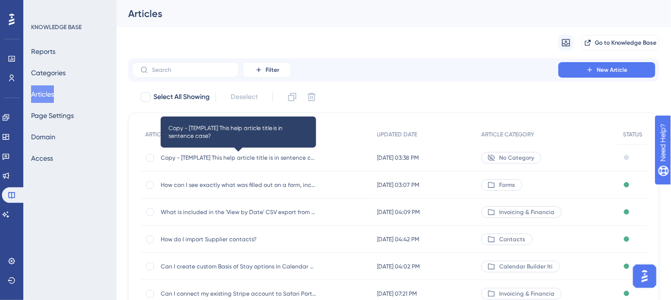
click at [211, 157] on span "Copy - [TEMPLATE] This help article title is in sentence case?" at bounding box center [238, 158] width 155 height 8
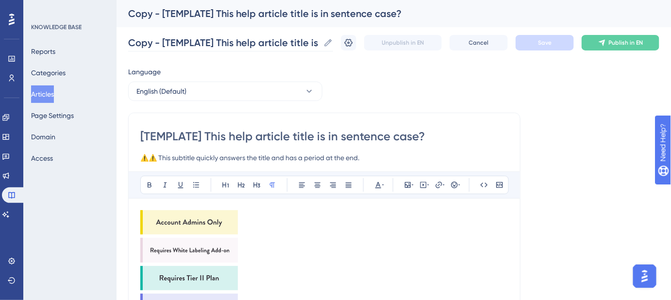
click at [333, 45] on icon at bounding box center [329, 43] width 10 height 10
click at [320, 45] on input "Copy - [TEMPLATE] This help article title is in sentence case?" at bounding box center [223, 43] width 191 height 14
click at [312, 41] on input "Copy - [TEMPLATE] This help article title is in sentence case?" at bounding box center [223, 43] width 191 height 14
paste input "How can a guest complete the same form for all travelers in a booking"
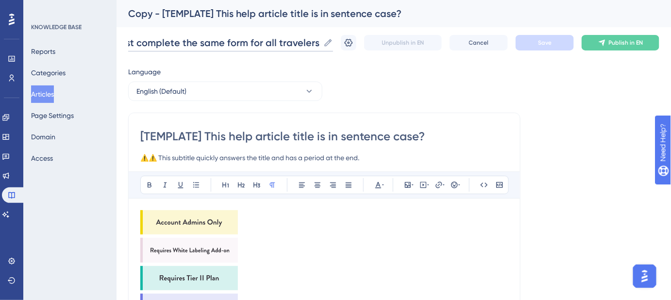
scroll to position [0, 120]
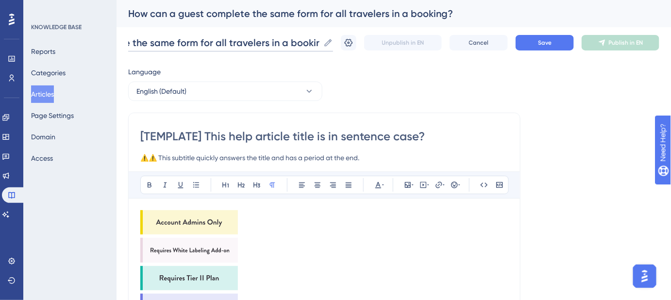
type input "How can a guest complete the same form for all travelers in a booking?"
drag, startPoint x: 432, startPoint y: 136, endPoint x: 133, endPoint y: 137, distance: 299.3
paste input "How can a guest complete the same form for all travelers in a booking"
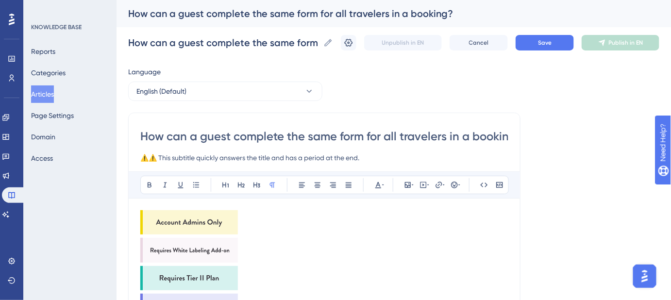
scroll to position [0, 14]
type input "How can a guest complete the same form for all travelers in a booking?"
drag, startPoint x: 342, startPoint y: 157, endPoint x: 126, endPoint y: 157, distance: 216.7
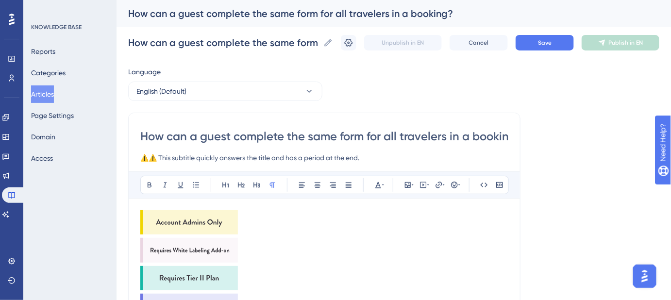
paste input "Steps for filling out one form on behalf of the whole booking"
click at [205, 159] on input "Steps for filling out one form on behalf of the whole booking." at bounding box center [324, 158] width 368 height 12
drag, startPoint x: 197, startPoint y: 159, endPoint x: 168, endPoint y: 159, distance: 29.2
click at [168, 159] on input "Steps for filling out forms on behalf of the whole booking." at bounding box center [324, 158] width 368 height 12
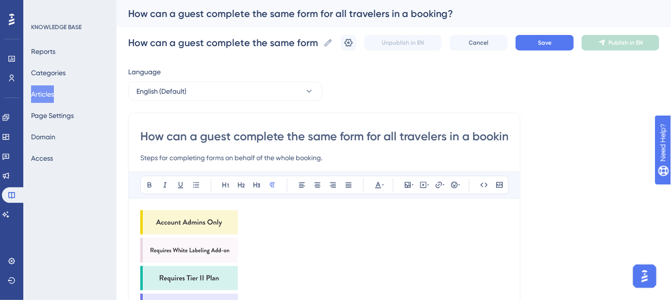
type input "Steps for completing forms on behalf of the whole booking."
click at [197, 219] on img at bounding box center [189, 222] width 98 height 24
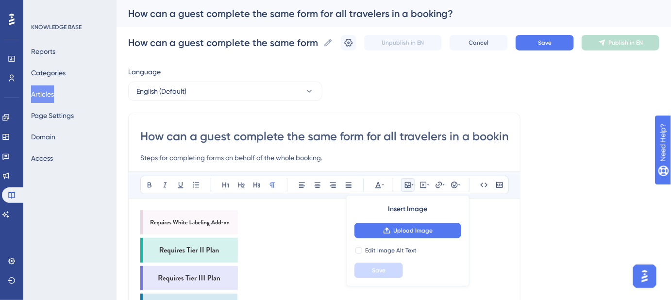
click at [197, 219] on img at bounding box center [189, 222] width 98 height 24
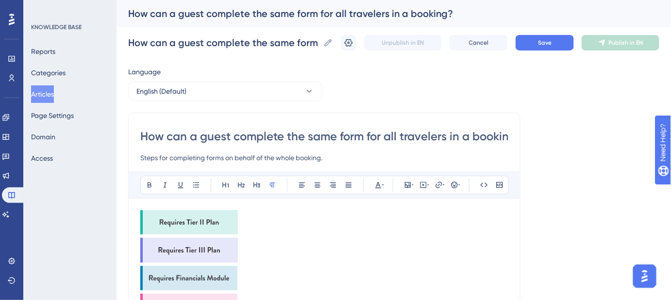
click at [197, 219] on img at bounding box center [189, 222] width 98 height 24
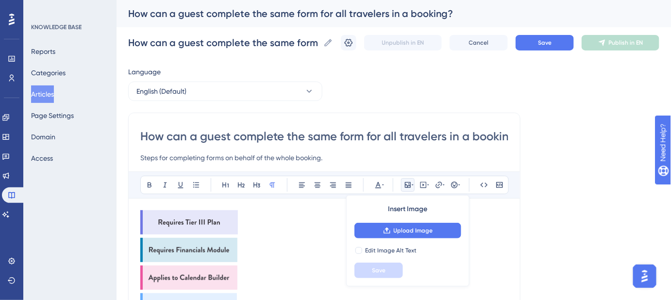
click at [197, 219] on img at bounding box center [189, 222] width 98 height 24
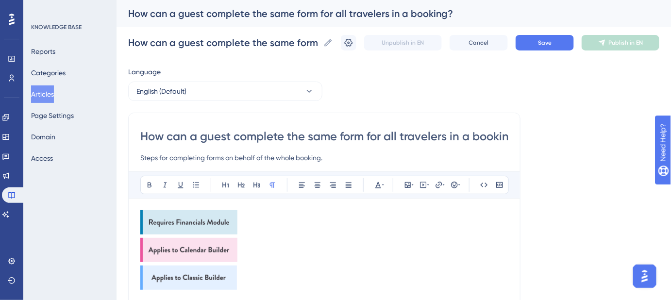
click at [197, 219] on img at bounding box center [188, 222] width 97 height 24
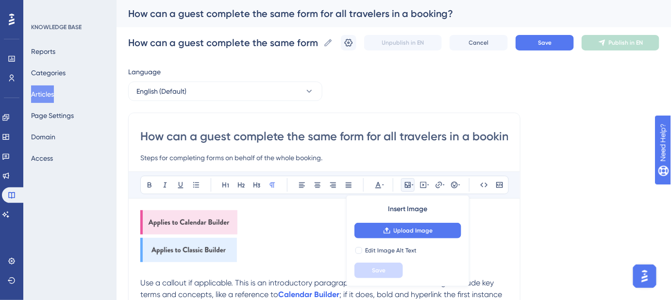
click at [197, 219] on img at bounding box center [188, 222] width 97 height 24
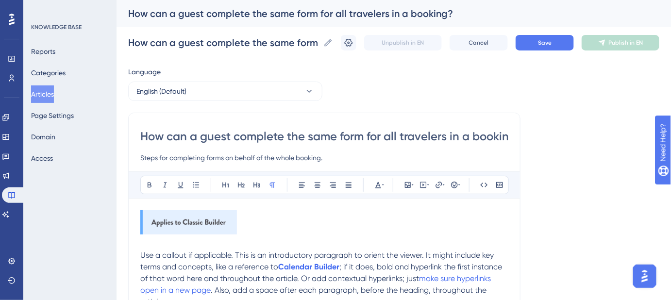
click at [197, 219] on img at bounding box center [188, 222] width 97 height 24
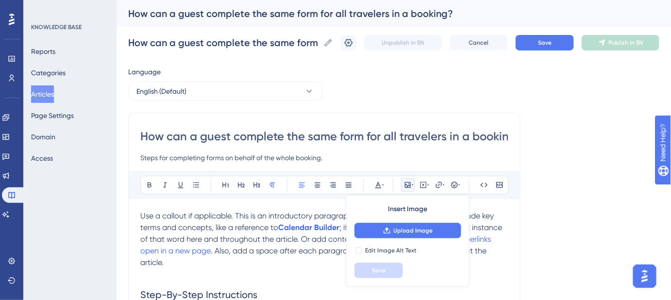
drag, startPoint x: 282, startPoint y: 270, endPoint x: 290, endPoint y: 264, distance: 10.0
click at [282, 270] on p at bounding box center [324, 275] width 368 height 12
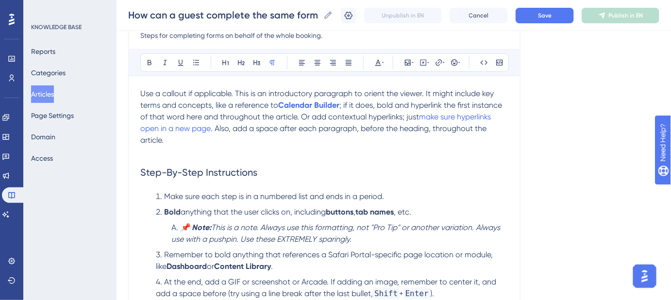
scroll to position [132, 0]
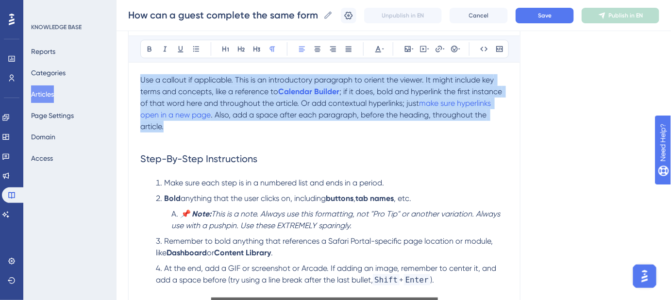
drag, startPoint x: 168, startPoint y: 128, endPoint x: 136, endPoint y: 83, distance: 55.4
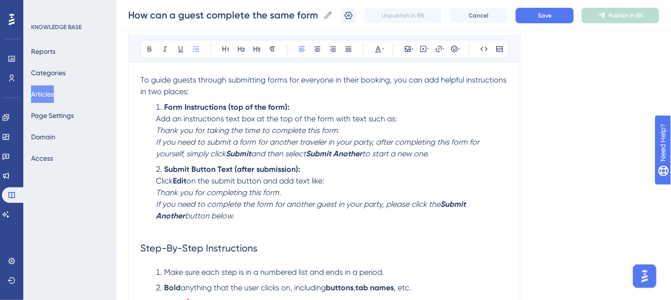
click at [426, 159] on ol "Form Instructions (top of the form): Add an instructions text box at the top of…" at bounding box center [324, 162] width 368 height 120
click at [420, 155] on li "Form Instructions (top of the form): Add an instructions text box at the top of…" at bounding box center [330, 131] width 357 height 58
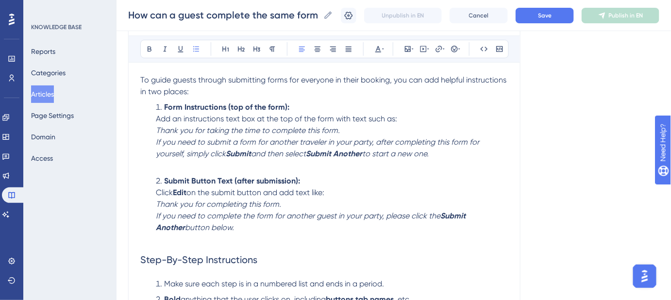
drag, startPoint x: 222, startPoint y: 231, endPoint x: 156, endPoint y: 122, distance: 126.8
click at [156, 122] on ol "Form Instructions (top of the form): Add an instructions text box at the top of…" at bounding box center [324, 168] width 368 height 132
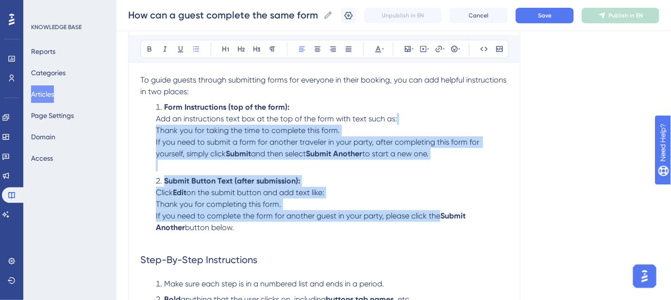
click at [381, 200] on li "Submit Button Text (after submission): Click Edit on the submit button and add …" at bounding box center [330, 204] width 357 height 58
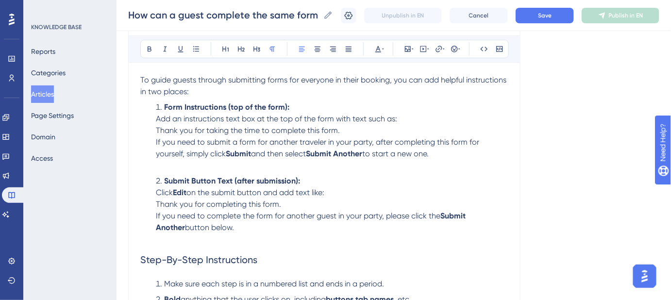
click at [249, 91] on p "To guide guests through submitting forms for everyone in their booking, you can…" at bounding box center [324, 85] width 368 height 23
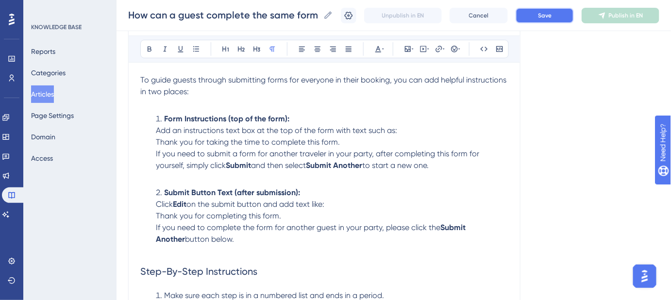
click at [545, 12] on span "Save" at bounding box center [545, 16] width 14 height 8
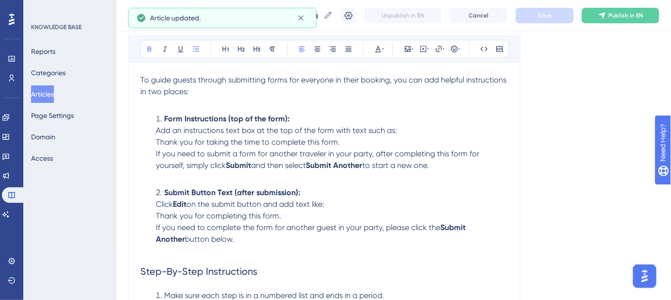
click at [304, 117] on li "Form Instructions (top of the form): Add an instructions text box at the top of…" at bounding box center [330, 148] width 357 height 70
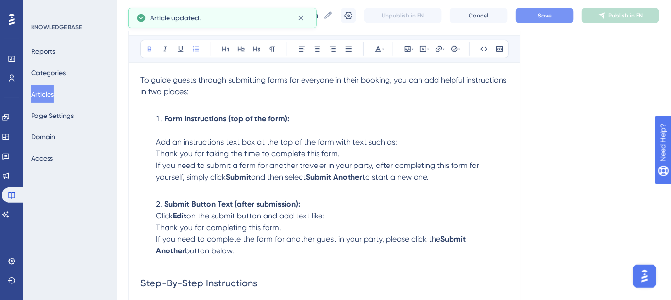
click at [307, 199] on li "Submit Button Text (after submission): Click Edit on the submit button and add …" at bounding box center [330, 228] width 357 height 58
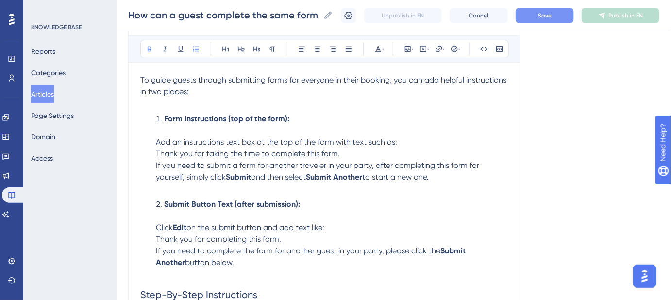
click at [331, 226] on li "Submit Button Text (after submission): Click Edit on the submit button and add …" at bounding box center [330, 234] width 357 height 70
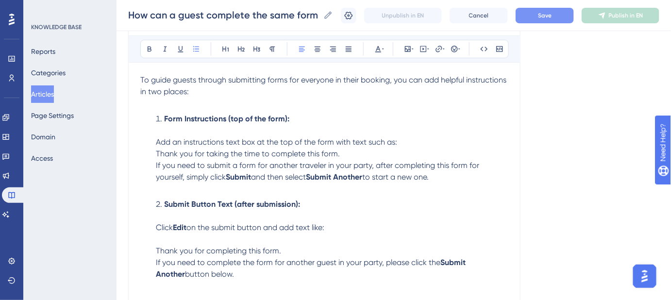
click at [405, 141] on li "Form Instructions (top of the form): Add an instructions text box at the top of…" at bounding box center [330, 154] width 357 height 82
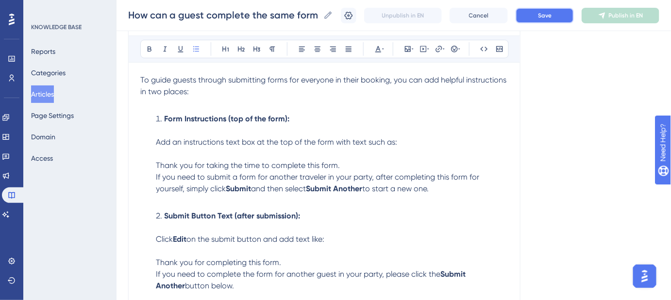
click at [555, 19] on button "Save" at bounding box center [545, 16] width 58 height 16
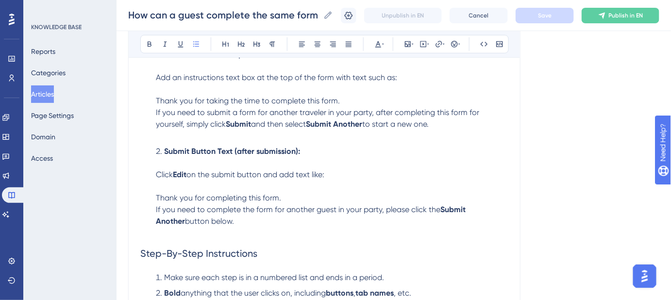
scroll to position [176, 0]
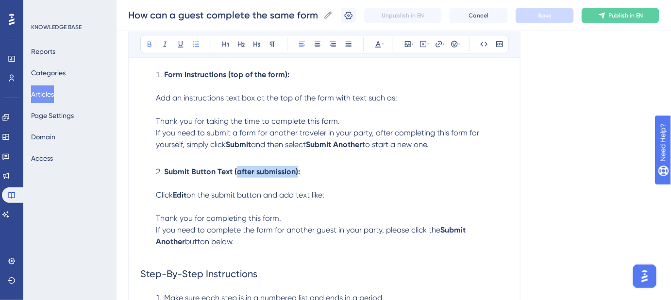
drag, startPoint x: 296, startPoint y: 169, endPoint x: 238, endPoint y: 169, distance: 58.8
click at [238, 169] on strong "Submit Button Text (after submission):" at bounding box center [232, 171] width 136 height 9
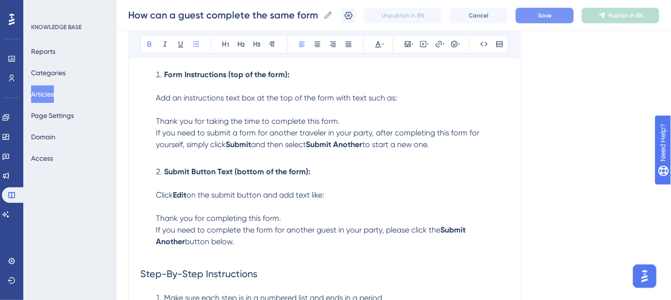
click at [556, 20] on button "Save" at bounding box center [545, 16] width 58 height 16
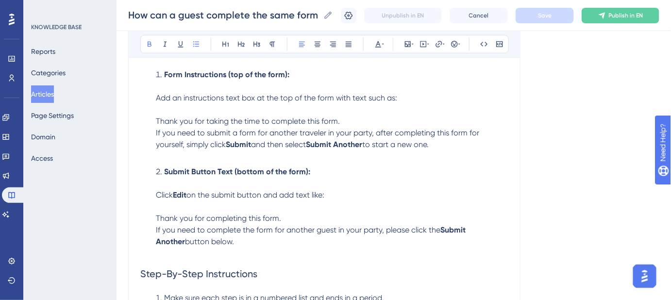
click at [332, 75] on li "Form Instructions (top of the form): Add an instructions text box at the top of…" at bounding box center [330, 115] width 357 height 93
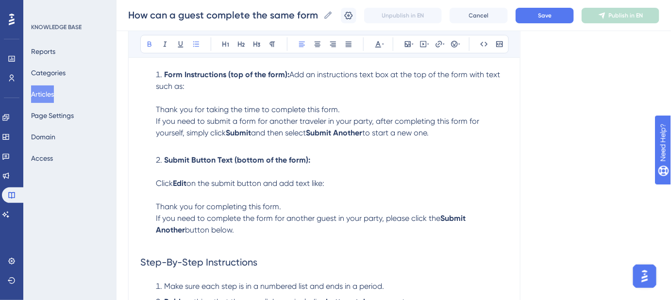
click at [324, 160] on li "Submit Button Text (bottom of the form): Click Edit on the submit button and ad…" at bounding box center [330, 195] width 357 height 82
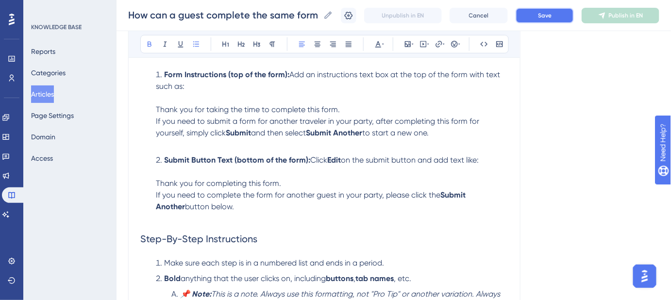
click at [550, 18] on span "Save" at bounding box center [545, 16] width 14 height 8
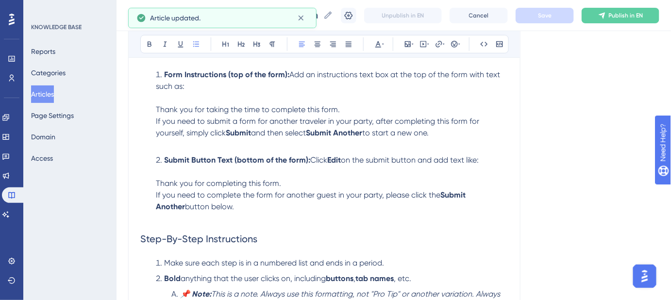
click at [298, 182] on li "Submit Button Text (bottom of the form): Click Edit on the submit button and ad…" at bounding box center [330, 183] width 357 height 58
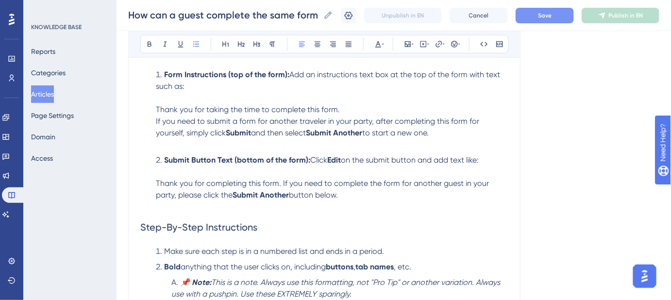
click at [358, 108] on li "Form Instructions (top of the form): Add an instructions text box at the top of…" at bounding box center [330, 110] width 357 height 82
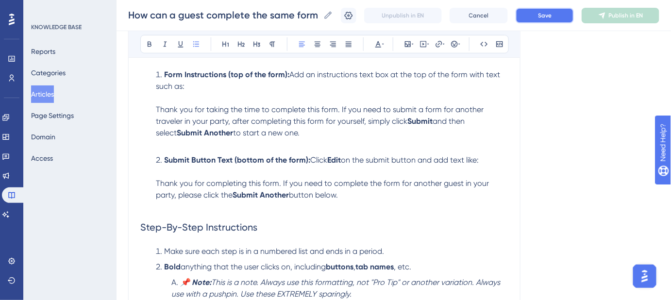
click at [543, 14] on button "Save" at bounding box center [545, 16] width 58 height 16
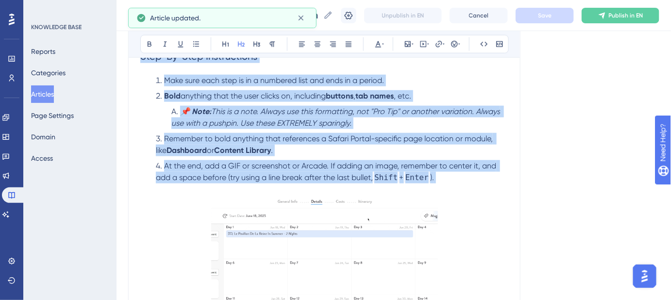
scroll to position [353, 0]
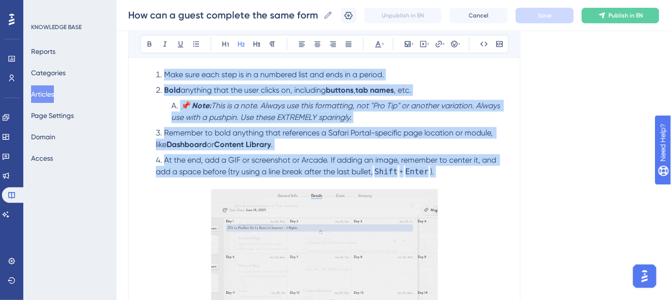
drag, startPoint x: 141, startPoint y: 223, endPoint x: 458, endPoint y: 183, distance: 318.9
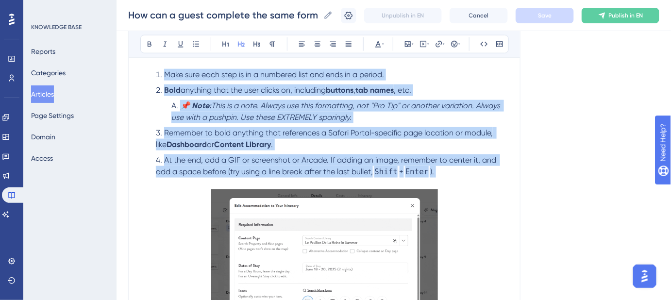
click at [458, 183] on div "To guide guests through submitting forms for everyone in their booking, you can…" at bounding box center [324, 216] width 368 height 727
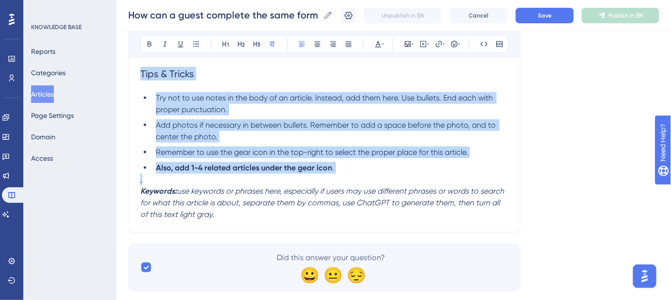
drag, startPoint x: 142, startPoint y: 177, endPoint x: 127, endPoint y: 80, distance: 98.4
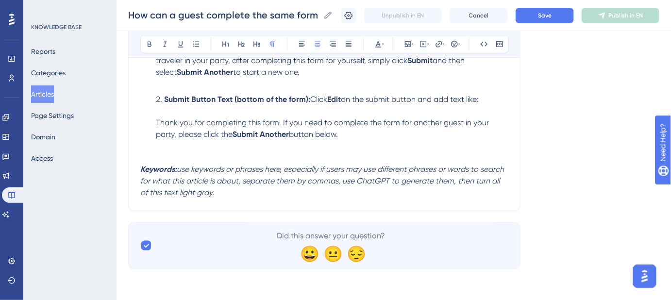
scroll to position [236, 0]
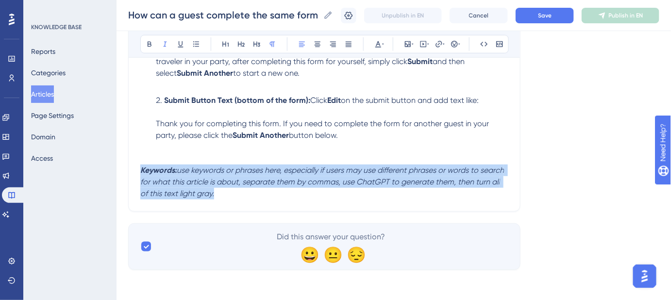
drag, startPoint x: 218, startPoint y: 196, endPoint x: 133, endPoint y: 170, distance: 88.7
click at [133, 172] on div "How can a guest complete the same form for all travelers in a booking? Steps fo…" at bounding box center [324, 42] width 393 height 339
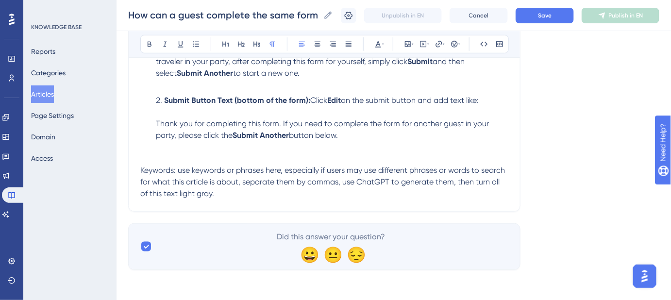
click at [240, 197] on p "Keywords: use keywords or phrases here, especially if users may use different p…" at bounding box center [324, 182] width 368 height 35
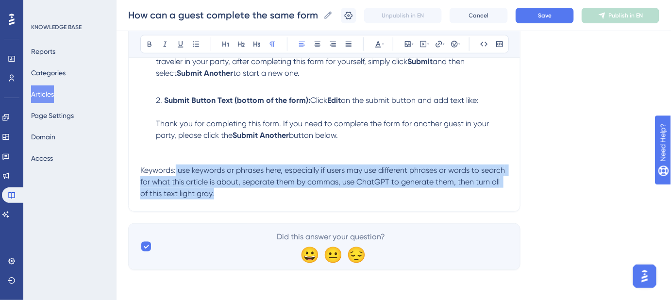
drag, startPoint x: 225, startPoint y: 195, endPoint x: 176, endPoint y: 174, distance: 53.8
click at [176, 174] on p "Keywords: use keywords or phrases here, especially if users may use different p…" at bounding box center [324, 182] width 368 height 35
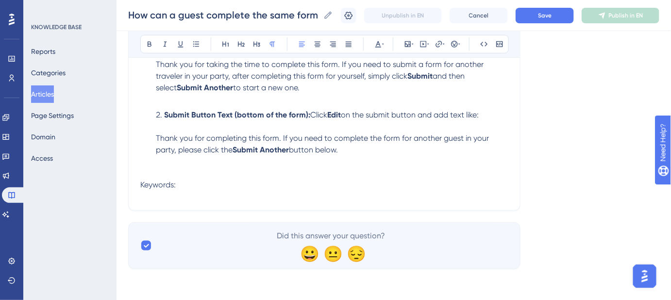
scroll to position [221, 0]
click at [548, 15] on span "Save" at bounding box center [545, 16] width 14 height 8
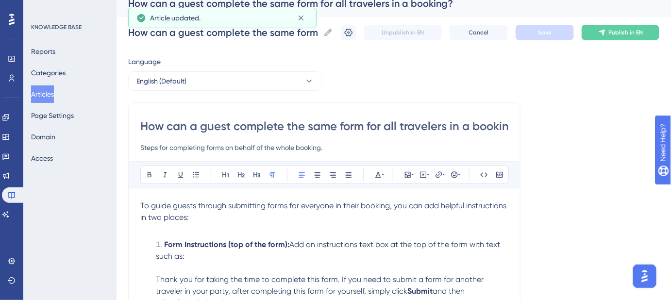
scroll to position [0, 0]
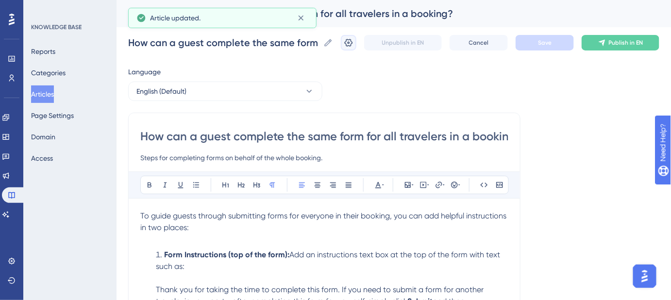
click at [354, 45] on icon at bounding box center [349, 43] width 10 height 10
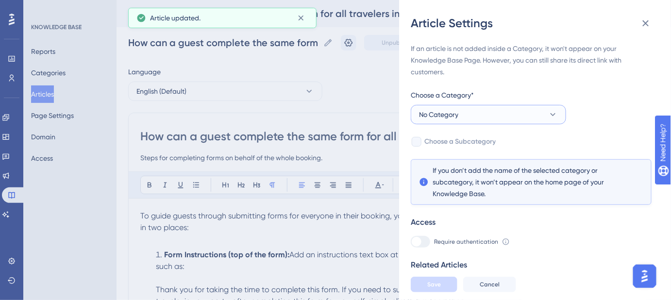
click at [550, 116] on icon at bounding box center [553, 115] width 10 height 10
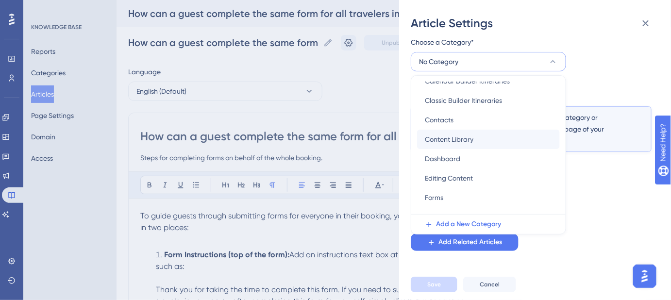
scroll to position [132, 0]
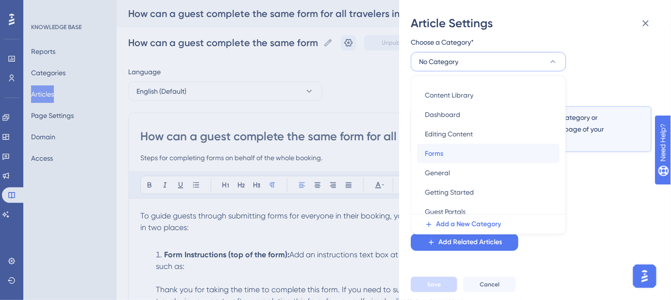
click at [444, 151] on div "Forms Forms" at bounding box center [488, 153] width 127 height 19
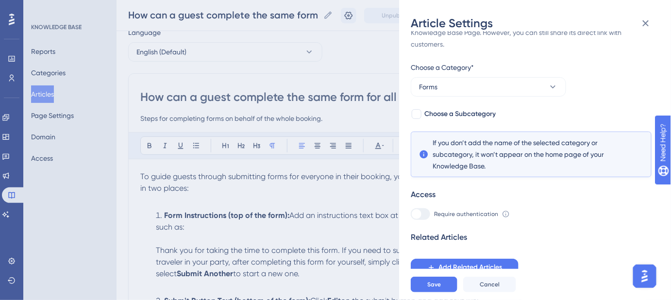
scroll to position [88, 0]
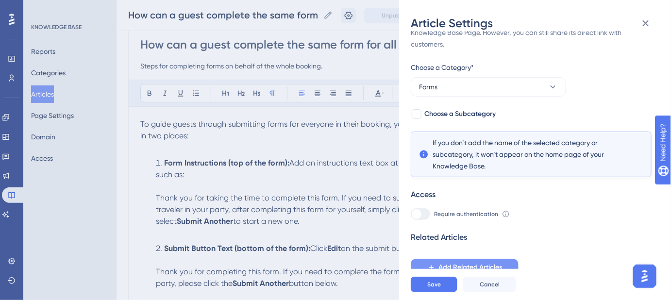
click at [474, 264] on span "Add Related Articles" at bounding box center [471, 268] width 64 height 12
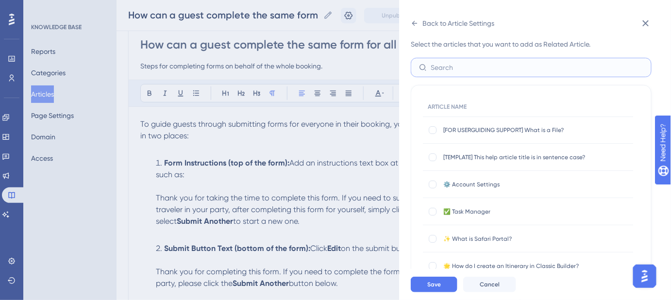
click at [470, 69] on input "text" at bounding box center [537, 67] width 213 height 11
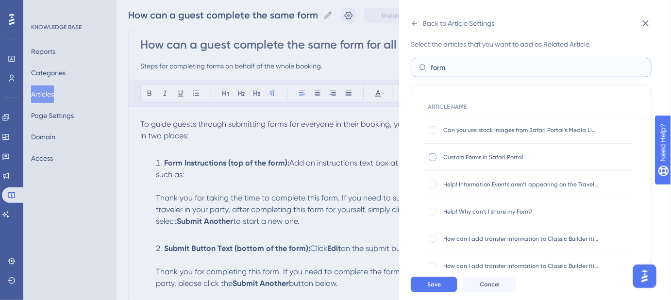
type input "form"
click at [432, 156] on div at bounding box center [433, 158] width 8 height 8
checkbox input "true"
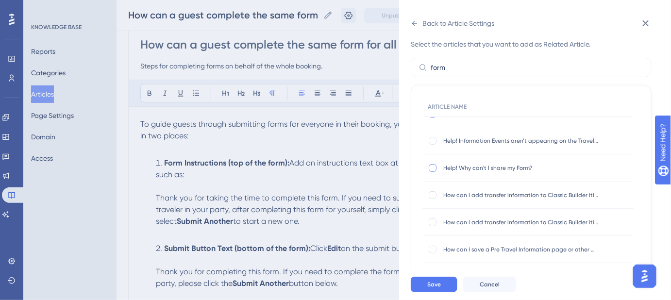
click at [432, 169] on div at bounding box center [433, 168] width 8 height 8
checkbox input "true"
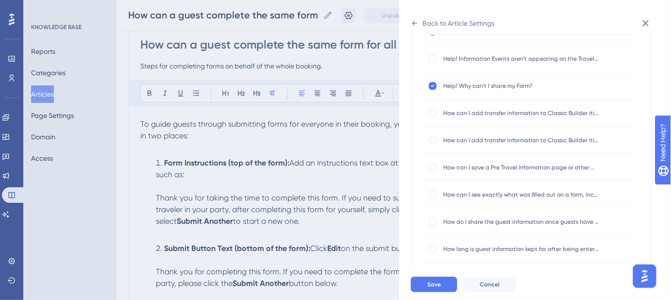
scroll to position [128, 0]
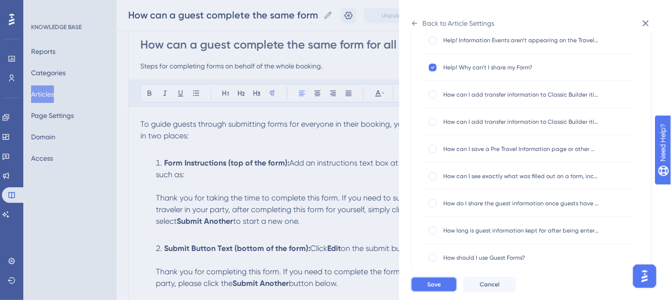
click at [441, 286] on button "Save" at bounding box center [434, 285] width 47 height 16
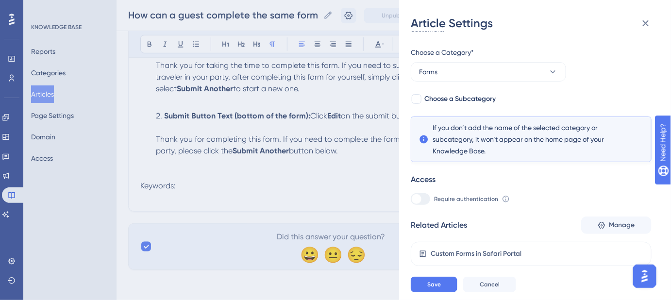
scroll to position [64, 0]
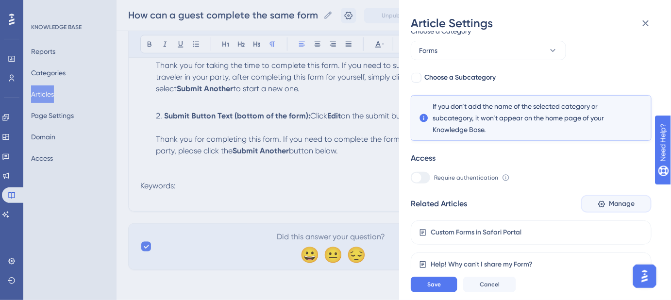
click at [609, 208] on span "Manage" at bounding box center [622, 204] width 26 height 12
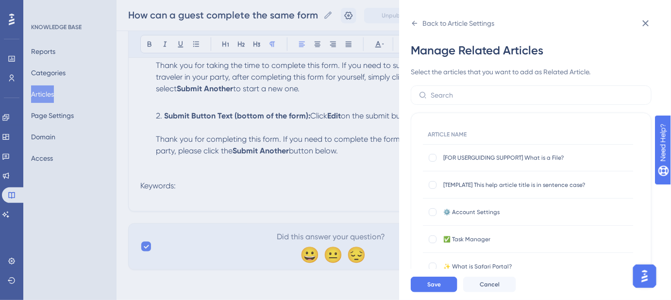
scroll to position [0, 0]
click at [479, 98] on input "text" at bounding box center [537, 95] width 213 height 11
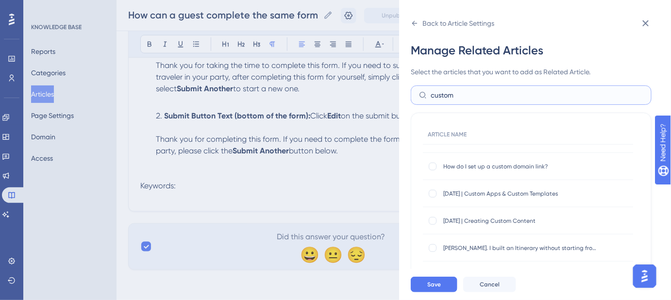
scroll to position [265, 0]
type input "custom"
drag, startPoint x: 471, startPoint y: 90, endPoint x: 392, endPoint y: 95, distance: 78.8
click at [392, 95] on div "Back to Article Settings Manage Related Articles Select the articles that you w…" at bounding box center [335, 150] width 671 height 300
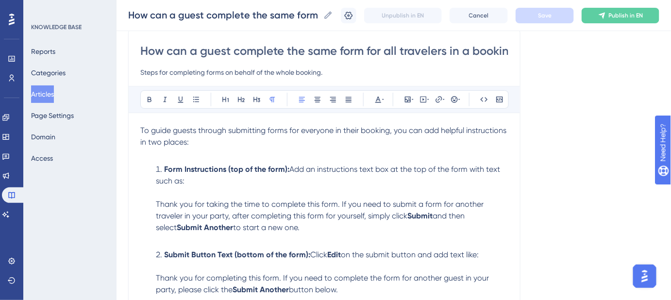
scroll to position [44, 0]
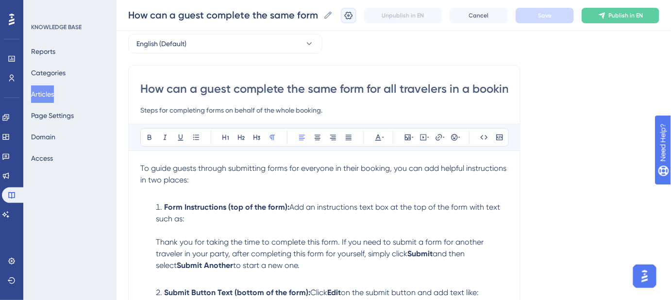
click at [357, 21] on button at bounding box center [349, 16] width 16 height 16
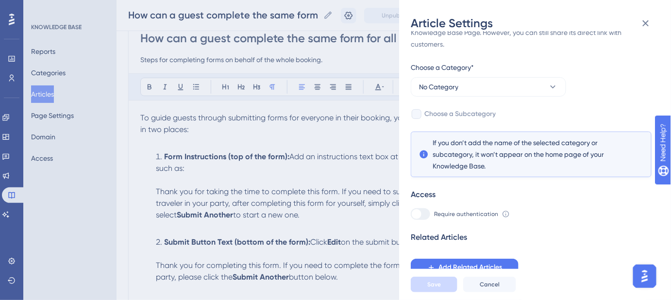
scroll to position [132, 0]
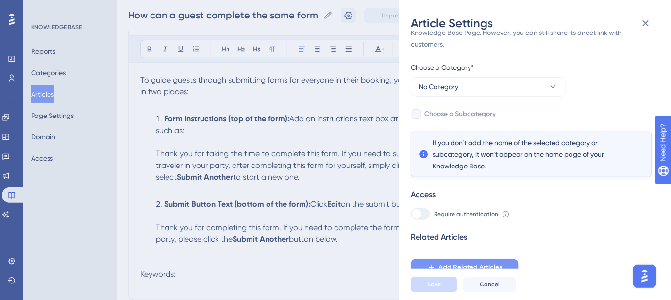
click at [475, 262] on span "Add Related Articles" at bounding box center [471, 268] width 64 height 12
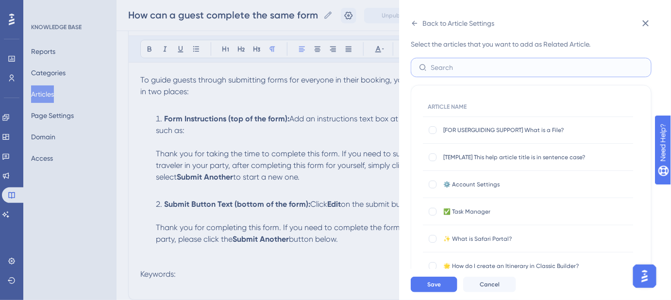
click at [490, 68] on input "text" at bounding box center [537, 67] width 213 height 11
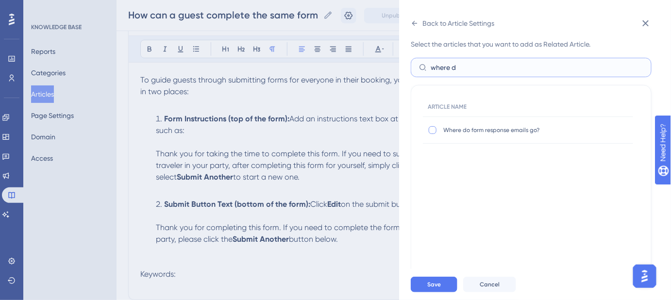
type input "where d"
click at [433, 130] on div at bounding box center [433, 130] width 8 height 8
checkbox input "true"
drag, startPoint x: 467, startPoint y: 67, endPoint x: 426, endPoint y: 67, distance: 41.3
click at [426, 67] on label "where d" at bounding box center [531, 67] width 241 height 19
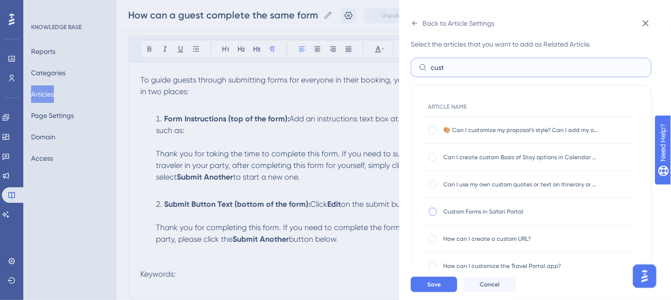
type input "cust"
click at [434, 209] on div at bounding box center [433, 212] width 8 height 8
checkbox input "true"
drag, startPoint x: 459, startPoint y: 65, endPoint x: 397, endPoint y: 68, distance: 61.3
click at [397, 68] on div "Back to Article Settings Add Related Articles Select the articles that you want…" at bounding box center [335, 150] width 671 height 300
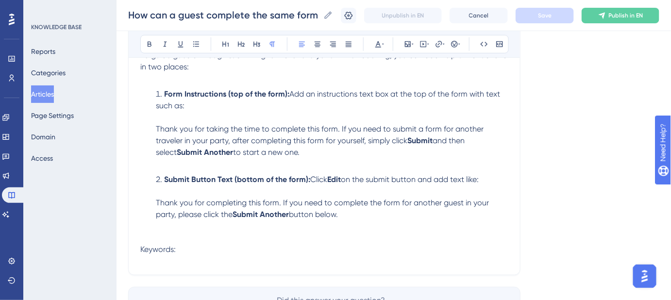
scroll to position [176, 0]
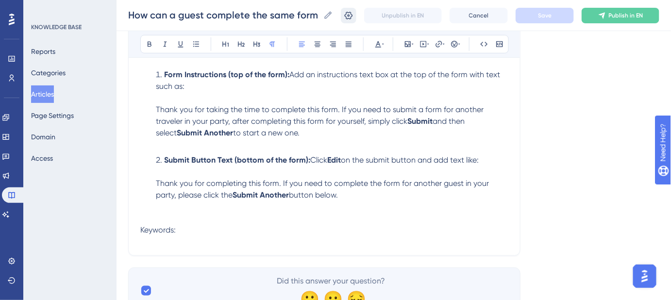
click at [354, 17] on icon at bounding box center [349, 16] width 10 height 10
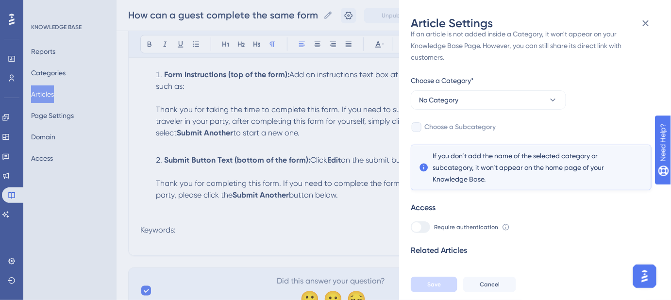
scroll to position [28, 0]
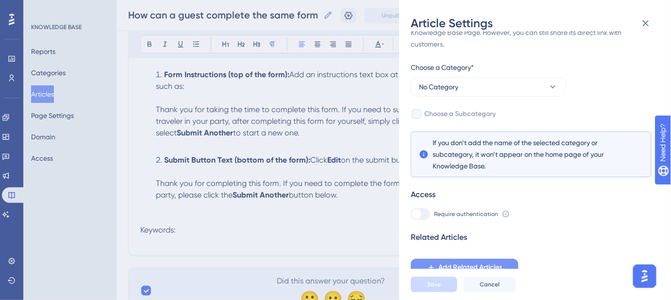
click at [470, 262] on span "Add Related Articles" at bounding box center [471, 268] width 64 height 12
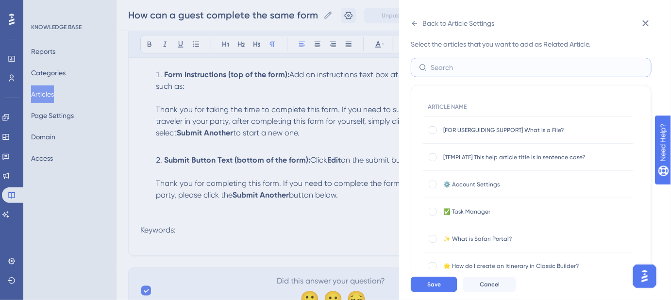
click at [468, 66] on input "text" at bounding box center [537, 67] width 213 height 11
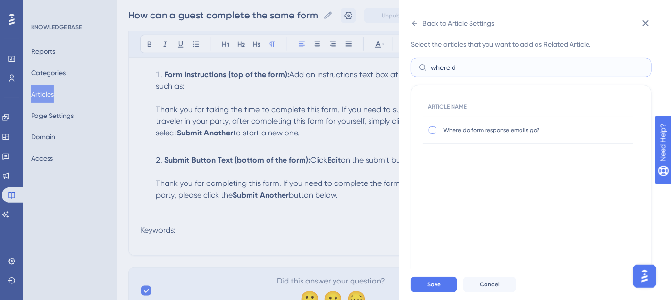
type input "where d"
click at [433, 131] on div at bounding box center [433, 130] width 8 height 8
checkbox input "true"
click at [522, 70] on input "where d" at bounding box center [537, 67] width 213 height 11
drag, startPoint x: 480, startPoint y: 69, endPoint x: 428, endPoint y: 69, distance: 53.0
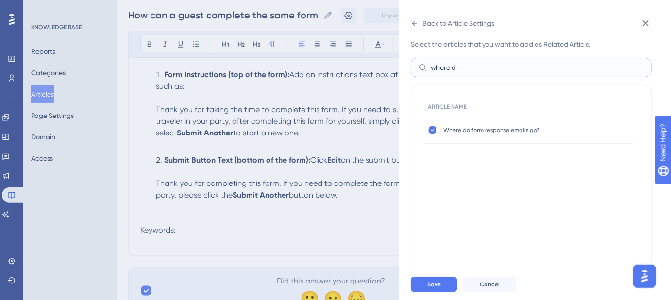
click at [428, 69] on label "where d" at bounding box center [531, 67] width 241 height 19
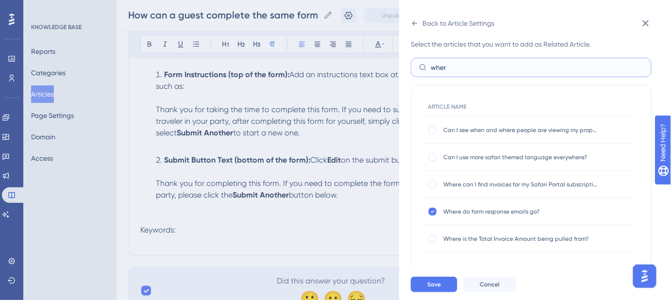
scroll to position [0, 0]
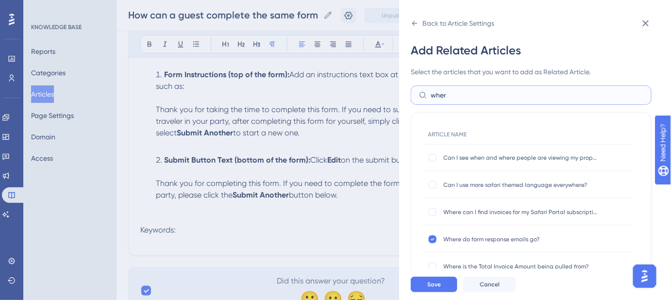
drag, startPoint x: 450, startPoint y: 95, endPoint x: 428, endPoint y: 96, distance: 21.9
click at [428, 96] on label "wher" at bounding box center [531, 95] width 241 height 19
type input "cust"
click at [432, 240] on div at bounding box center [433, 240] width 8 height 8
checkbox input "true"
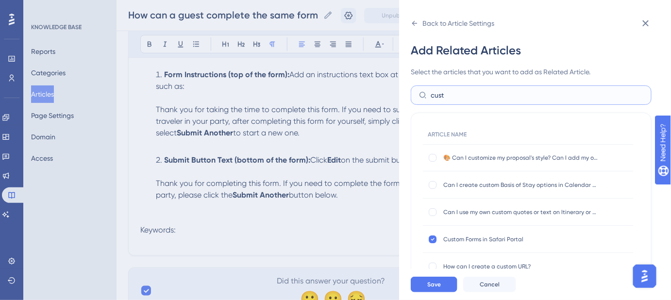
drag, startPoint x: 451, startPoint y: 92, endPoint x: 435, endPoint y: 90, distance: 15.7
click at [430, 95] on label "cust" at bounding box center [531, 95] width 241 height 19
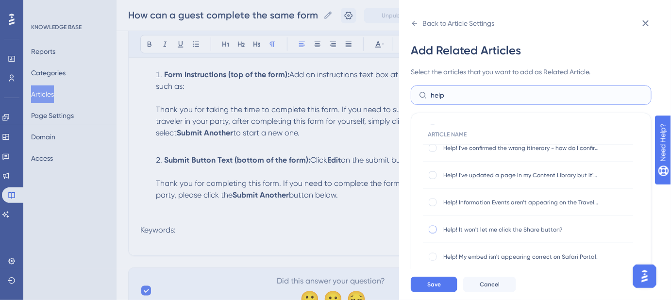
type input "help"
click at [432, 227] on div at bounding box center [433, 230] width 8 height 8
checkbox input "true"
click at [438, 286] on button "Save" at bounding box center [434, 285] width 47 height 16
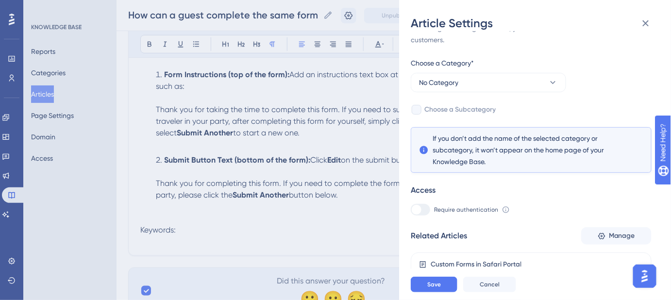
scroll to position [96, 0]
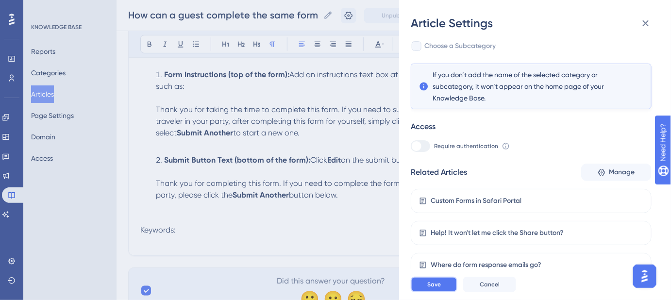
click at [438, 289] on span "Save" at bounding box center [435, 285] width 14 height 8
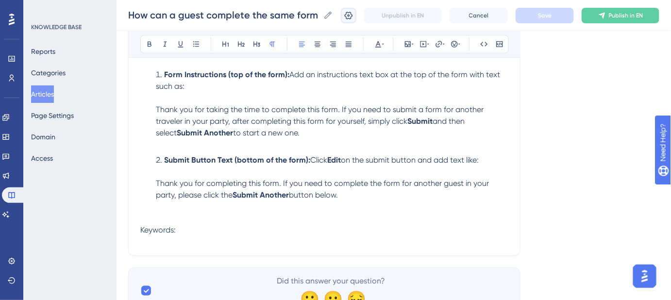
click at [354, 16] on icon at bounding box center [349, 16] width 10 height 10
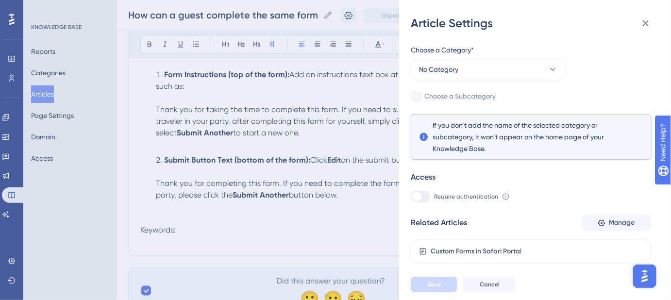
scroll to position [96, 0]
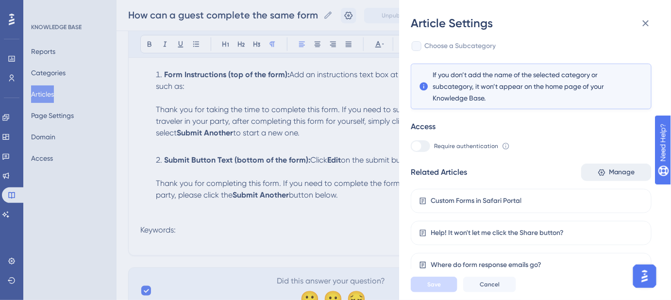
click at [615, 173] on span "Manage" at bounding box center [622, 173] width 26 height 12
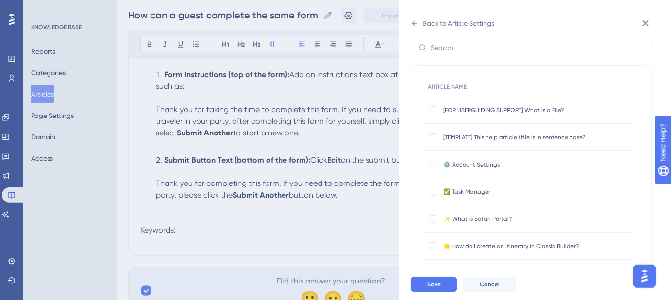
scroll to position [0, 0]
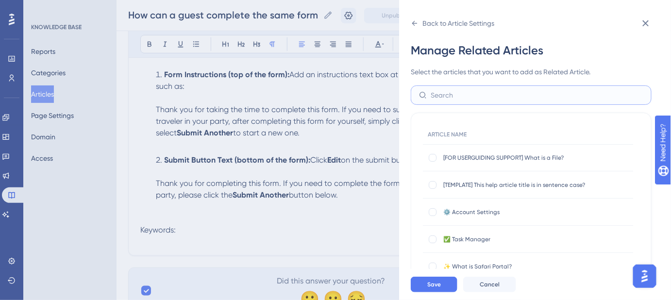
click at [467, 93] on input "text" at bounding box center [537, 95] width 213 height 11
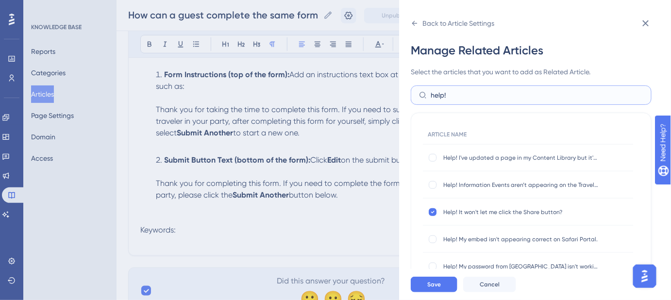
scroll to position [309, 0]
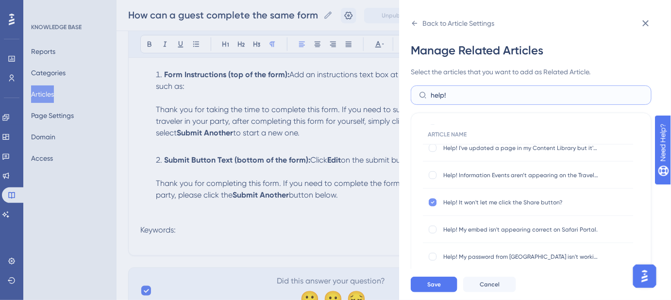
type input "help!"
click at [433, 202] on icon at bounding box center [432, 202] width 3 height 2
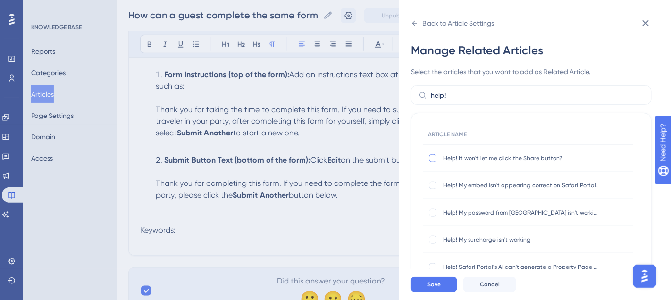
scroll to position [362, 0]
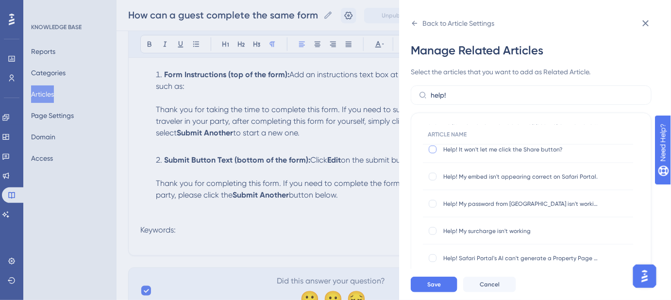
click at [432, 148] on div at bounding box center [433, 150] width 8 height 8
checkbox input "true"
click at [436, 288] on span "Save" at bounding box center [435, 285] width 14 height 8
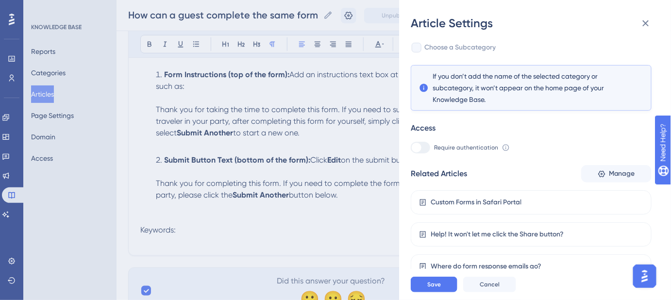
scroll to position [96, 0]
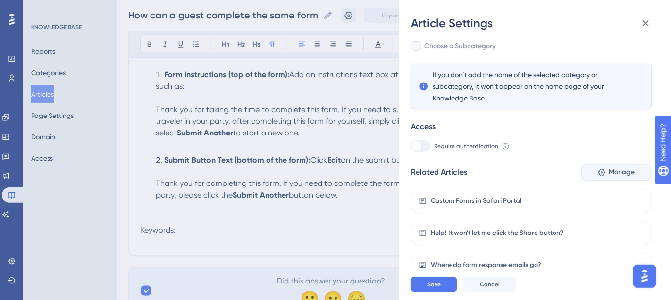
click at [613, 167] on span "Manage" at bounding box center [622, 173] width 26 height 12
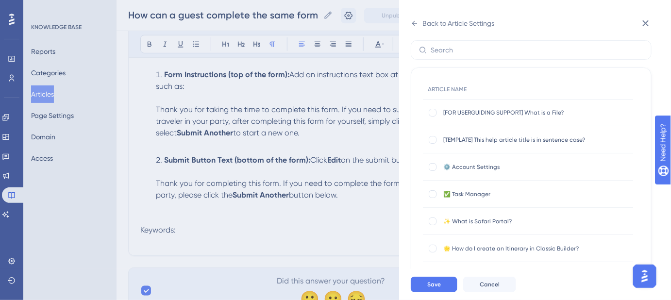
scroll to position [0, 0]
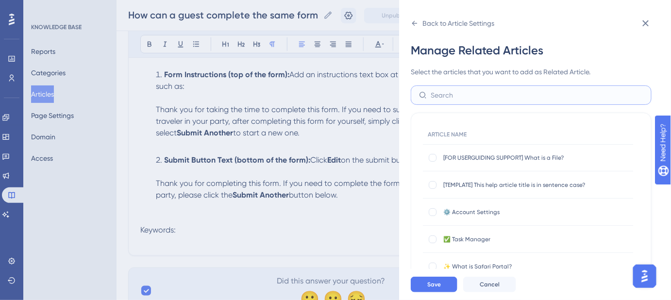
click at [480, 95] on input "text" at bounding box center [537, 95] width 213 height 11
type input "Help! Why"
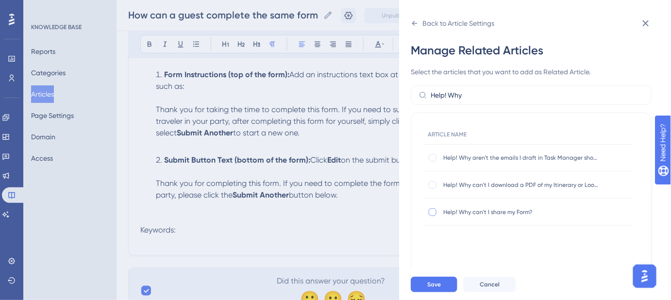
click at [436, 214] on div at bounding box center [433, 212] width 8 height 8
checkbox input "true"
drag, startPoint x: 473, startPoint y: 95, endPoint x: 450, endPoint y: 98, distance: 23.0
click at [450, 98] on input "Help! Why" at bounding box center [537, 95] width 213 height 11
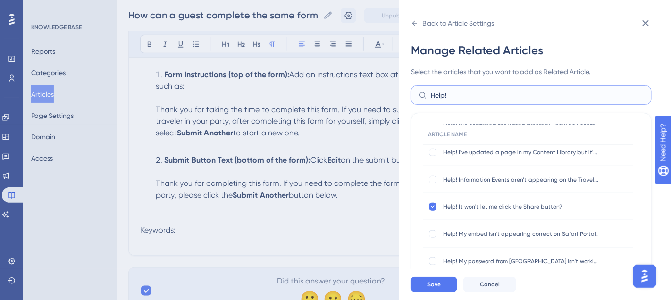
scroll to position [309, 0]
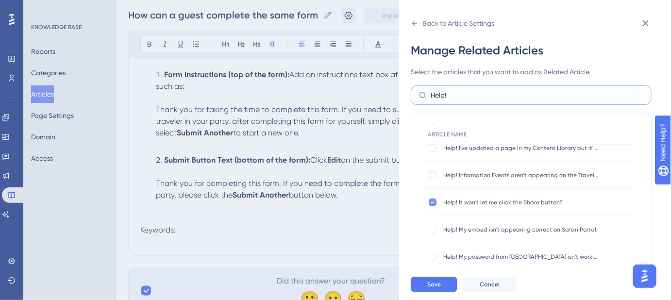
type input "Help!"
click at [430, 201] on div at bounding box center [433, 203] width 8 height 8
checkbox input "false"
click at [437, 289] on span "Save" at bounding box center [435, 285] width 14 height 8
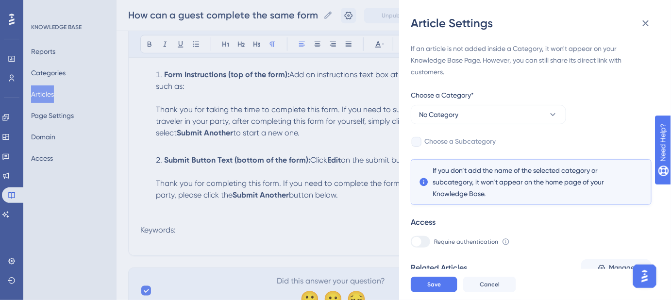
scroll to position [96, 0]
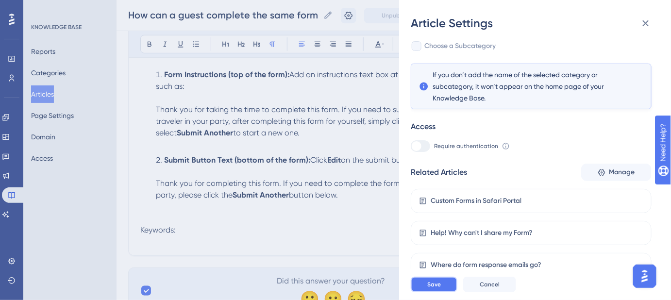
click at [443, 292] on button "Save" at bounding box center [434, 285] width 47 height 16
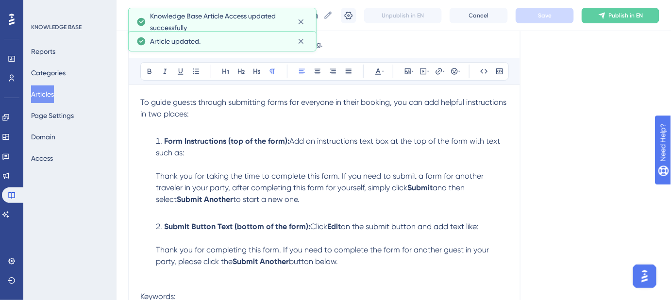
scroll to position [88, 0]
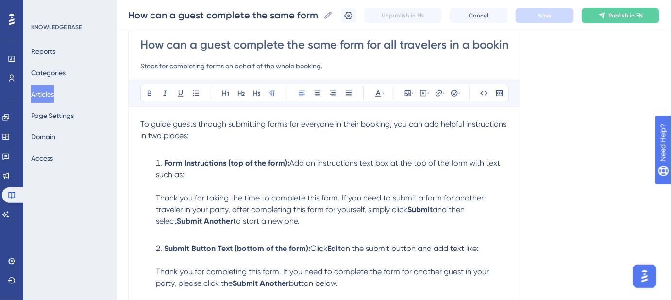
click at [290, 160] on span "Add an instructions text box at the top of the form with text such as:" at bounding box center [329, 168] width 346 height 21
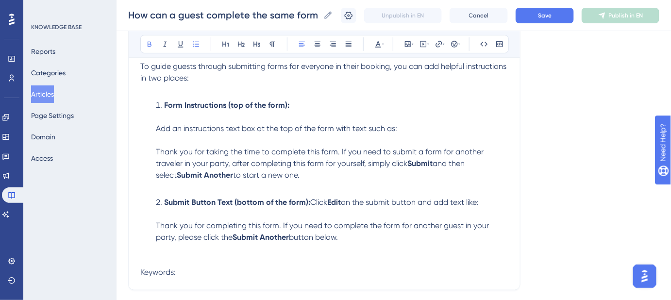
scroll to position [132, 0]
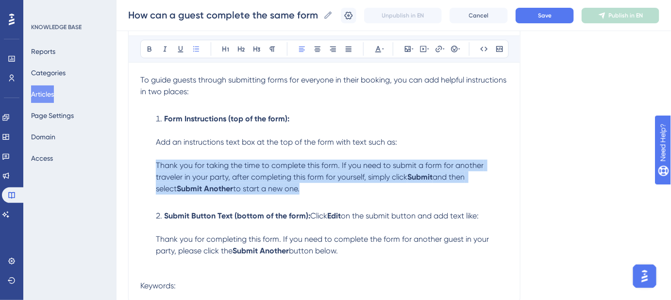
drag, startPoint x: 156, startPoint y: 164, endPoint x: 279, endPoint y: 188, distance: 125.1
click at [279, 188] on li "Form Instructions (top of the form): Add an instructions text box at the top of…" at bounding box center [330, 159] width 357 height 93
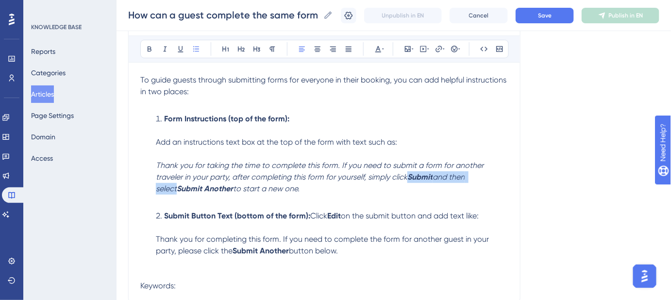
drag, startPoint x: 355, startPoint y: 253, endPoint x: 155, endPoint y: 240, distance: 200.1
click at [155, 240] on li "Submit Button Text (bottom of the form): Click Edit on the submit button and ad…" at bounding box center [330, 233] width 357 height 47
click at [542, 14] on button "Save" at bounding box center [545, 16] width 58 height 16
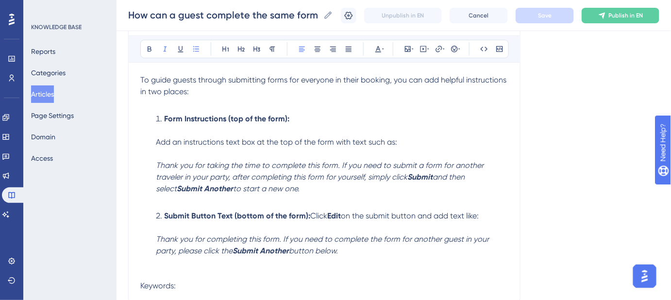
click at [207, 142] on span "Add an instructions text box at the top of the form with text such as:" at bounding box center [276, 141] width 241 height 9
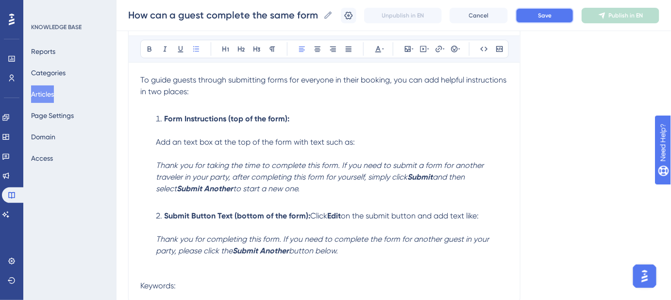
click at [551, 17] on span "Save" at bounding box center [545, 16] width 14 height 8
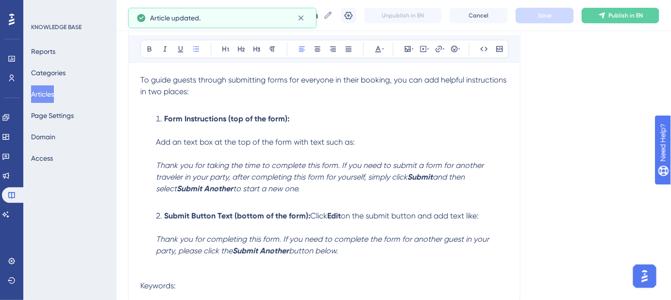
click at [311, 140] on span "Add an text box at the top of the form with text such as:" at bounding box center [255, 141] width 199 height 9
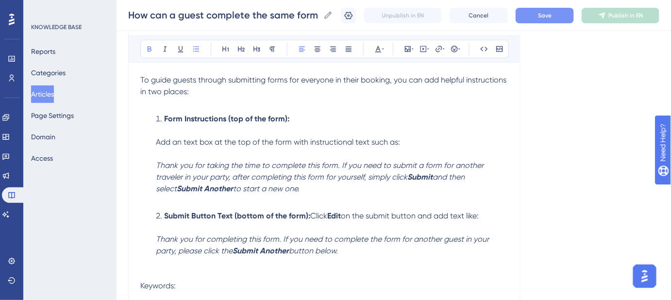
click at [312, 213] on span "Click" at bounding box center [318, 215] width 17 height 9
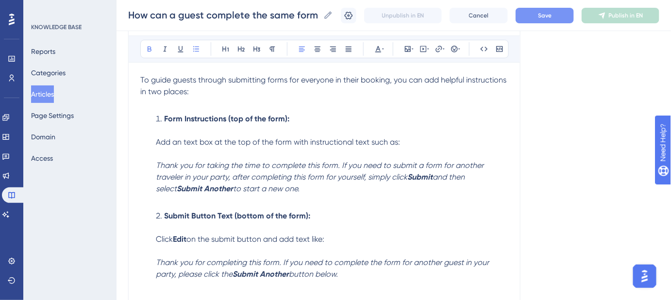
click at [545, 17] on button "Save" at bounding box center [545, 16] width 58 height 16
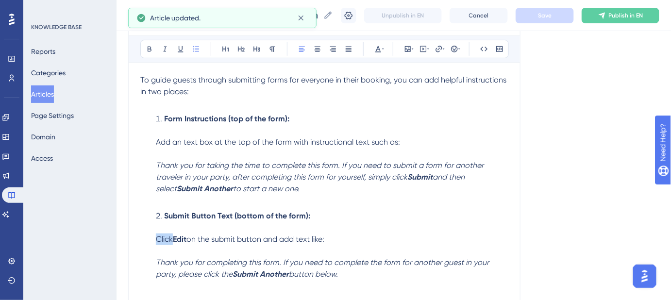
drag, startPoint x: 171, startPoint y: 237, endPoint x: 156, endPoint y: 238, distance: 15.6
click at [156, 238] on span "Click" at bounding box center [164, 239] width 17 height 9
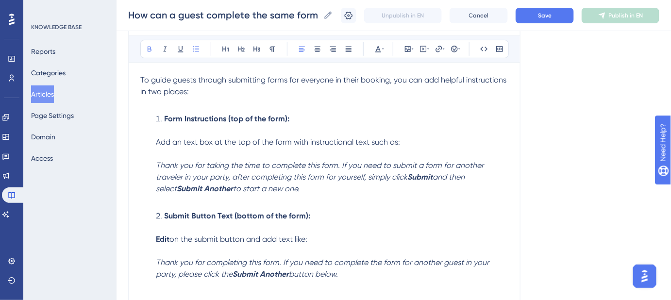
click at [173, 242] on span "on the submit button and add text like:" at bounding box center [239, 239] width 138 height 9
click at [163, 238] on strong "Edit" at bounding box center [163, 239] width 14 height 9
click at [365, 260] on em "Thank you for completing this form. If you need to complete the form for anothe…" at bounding box center [323, 268] width 335 height 21
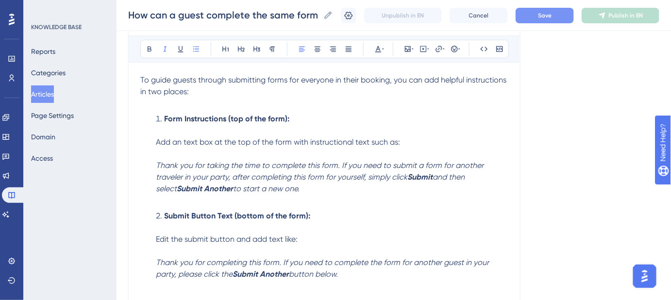
click at [547, 19] on button "Save" at bounding box center [545, 16] width 58 height 16
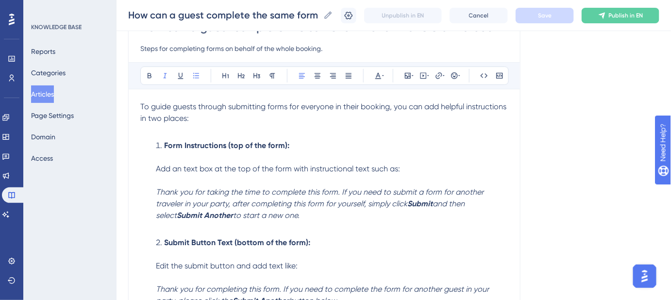
scroll to position [0, 0]
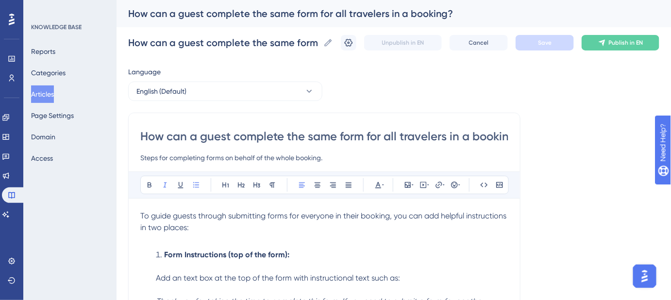
click at [327, 137] on input "How can a guest complete the same form for all travelers in a booking?" at bounding box center [324, 137] width 368 height 16
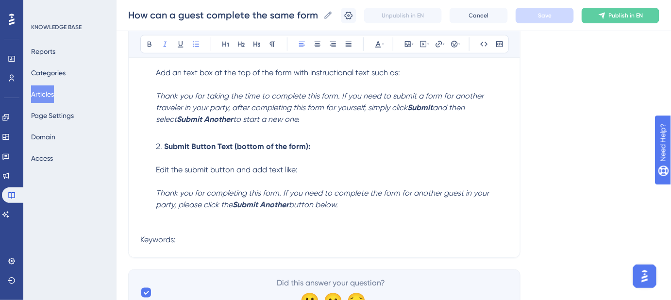
scroll to position [248, 0]
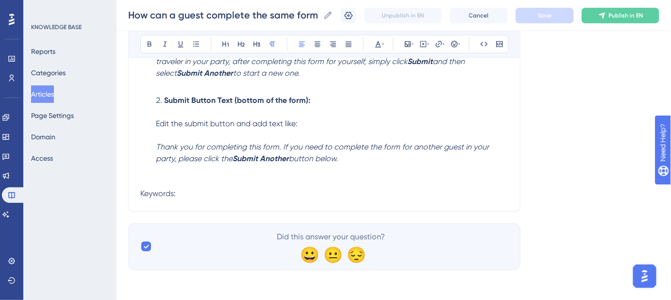
click at [205, 194] on p "Keywords:" at bounding box center [324, 194] width 368 height 12
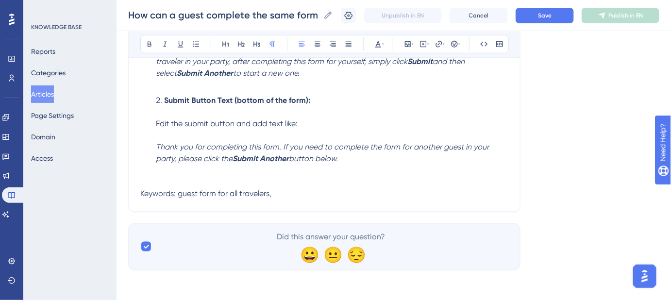
click at [313, 191] on p "Keywords: guest form for all travelers," at bounding box center [324, 194] width 368 height 12
click at [457, 196] on p "Keywords: guest form for all travelers, submit form for whole party, custom for…" at bounding box center [324, 194] width 368 height 12
click at [504, 191] on p "Keywords: guest form for all travelers, submit form for whole party, custom for…" at bounding box center [324, 194] width 368 height 12
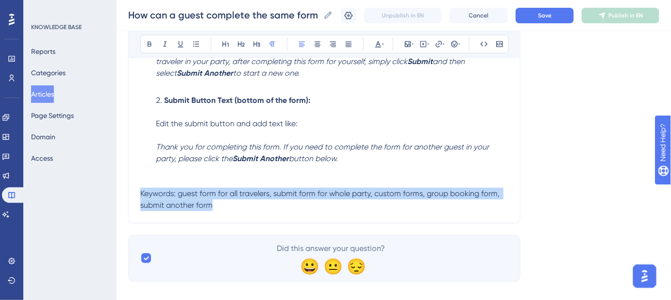
drag, startPoint x: 216, startPoint y: 204, endPoint x: 130, endPoint y: 191, distance: 87.4
click at [130, 191] on div "How can a guest complete the same form for all travelers in a booking? Steps fo…" at bounding box center [324, 42] width 393 height 362
click at [381, 44] on icon at bounding box center [379, 44] width 8 height 8
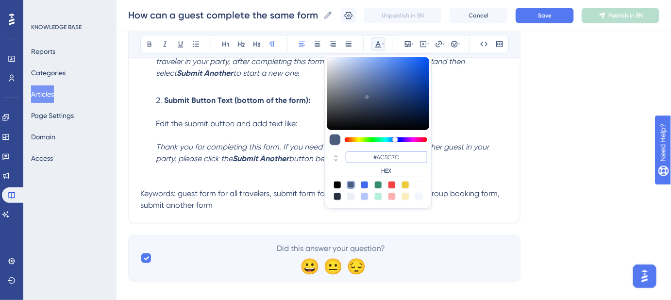
drag, startPoint x: 399, startPoint y: 156, endPoint x: 378, endPoint y: 156, distance: 20.9
click at [378, 156] on input "#4C5C7C" at bounding box center [387, 158] width 82 height 12
type input "#FFFFFF"
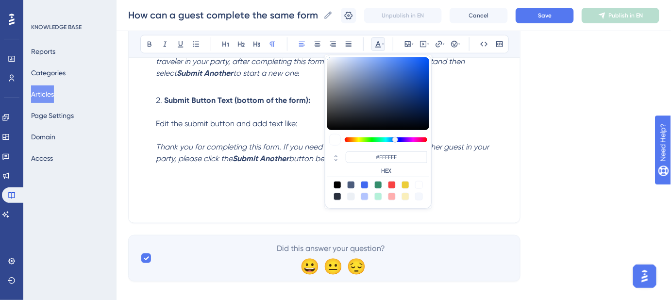
click at [533, 184] on div "Language English (Default) How can a guest complete the same form for all trave…" at bounding box center [393, 47] width 531 height 467
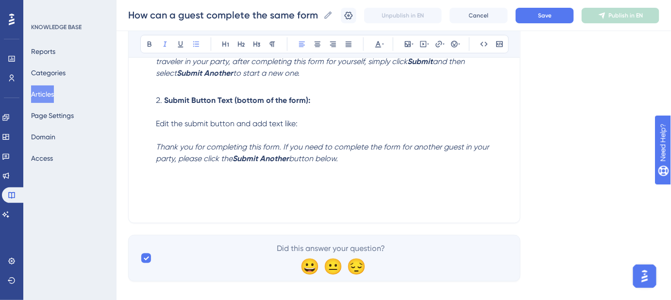
click at [372, 160] on li "Submit Button Text (bottom of the form): Edit the submit button and add text li…" at bounding box center [330, 130] width 357 height 70
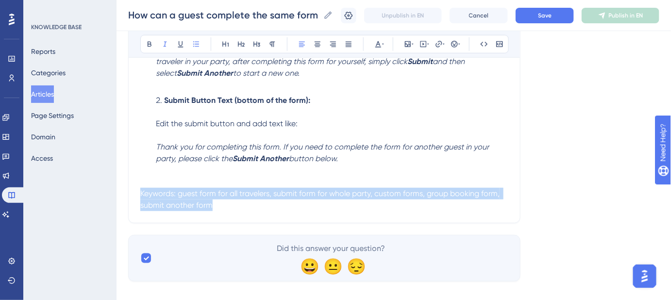
drag, startPoint x: 368, startPoint y: 218, endPoint x: 236, endPoint y: 210, distance: 132.9
click at [236, 210] on div "How can a guest complete the same form for all travelers in a booking? Steps fo…" at bounding box center [324, 42] width 393 height 362
drag, startPoint x: 207, startPoint y: 208, endPoint x: 137, endPoint y: 189, distance: 72.0
click at [137, 189] on div "How can a guest complete the same form for all travelers in a booking? Steps fo…" at bounding box center [324, 42] width 393 height 362
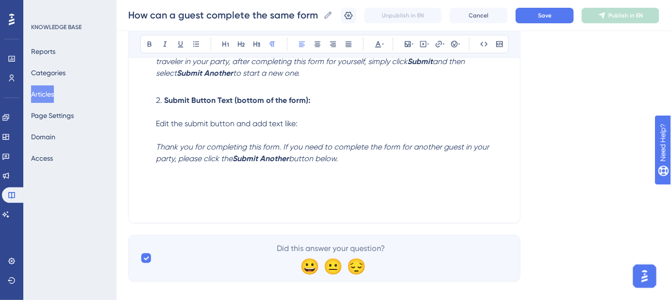
click at [359, 159] on li "Submit Button Text (bottom of the form): Edit the submit button and add text li…" at bounding box center [330, 130] width 357 height 70
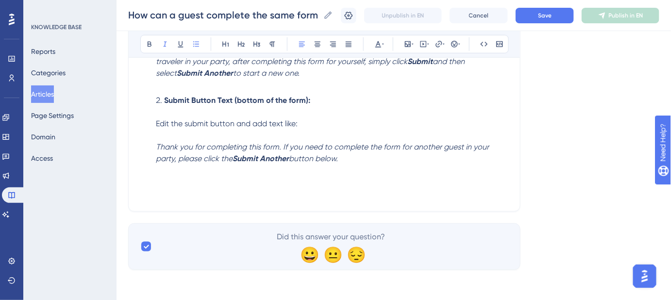
scroll to position [236, 0]
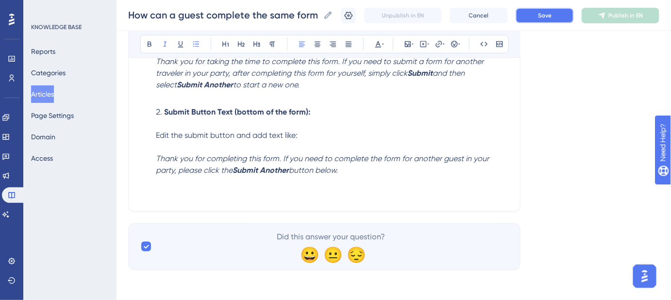
click at [548, 12] on span "Save" at bounding box center [545, 16] width 14 height 8
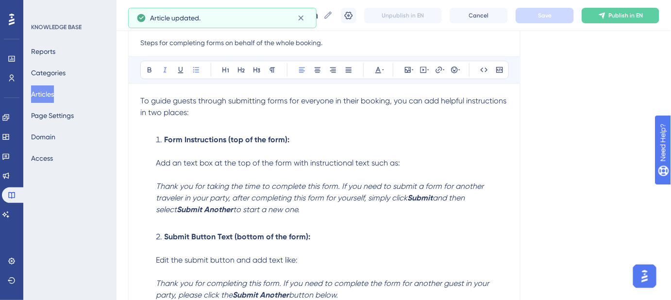
scroll to position [103, 0]
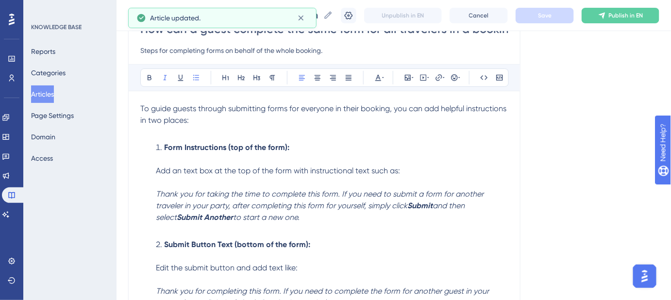
click at [181, 168] on span "Add an text box at the top of the form with instructional text such as:" at bounding box center [278, 170] width 244 height 9
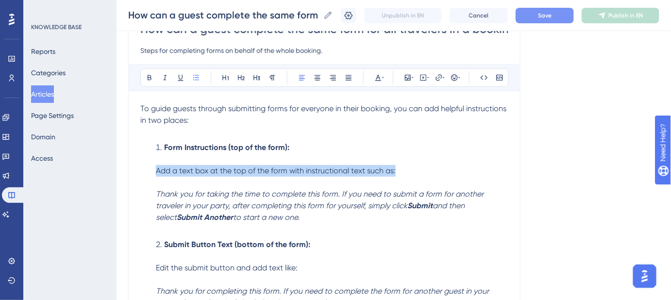
drag, startPoint x: 403, startPoint y: 173, endPoint x: 155, endPoint y: 171, distance: 247.8
click at [155, 171] on li "Form Instructions (top of the form): Add a text box at the top of the form with…" at bounding box center [330, 188] width 357 height 93
copy span "Add a text box at the top of the form with instructional text such as:"
click at [410, 173] on li "Form Instructions (top of the form): Add a text box at the top of the form with…" at bounding box center [330, 188] width 357 height 93
drag, startPoint x: 409, startPoint y: 171, endPoint x: 155, endPoint y: 171, distance: 253.1
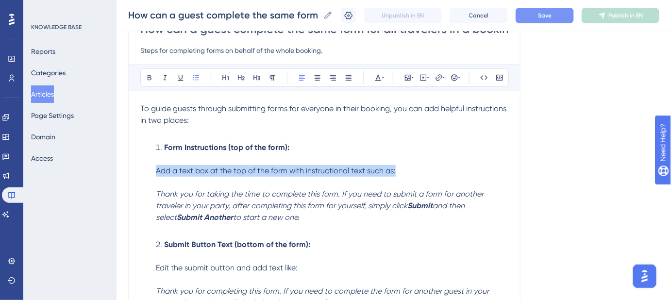
click at [155, 171] on li "Form Instructions (top of the form): Add a text box at the top of the form with…" at bounding box center [330, 188] width 357 height 93
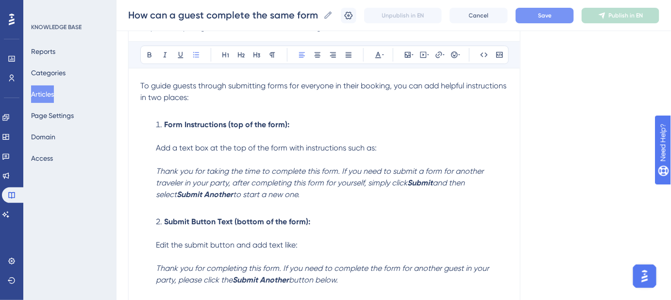
scroll to position [148, 0]
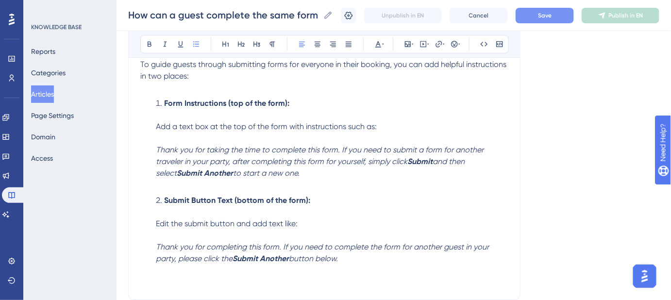
click at [552, 17] on span "Save" at bounding box center [545, 16] width 14 height 8
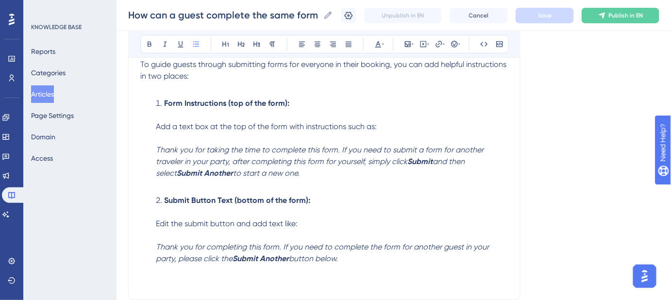
click at [455, 207] on li "Submit Button Text (bottom of the form): Edit the submit button and add text li…" at bounding box center [330, 230] width 357 height 70
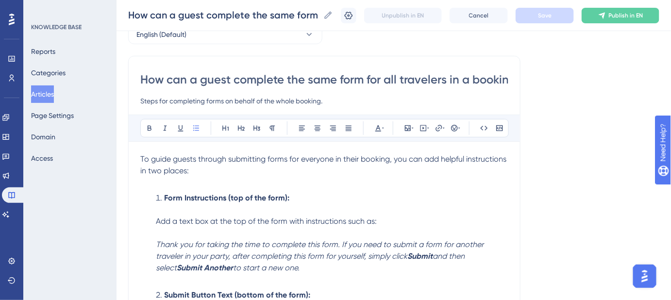
scroll to position [16, 0]
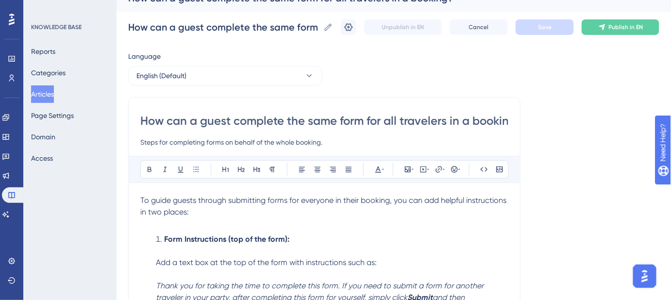
click at [276, 120] on input "How can a guest complete the same form for all travelers in a booking?" at bounding box center [324, 121] width 368 height 16
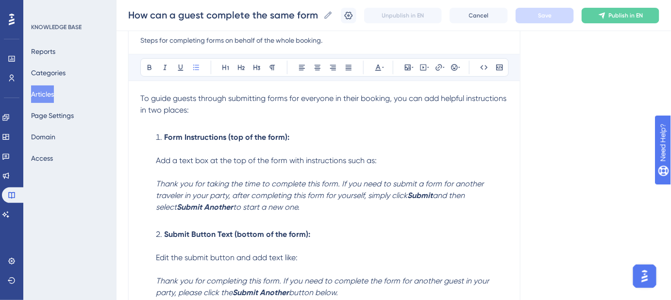
scroll to position [103, 0]
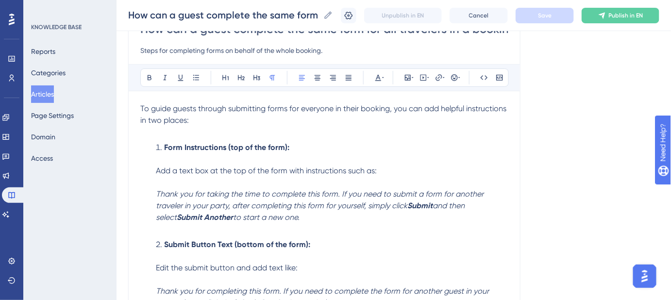
click at [277, 104] on span "To guide guests through submitting forms for everyone in their booking, you can…" at bounding box center [324, 114] width 368 height 21
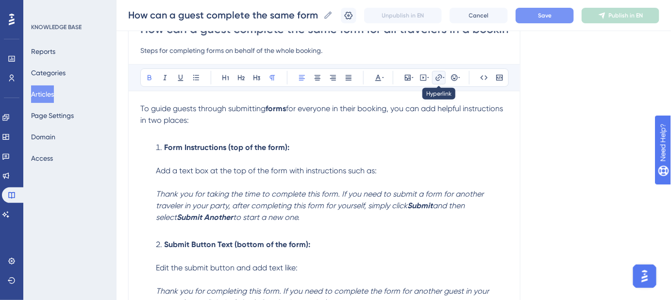
click at [441, 80] on icon at bounding box center [439, 78] width 8 height 8
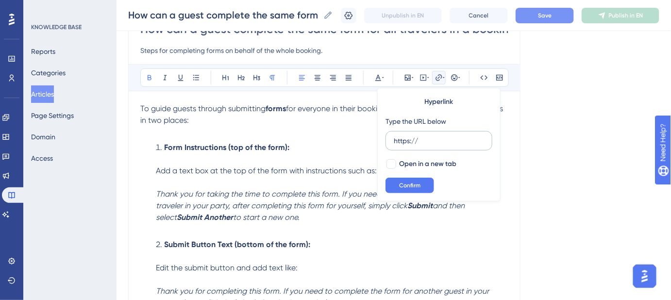
drag, startPoint x: 400, startPoint y: 141, endPoint x: 387, endPoint y: 142, distance: 13.2
click at [387, 142] on label "https://" at bounding box center [439, 140] width 107 height 19
click at [394, 142] on input "https://" at bounding box center [439, 141] width 90 height 11
type input "https://help.safariportal.app/en/articles/15082-custom-forms-in-safari-portal"
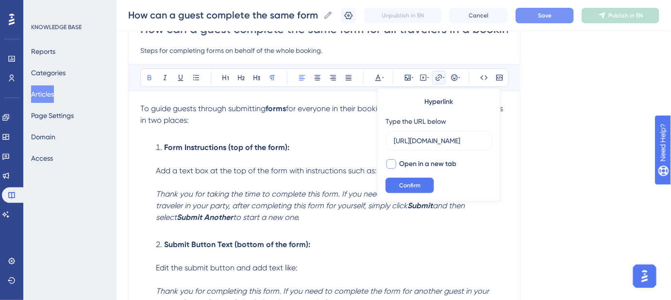
click at [394, 162] on div at bounding box center [392, 164] width 10 height 10
checkbox input "true"
click at [400, 182] on span "Confirm" at bounding box center [409, 186] width 21 height 8
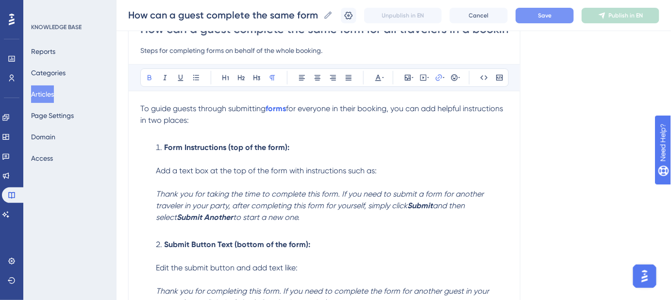
click at [473, 153] on li "Form Instructions (top of the form): Add a text box at the top of the form with…" at bounding box center [330, 188] width 357 height 93
click at [549, 19] on button "Save" at bounding box center [545, 16] width 58 height 16
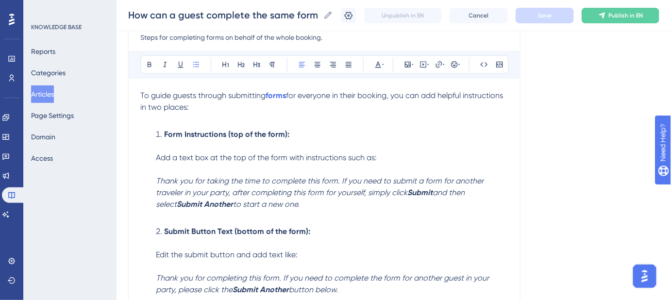
scroll to position [103, 0]
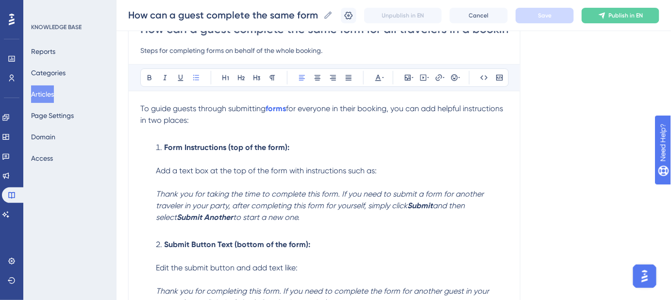
drag, startPoint x: 335, startPoint y: 212, endPoint x: 139, endPoint y: 109, distance: 221.0
click at [139, 109] on div "How can a guest complete the same form for all travelers in a booking? Steps fo…" at bounding box center [324, 174] width 393 height 339
copy div "To guide guests through submitting forms for everyone in their booking, you can…"
click at [385, 126] on p at bounding box center [324, 132] width 368 height 12
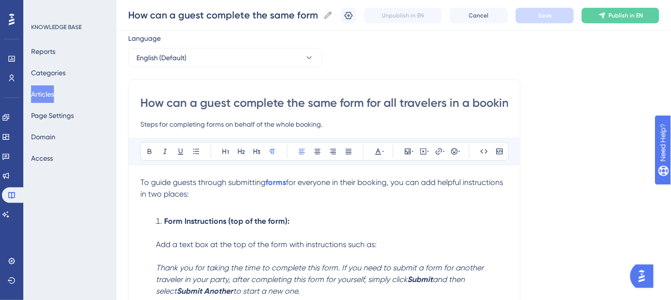
scroll to position [44, 0]
